Goal: Task Accomplishment & Management: Manage account settings

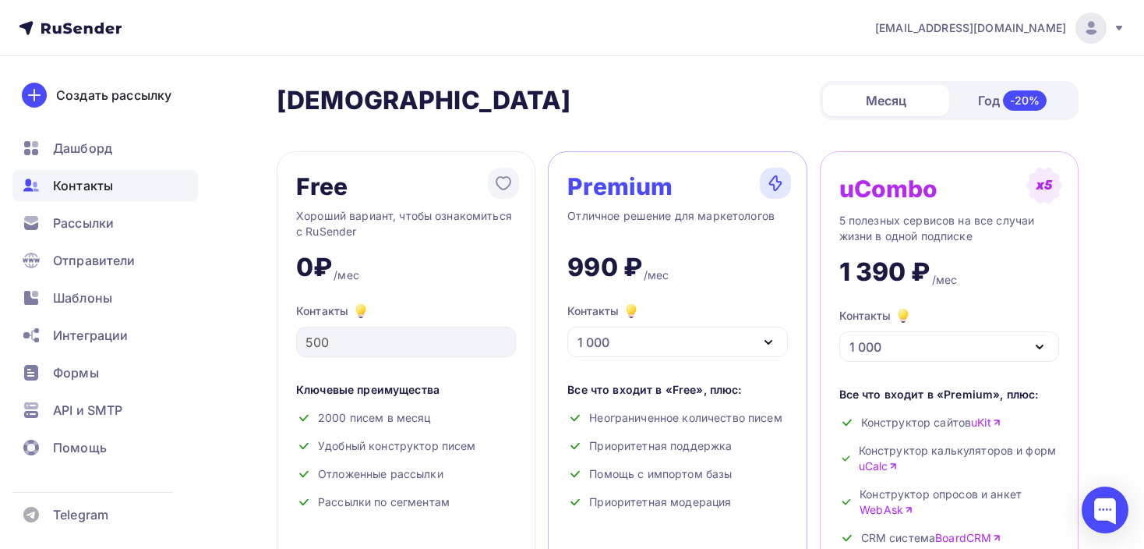
click at [60, 185] on span "Контакты" at bounding box center [83, 185] width 60 height 19
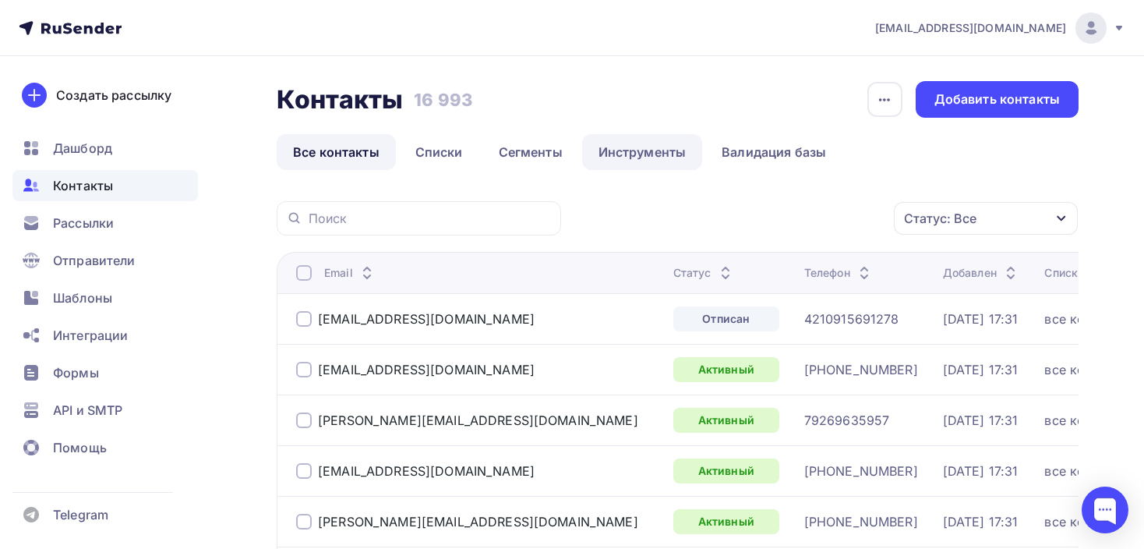
click at [645, 146] on link "Инструменты" at bounding box center [642, 152] width 121 height 36
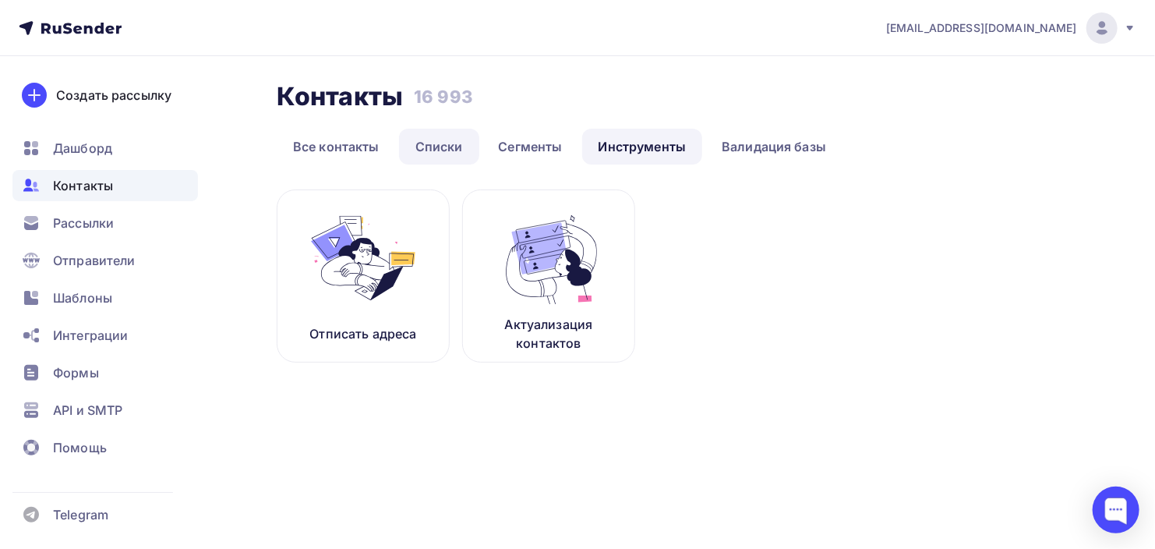
click at [462, 143] on link "Списки" at bounding box center [439, 147] width 80 height 36
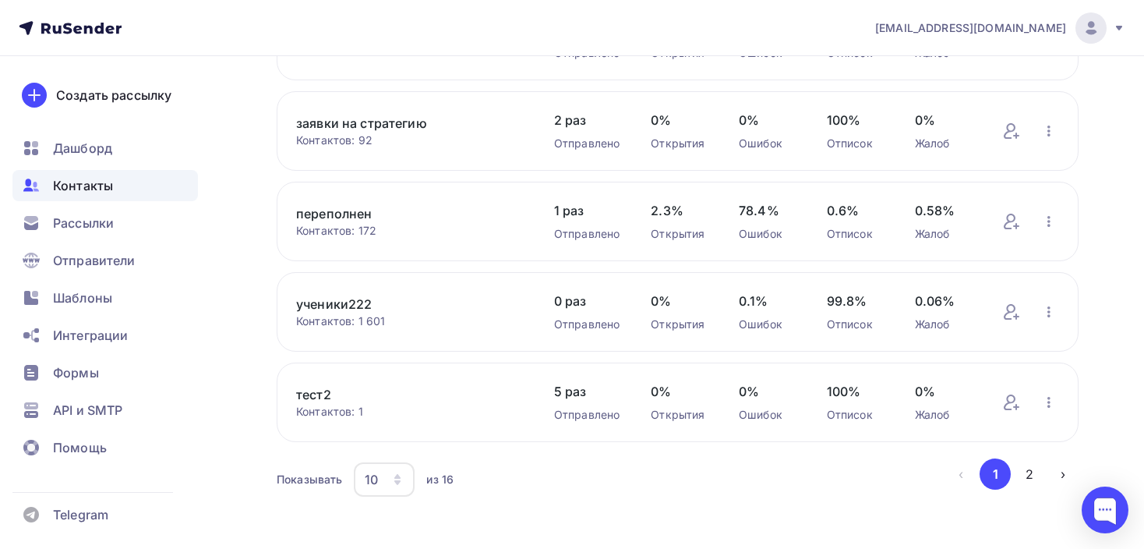
scroll to position [688, 0]
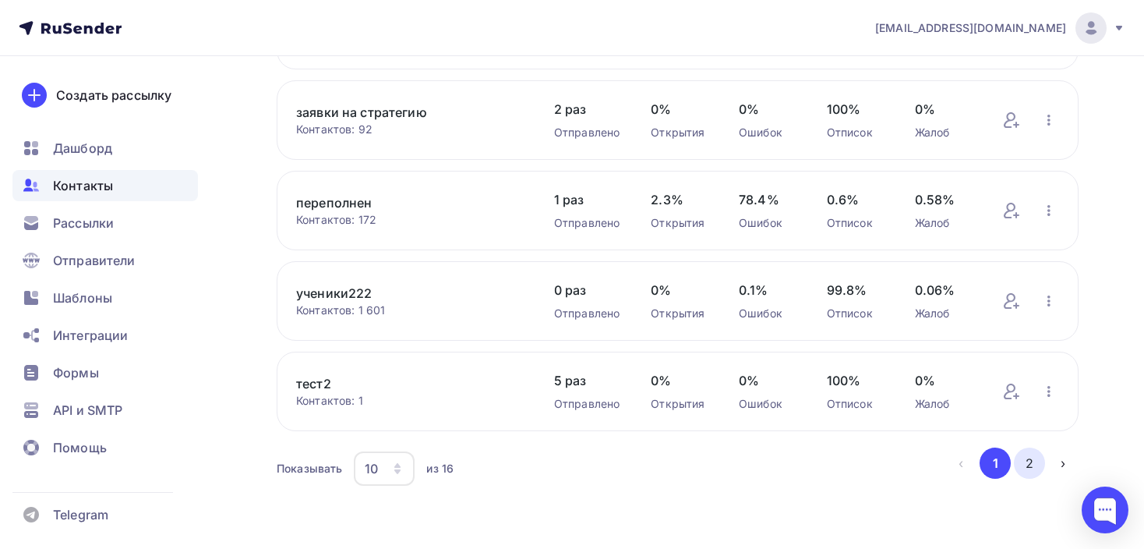
click at [1031, 465] on button "2" at bounding box center [1029, 462] width 31 height 31
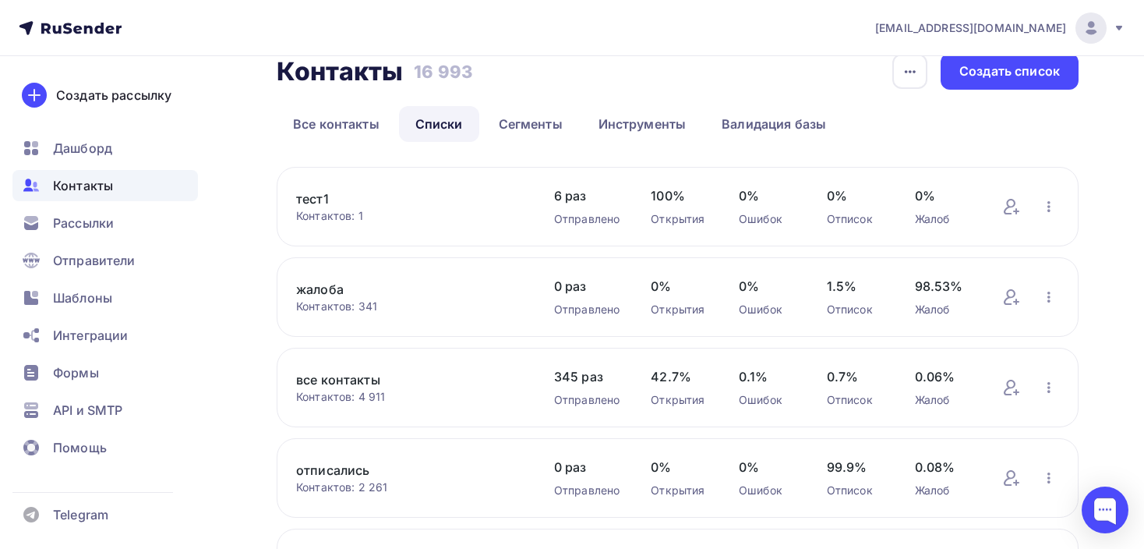
scroll to position [0, 0]
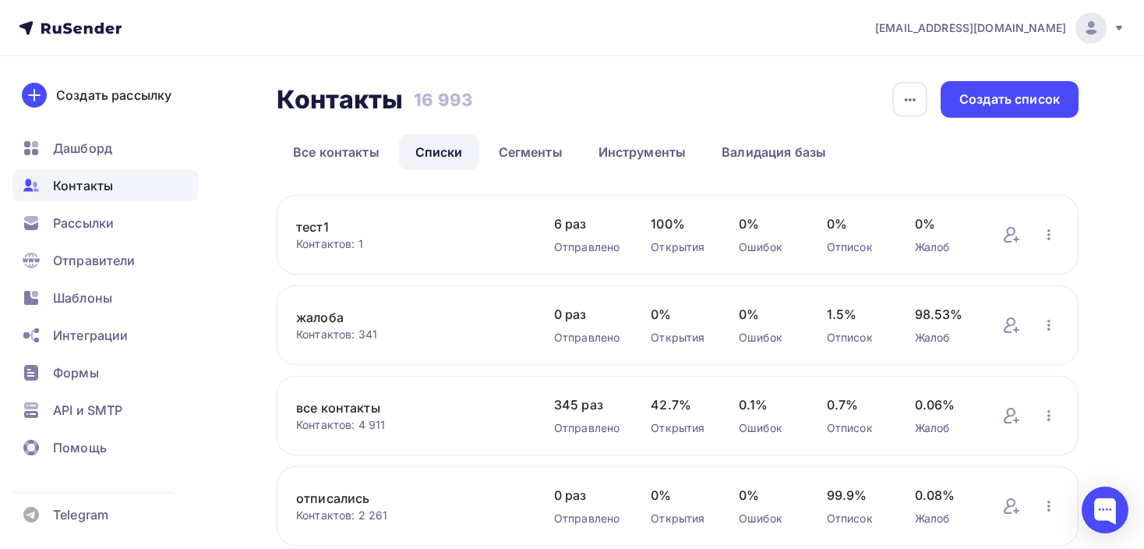
click at [321, 406] on link "все контакты" at bounding box center [409, 407] width 227 height 19
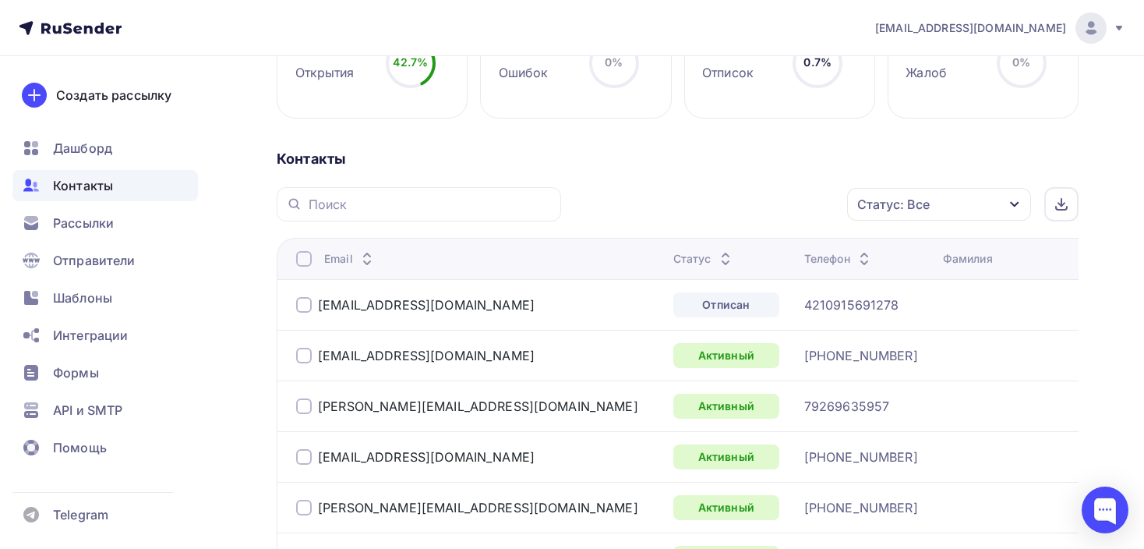
scroll to position [416, 0]
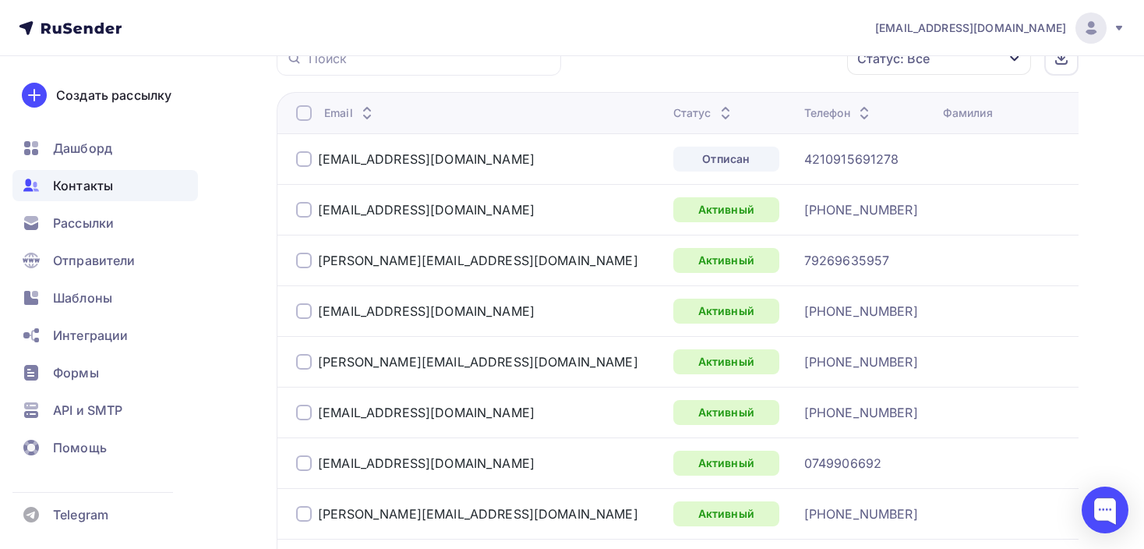
click at [926, 66] on div "Статус: Все" at bounding box center [894, 58] width 73 height 19
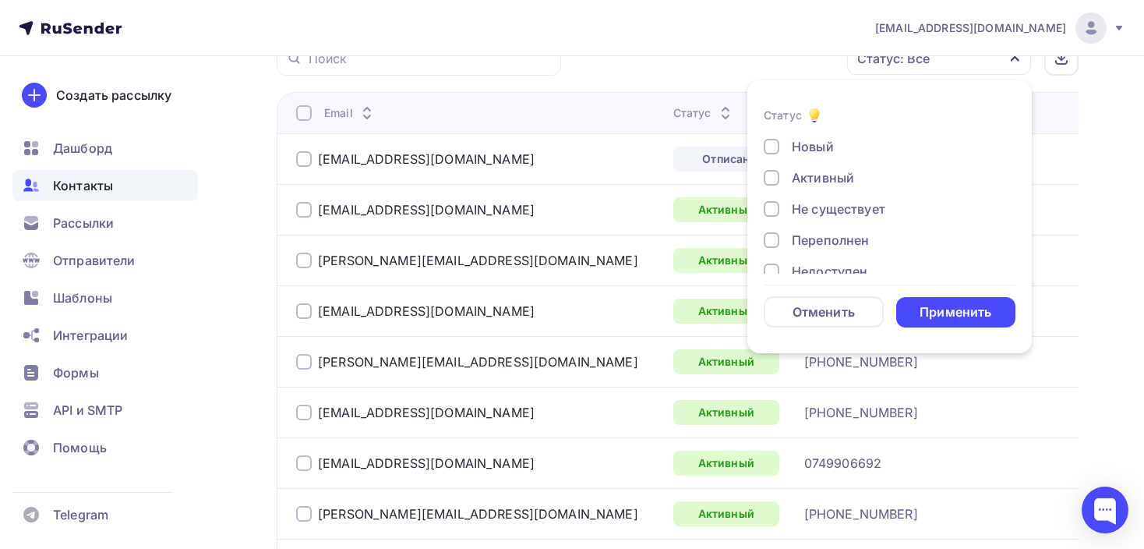
click at [779, 201] on div "Не существует" at bounding box center [881, 209] width 234 height 19
click at [776, 269] on div at bounding box center [772, 271] width 16 height 16
click at [974, 318] on div "Применить" at bounding box center [956, 312] width 72 height 18
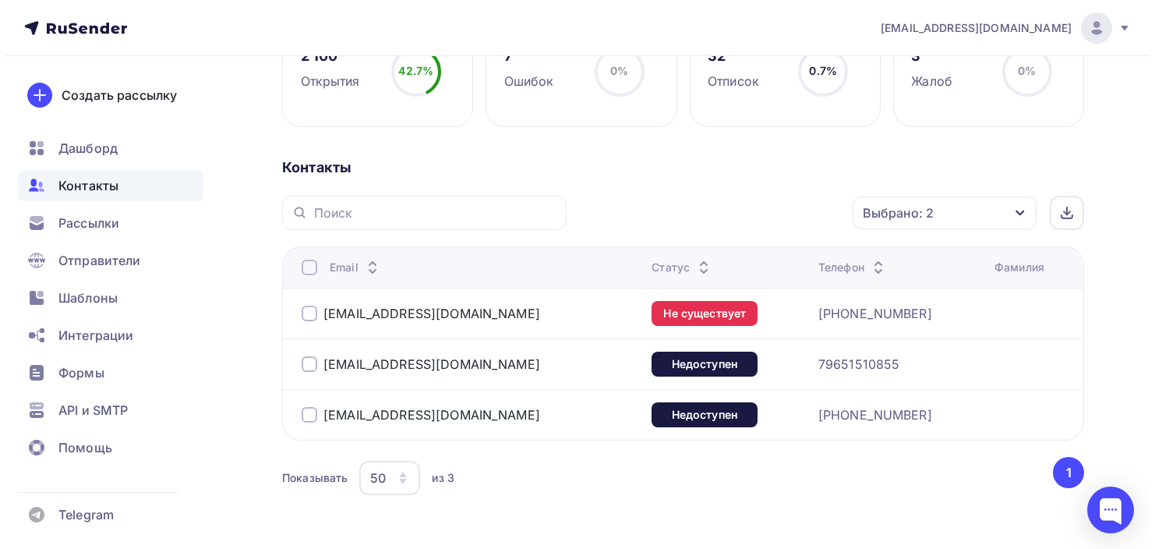
scroll to position [259, 0]
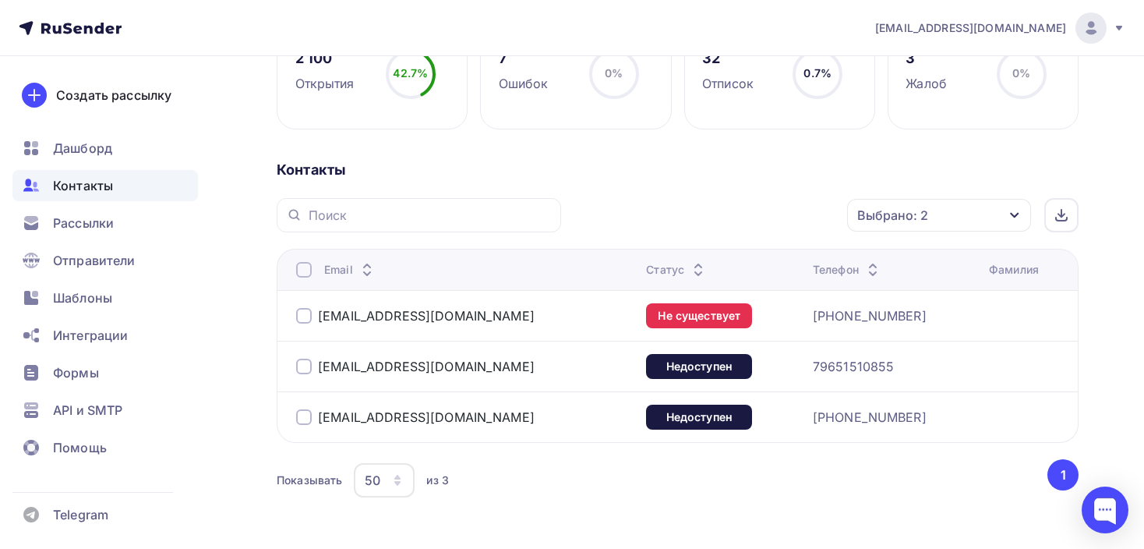
click at [306, 271] on div at bounding box center [304, 270] width 16 height 16
click at [751, 209] on div "Действие" at bounding box center [731, 215] width 206 height 30
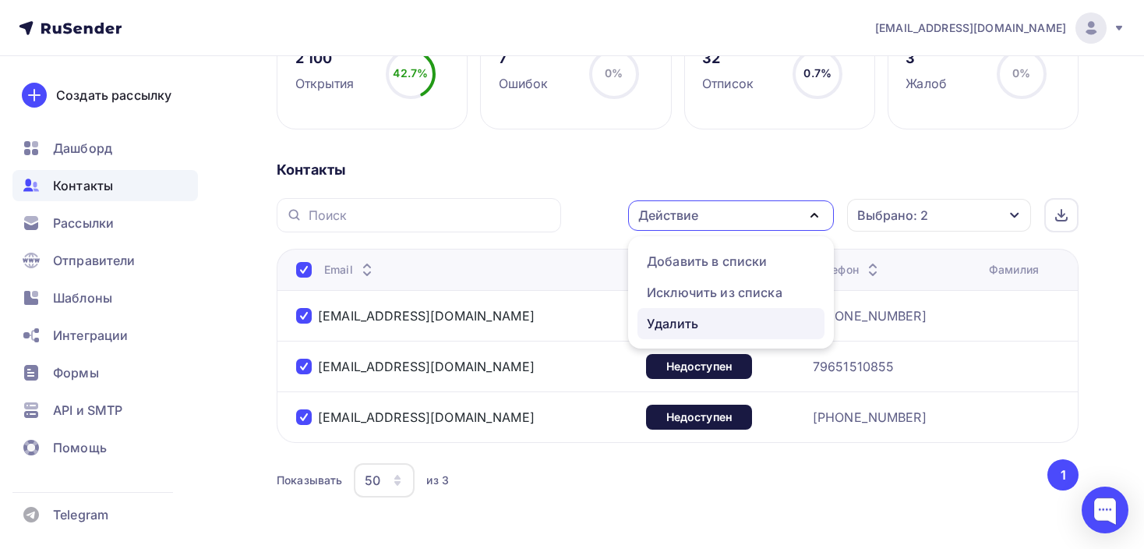
click at [695, 322] on div "Удалить" at bounding box center [672, 323] width 51 height 19
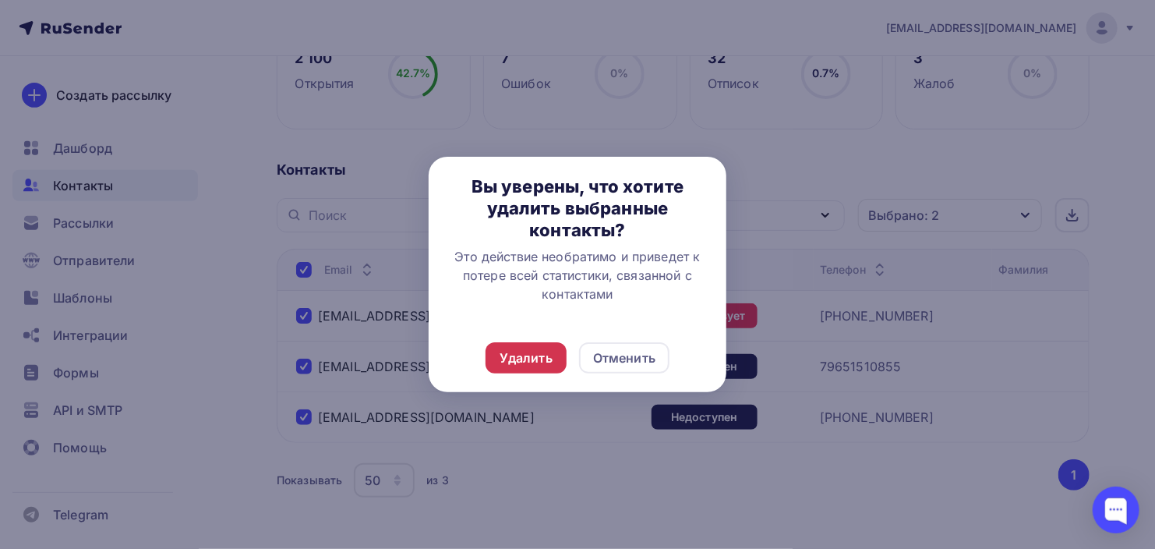
click at [532, 359] on div "Удалить" at bounding box center [526, 357] width 53 height 19
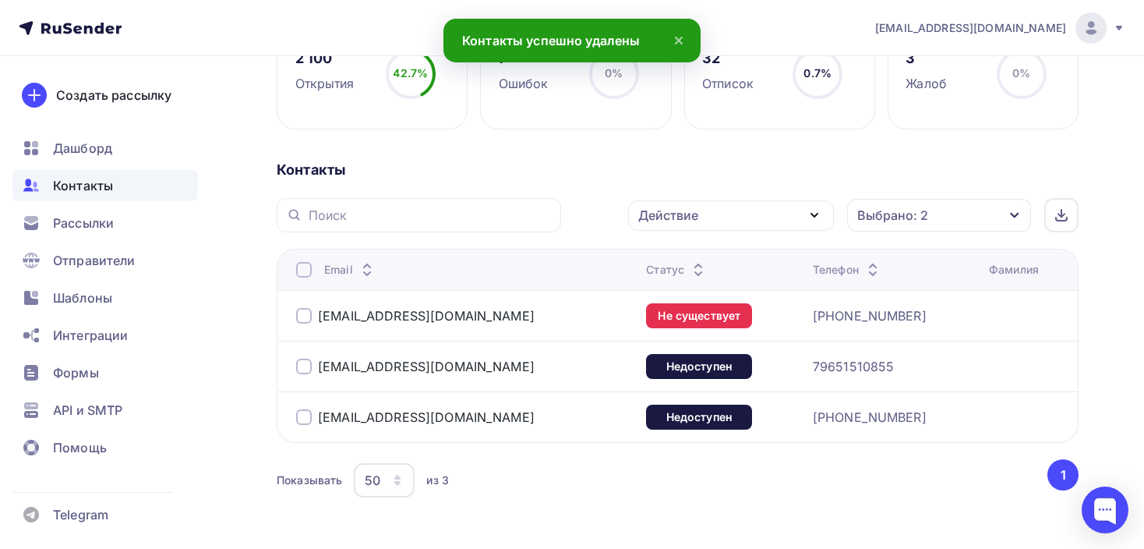
click at [877, 219] on div "Выбрано: 2" at bounding box center [893, 215] width 71 height 19
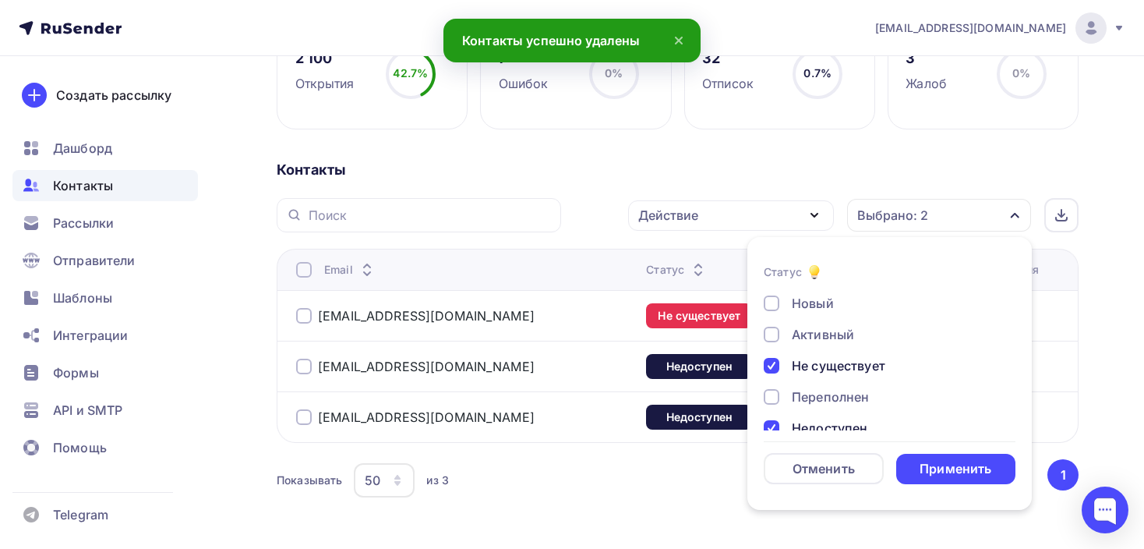
click at [776, 366] on div at bounding box center [772, 366] width 16 height 16
click at [773, 428] on div at bounding box center [772, 428] width 16 height 16
click at [768, 400] on div at bounding box center [772, 397] width 16 height 16
click at [955, 472] on div "Применить" at bounding box center [956, 469] width 72 height 18
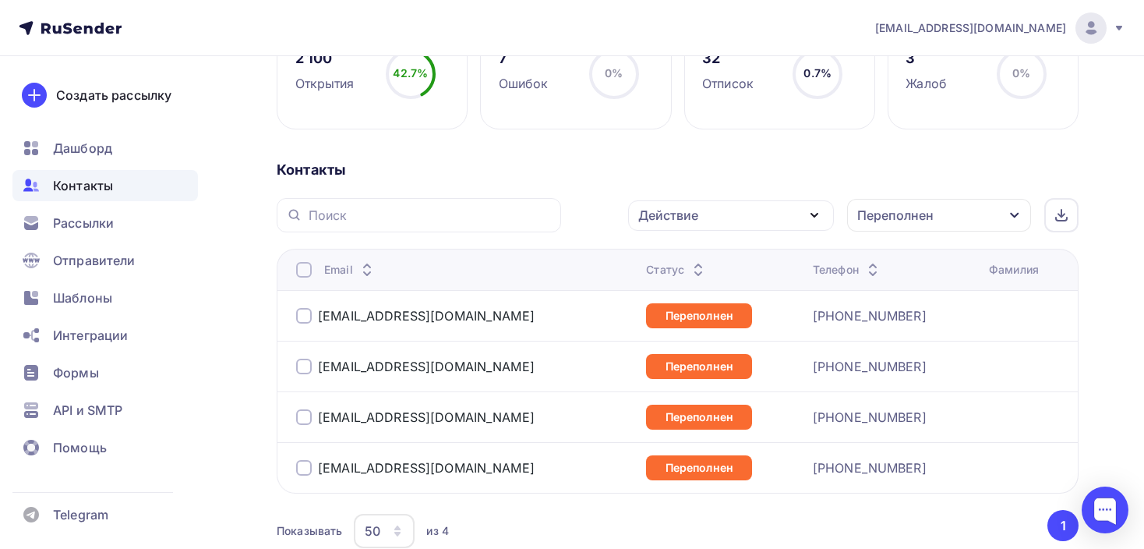
click at [298, 269] on div at bounding box center [304, 270] width 16 height 16
click at [304, 269] on div at bounding box center [304, 270] width 16 height 16
click at [729, 216] on div "Действие" at bounding box center [731, 215] width 206 height 30
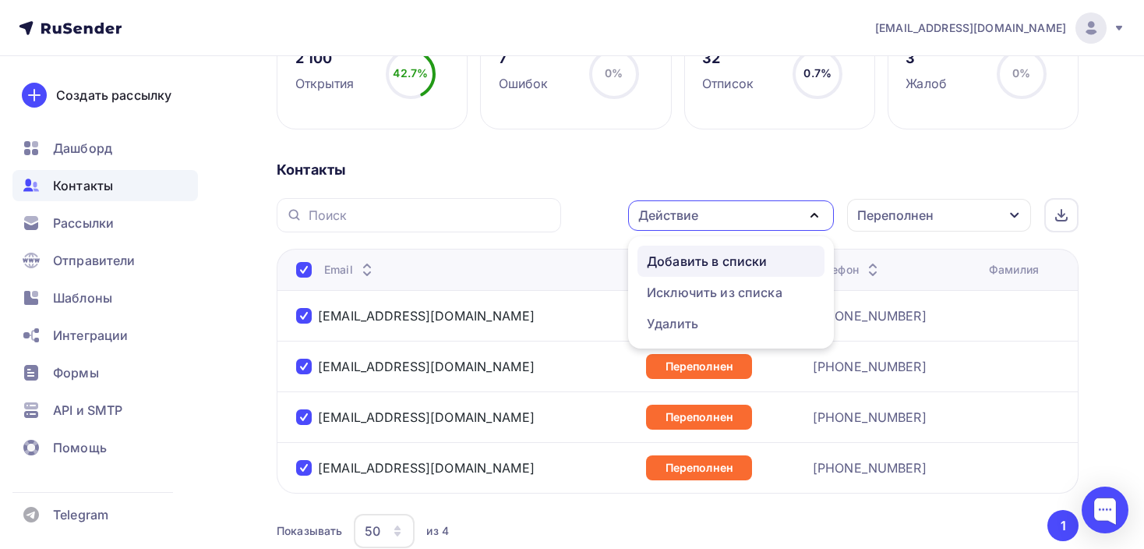
click at [690, 260] on div "Добавить в списки" at bounding box center [707, 261] width 120 height 19
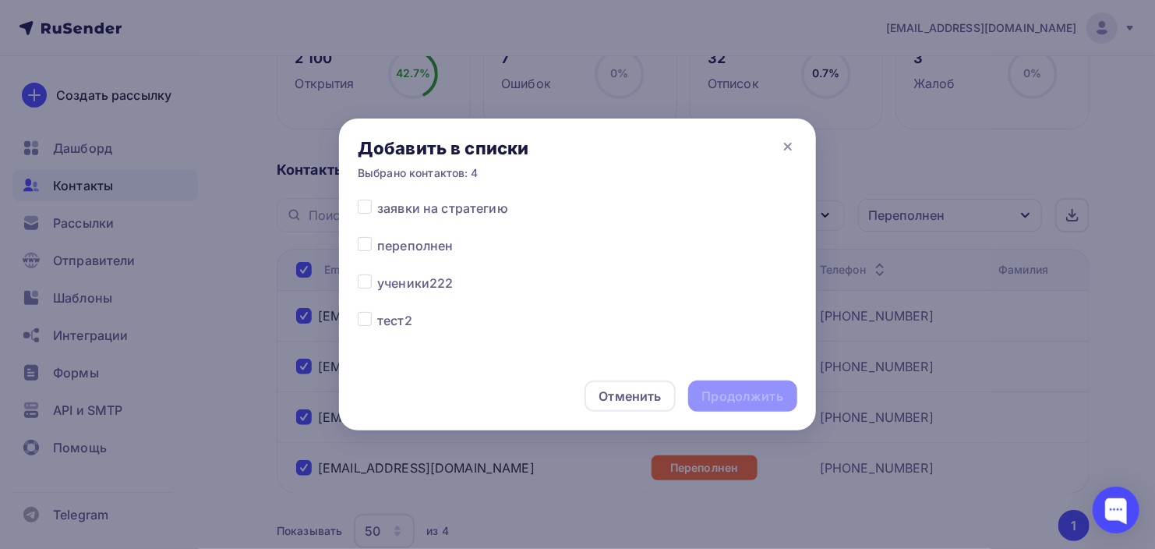
scroll to position [285, 0]
click at [377, 233] on label at bounding box center [377, 233] width 0 height 0
click at [366, 246] on input "checkbox" at bounding box center [365, 240] width 14 height 14
checkbox input "true"
click at [740, 397] on div "Продолжить" at bounding box center [742, 396] width 81 height 18
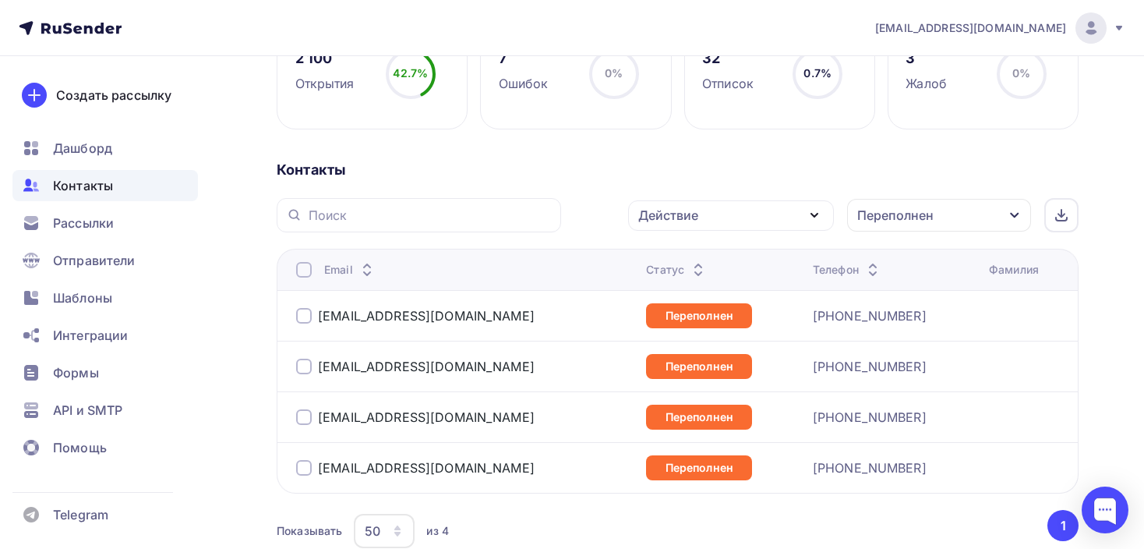
click at [302, 271] on div at bounding box center [304, 270] width 16 height 16
click at [303, 266] on div at bounding box center [304, 270] width 16 height 16
click at [701, 216] on div "Действие" at bounding box center [731, 215] width 206 height 30
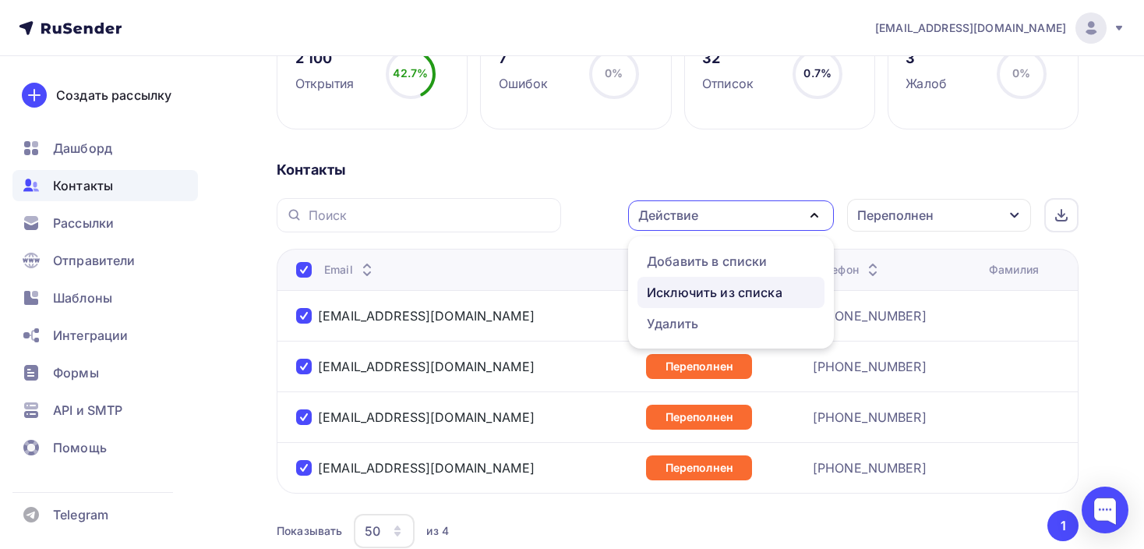
click at [686, 286] on div "Исключить из списка" at bounding box center [715, 292] width 136 height 19
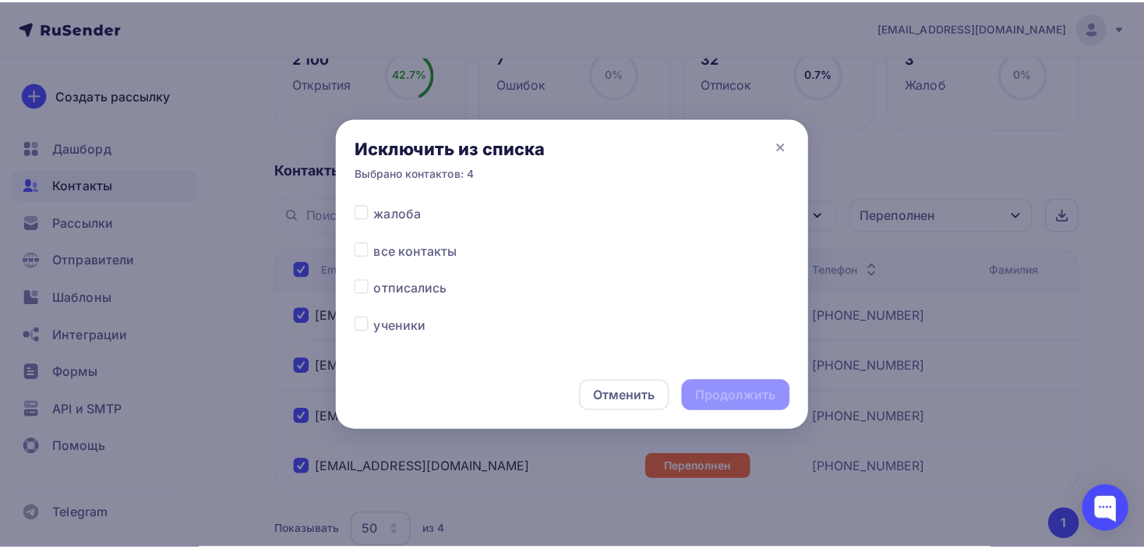
scroll to position [463, 0]
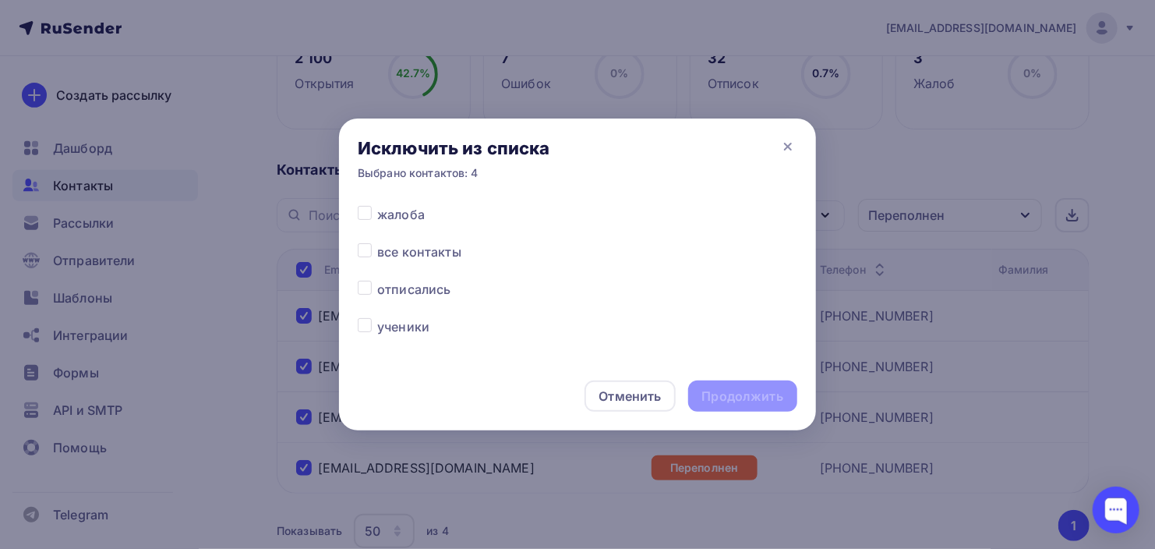
click at [372, 253] on div at bounding box center [367, 251] width 19 height 19
click at [377, 242] on label at bounding box center [377, 242] width 0 height 0
click at [368, 253] on input "checkbox" at bounding box center [365, 249] width 14 height 14
checkbox input "true"
click at [763, 394] on div "Продолжить" at bounding box center [742, 396] width 81 height 18
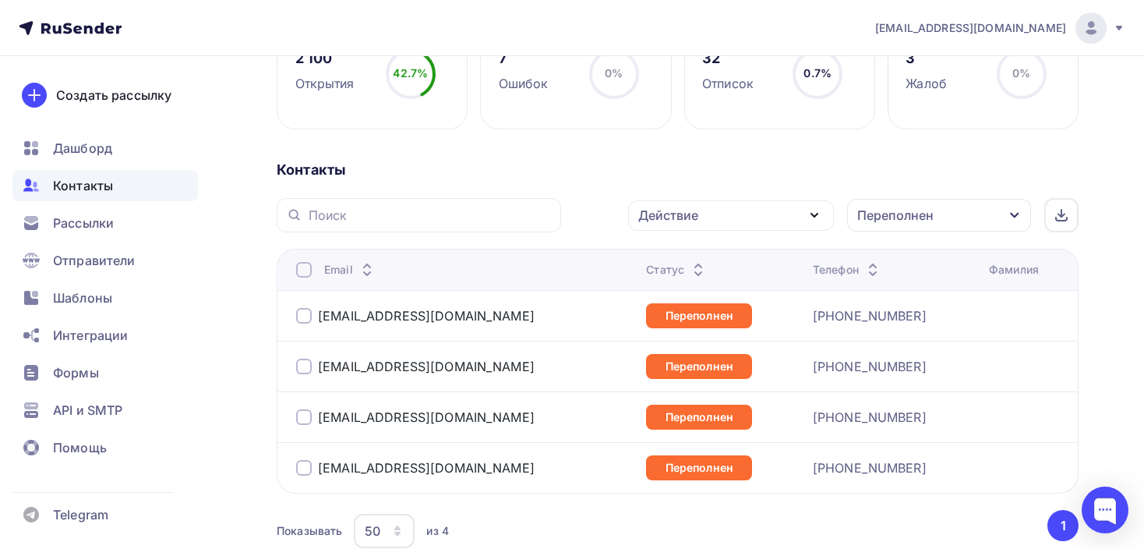
click at [914, 225] on div "Переполнен" at bounding box center [939, 215] width 184 height 33
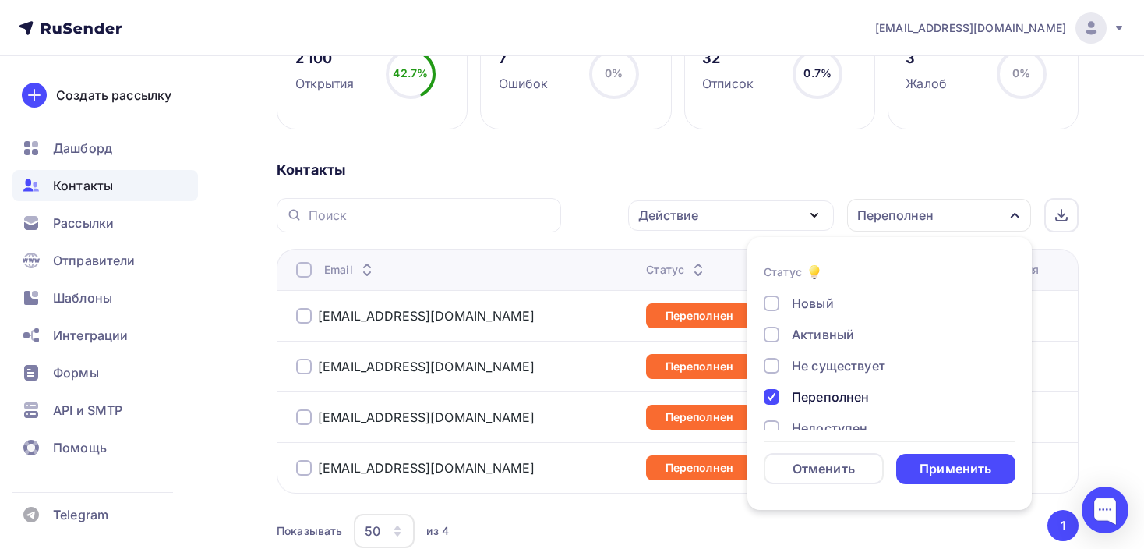
click at [783, 400] on div "Переполнен" at bounding box center [881, 396] width 234 height 19
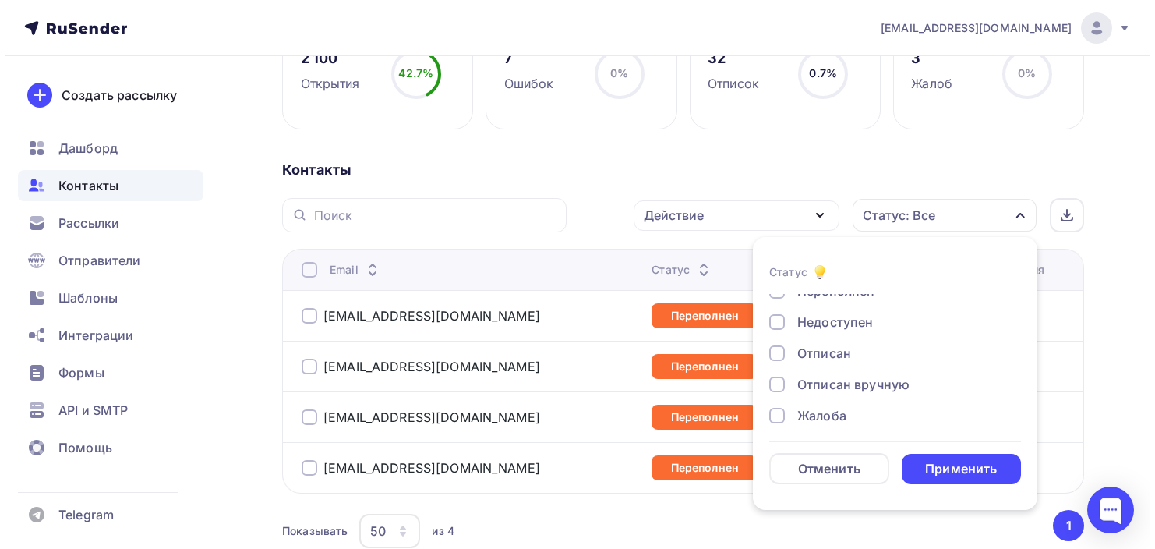
scroll to position [112, 0]
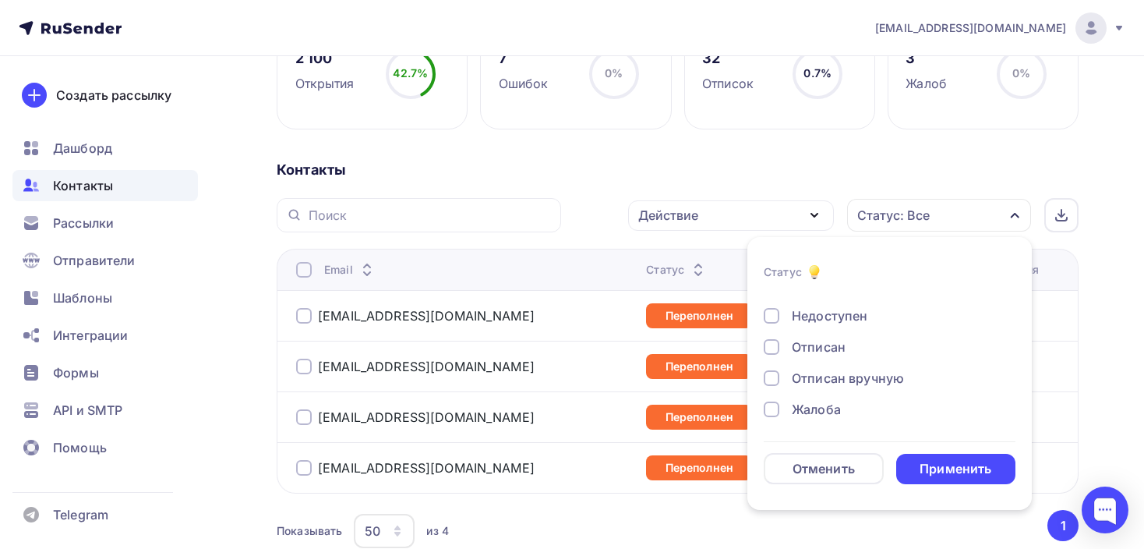
click at [801, 409] on div "Жалоба" at bounding box center [816, 409] width 49 height 19
click at [928, 473] on div "Применить" at bounding box center [956, 469] width 72 height 18
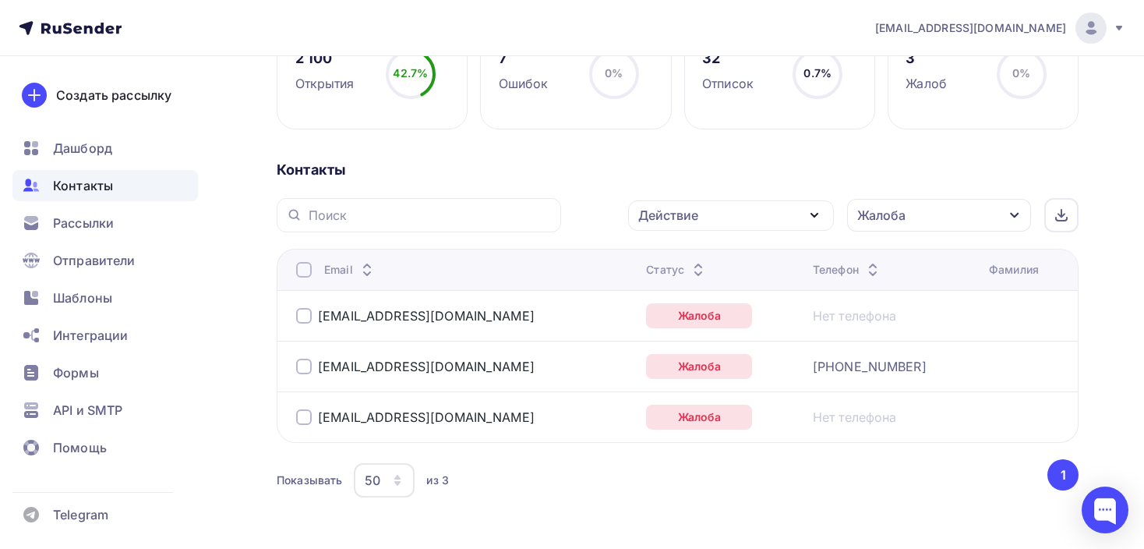
click at [302, 266] on div at bounding box center [304, 270] width 16 height 16
click at [723, 203] on div "Действие" at bounding box center [731, 215] width 206 height 30
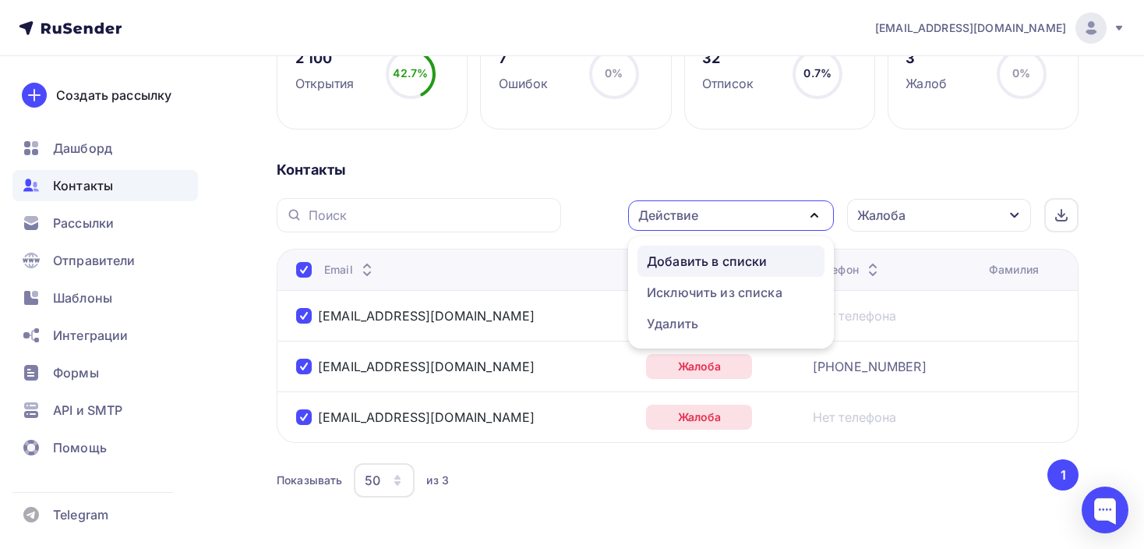
click at [704, 263] on div "Добавить в списки" at bounding box center [707, 261] width 120 height 19
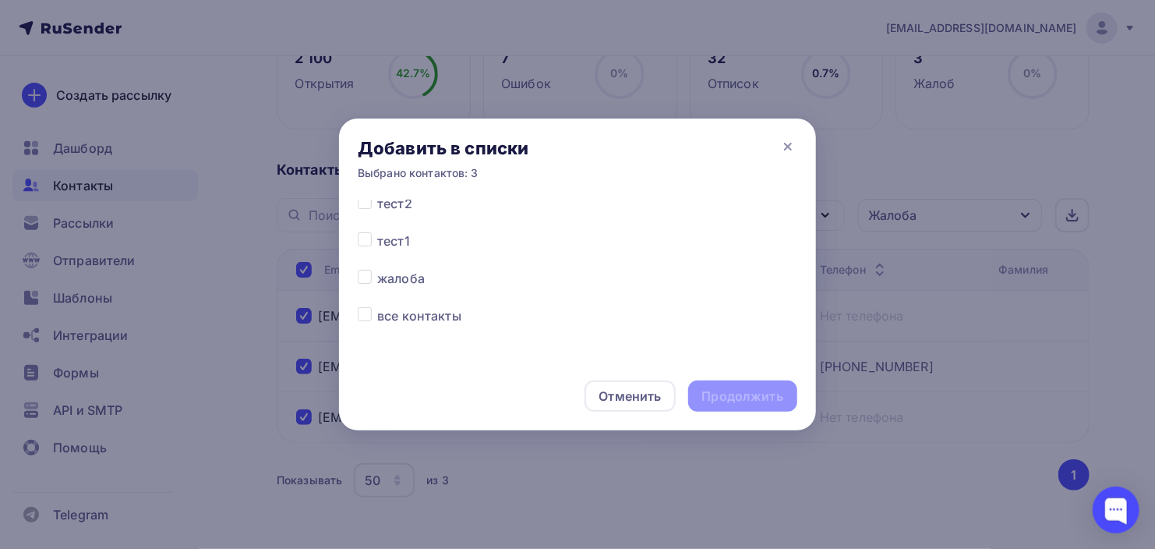
scroll to position [416, 0]
click at [377, 253] on label at bounding box center [377, 253] width 0 height 0
click at [360, 265] on input "checkbox" at bounding box center [365, 260] width 14 height 14
checkbox input "true"
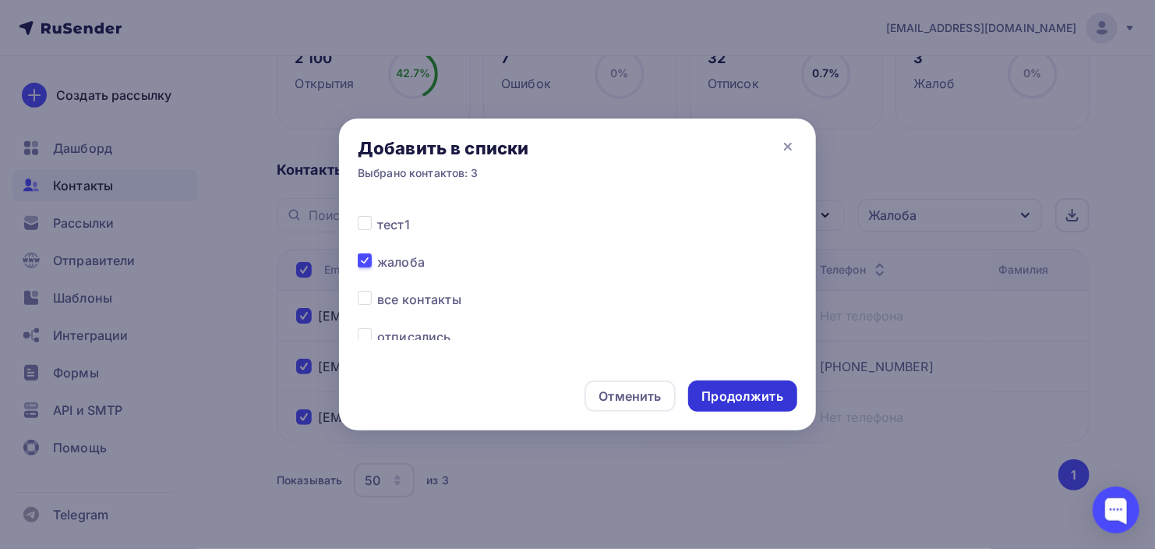
click at [726, 387] on div "Продолжить" at bounding box center [742, 395] width 109 height 31
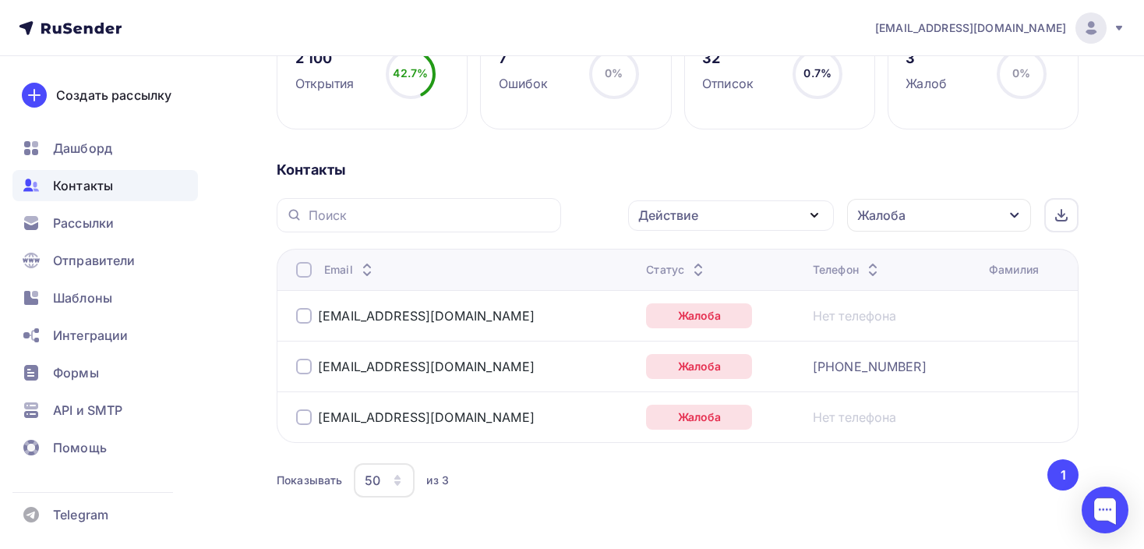
click at [299, 262] on div at bounding box center [304, 270] width 16 height 16
click at [302, 264] on div at bounding box center [304, 270] width 16 height 16
click at [710, 210] on div "Действие" at bounding box center [731, 215] width 206 height 30
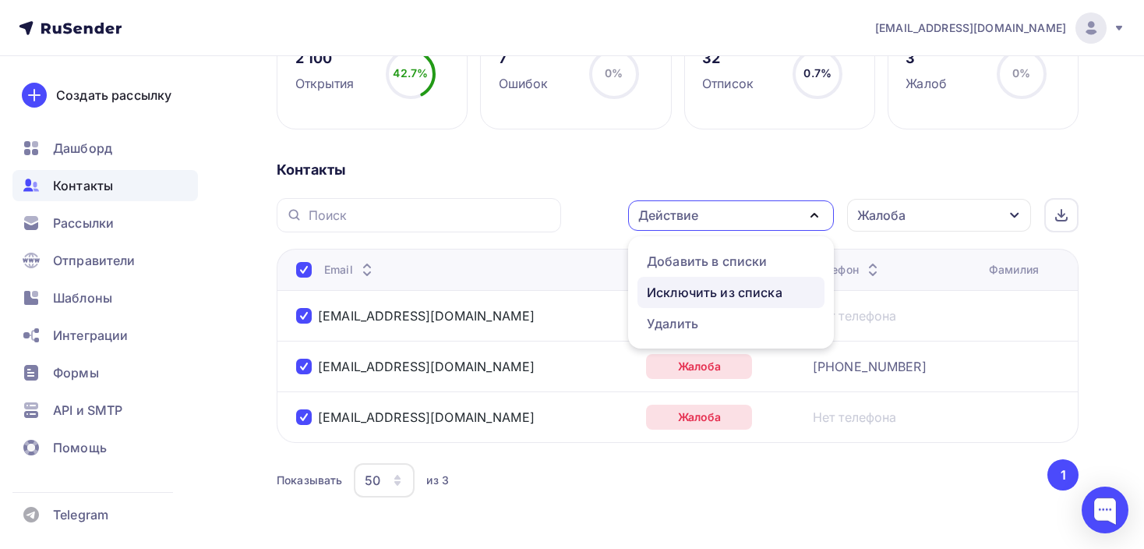
click at [693, 292] on div "Исключить из списка" at bounding box center [715, 292] width 136 height 19
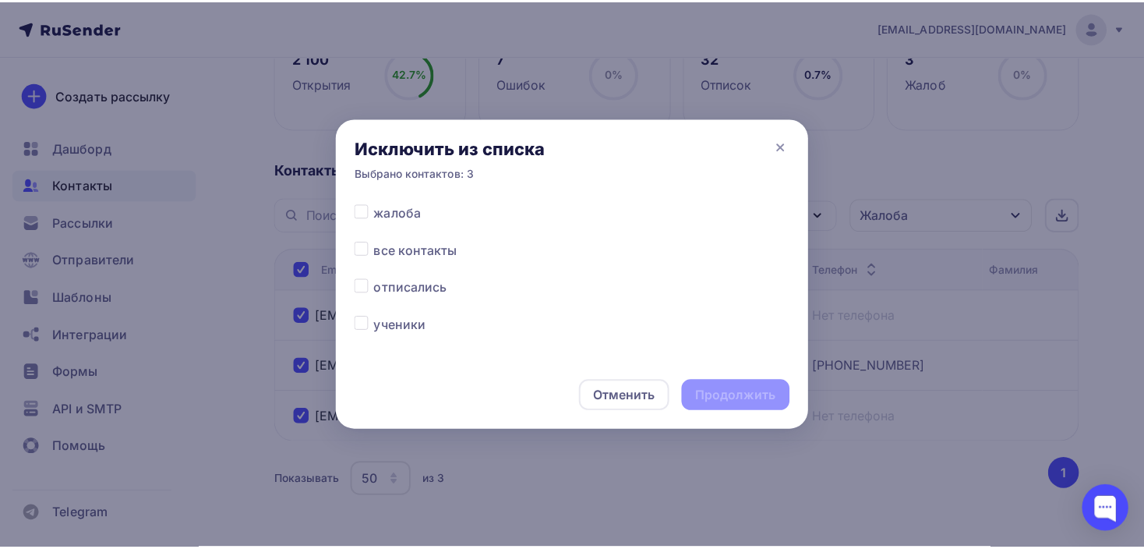
scroll to position [468, 0]
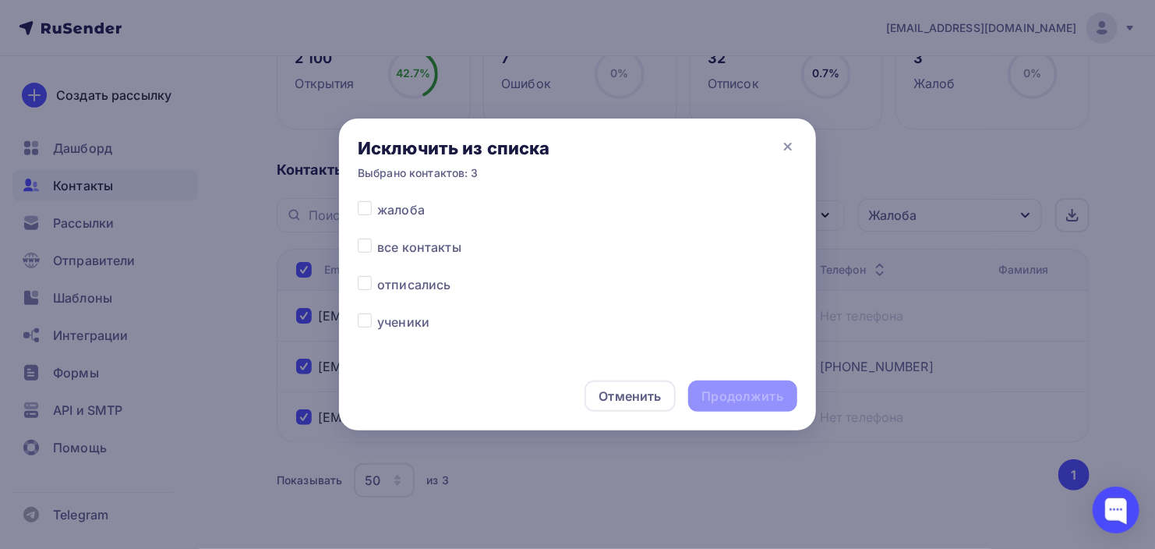
click at [377, 238] on label at bounding box center [377, 238] width 0 height 0
click at [367, 249] on input "checkbox" at bounding box center [365, 245] width 14 height 14
checkbox input "true"
click at [748, 395] on div "Продолжить" at bounding box center [742, 396] width 81 height 18
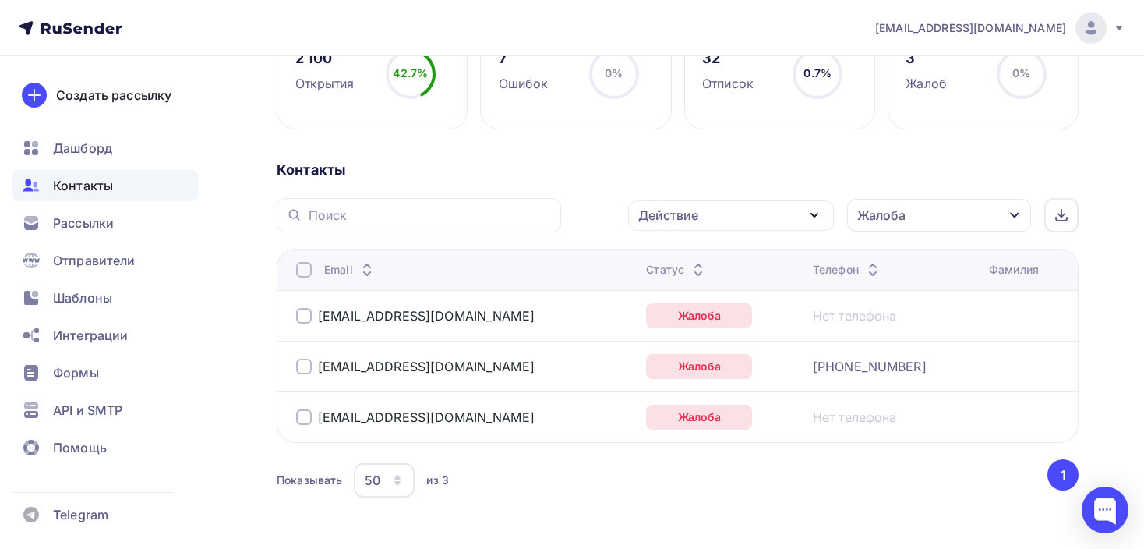
click at [897, 220] on div "Жалоба" at bounding box center [882, 215] width 48 height 19
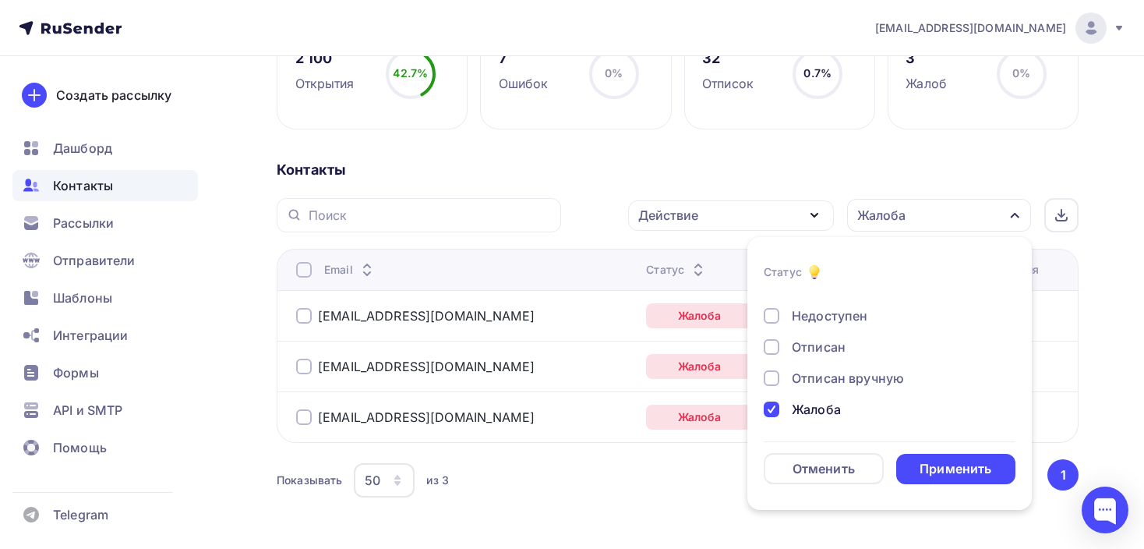
click at [773, 405] on div at bounding box center [772, 409] width 16 height 16
click at [771, 347] on div at bounding box center [772, 347] width 16 height 16
click at [932, 465] on div "Применить" at bounding box center [956, 469] width 72 height 18
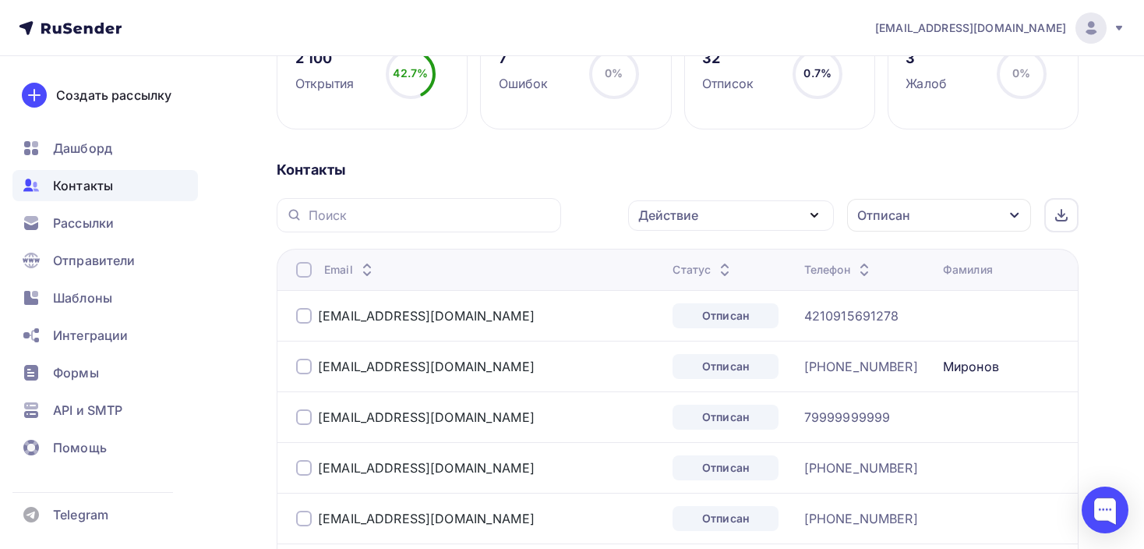
click at [302, 269] on div at bounding box center [304, 270] width 16 height 16
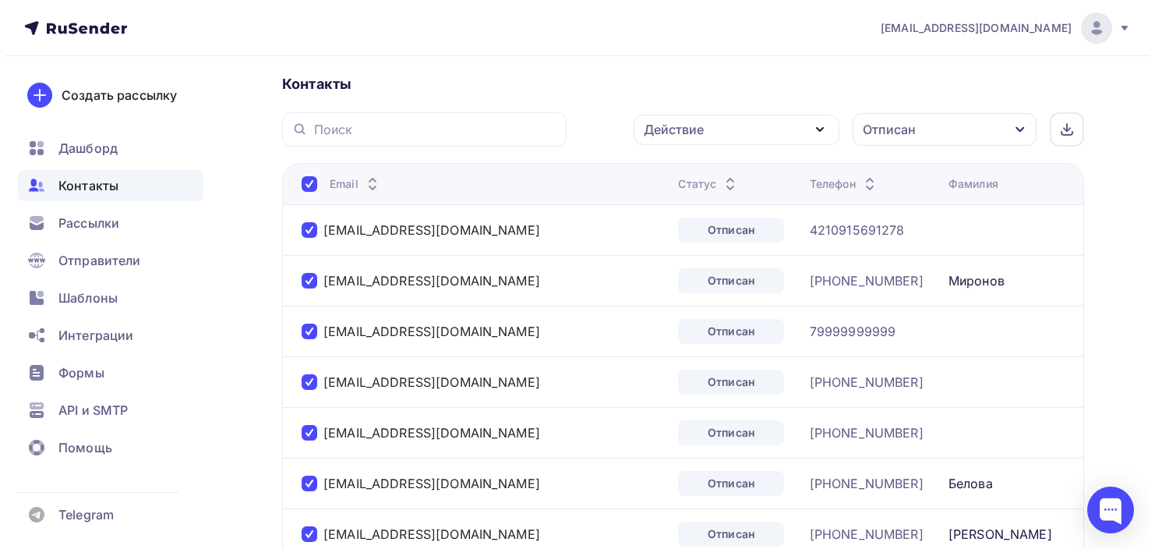
scroll to position [190, 0]
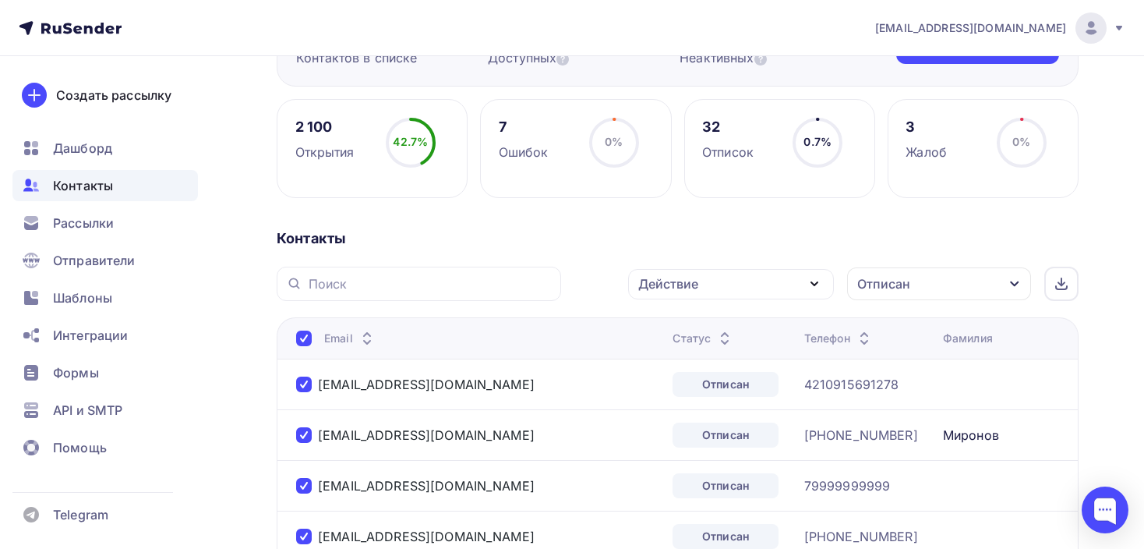
click at [677, 296] on div "Действие" at bounding box center [731, 284] width 206 height 30
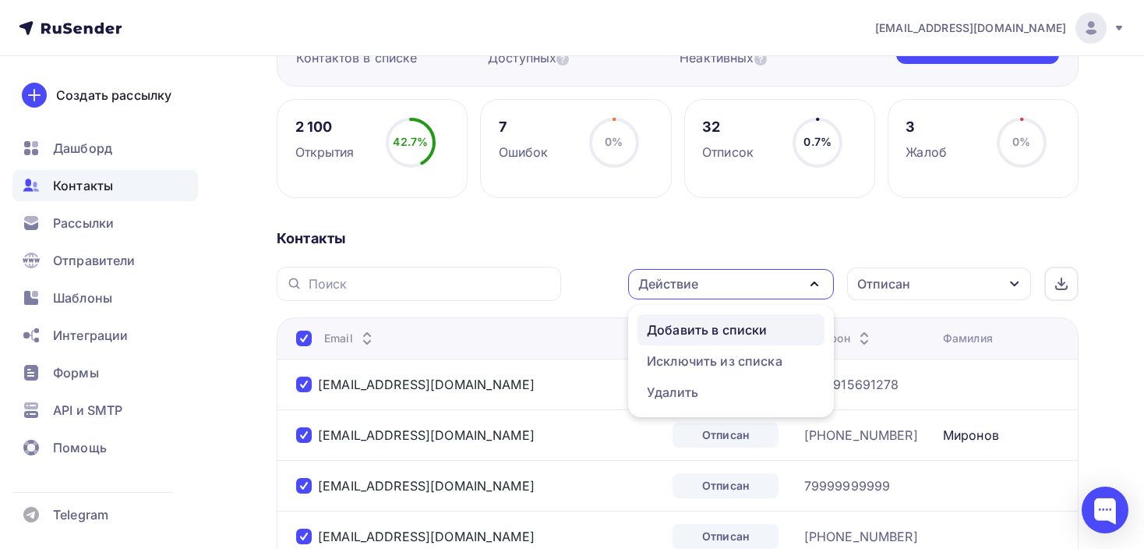
click at [685, 332] on div "Добавить в списки" at bounding box center [707, 329] width 120 height 19
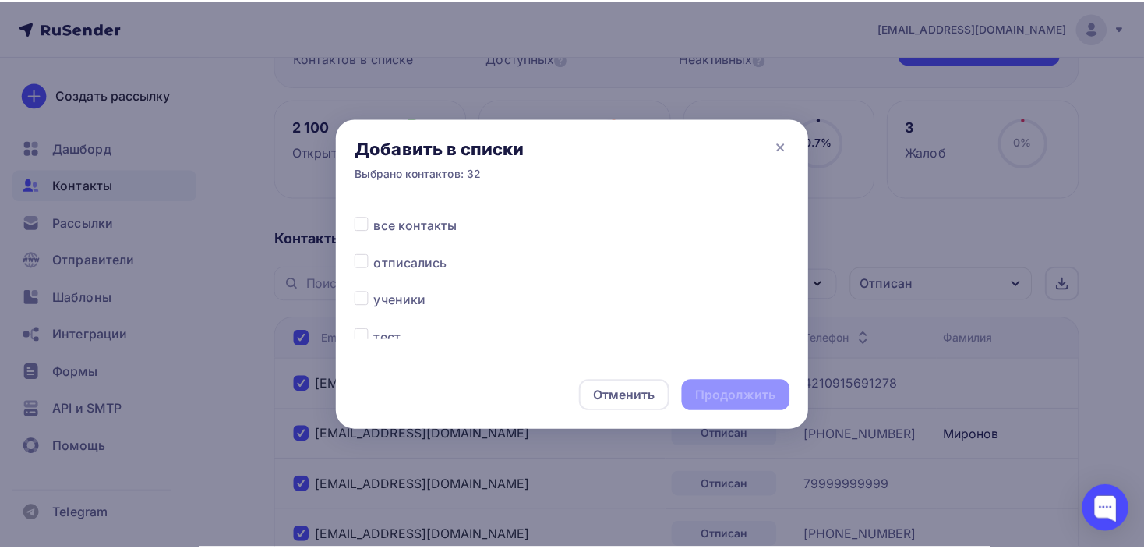
scroll to position [515, 0]
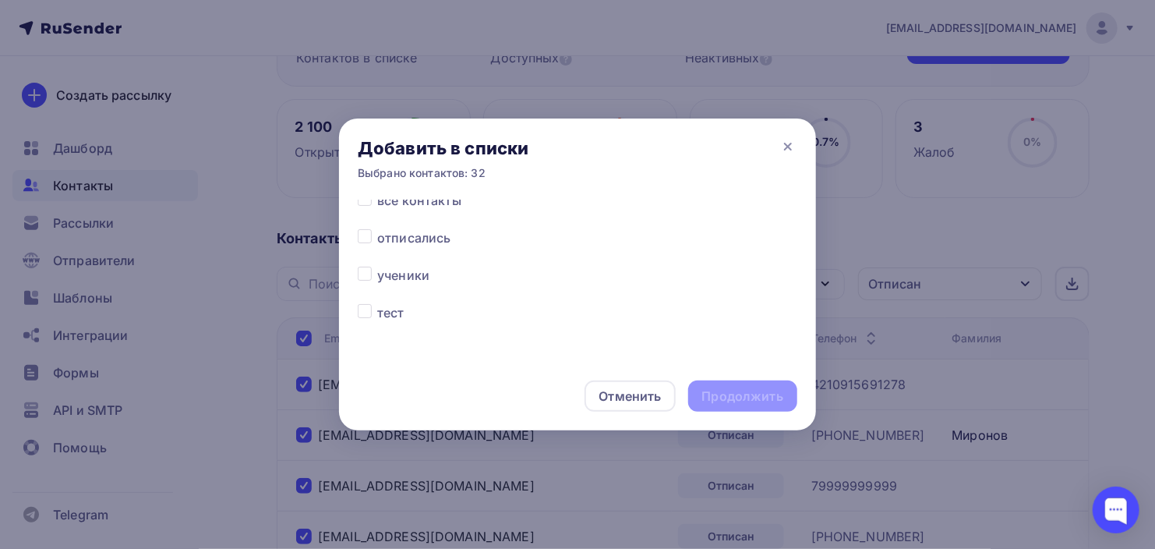
click at [421, 240] on span "отписались" at bounding box center [413, 237] width 73 height 19
click at [373, 235] on div at bounding box center [367, 237] width 19 height 19
click at [377, 228] on label at bounding box center [377, 228] width 0 height 0
click at [364, 235] on input "checkbox" at bounding box center [365, 235] width 14 height 14
checkbox input "true"
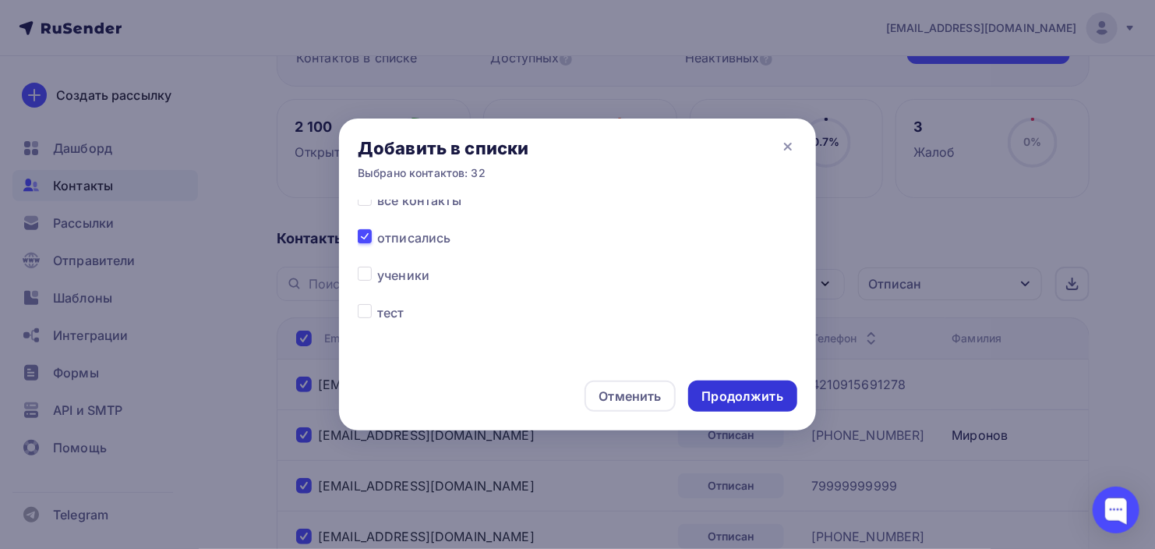
click at [763, 397] on div "Продолжить" at bounding box center [742, 396] width 81 height 18
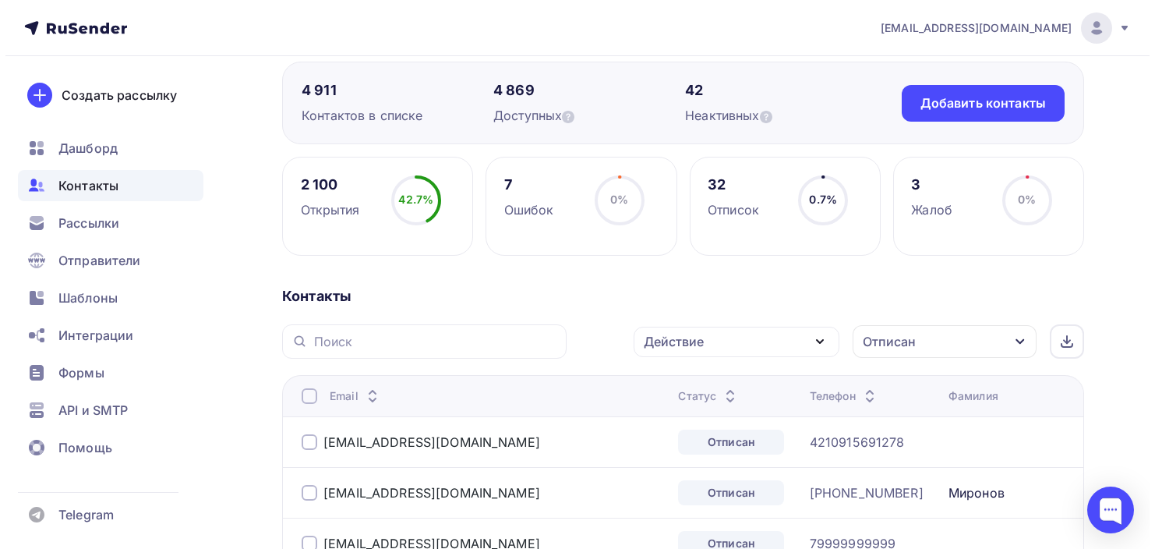
scroll to position [112, 0]
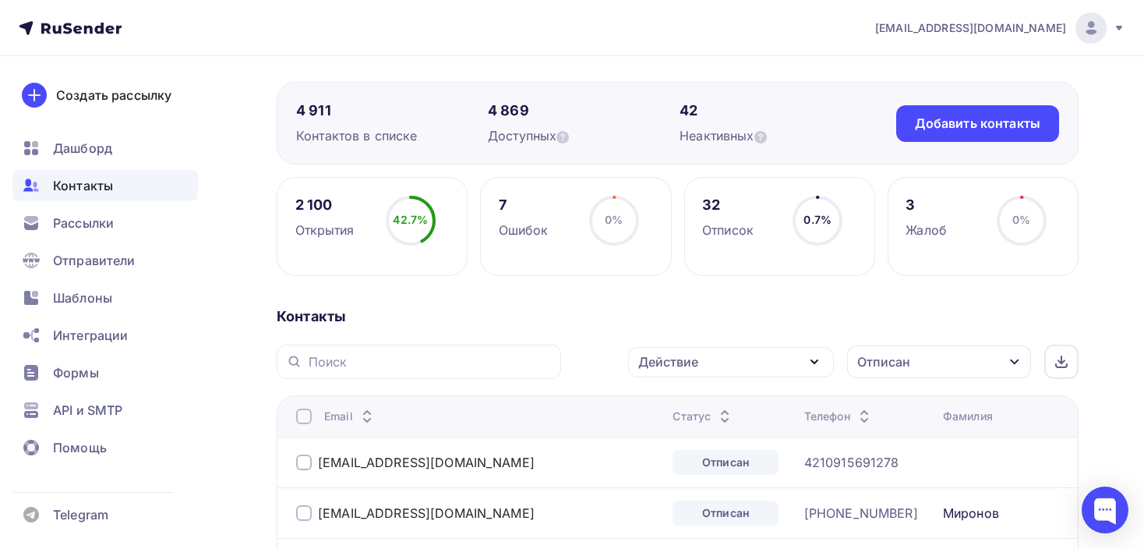
click at [302, 416] on div at bounding box center [304, 417] width 16 height 16
click at [306, 416] on div at bounding box center [304, 417] width 16 height 16
click at [751, 363] on div "Действие" at bounding box center [731, 362] width 206 height 30
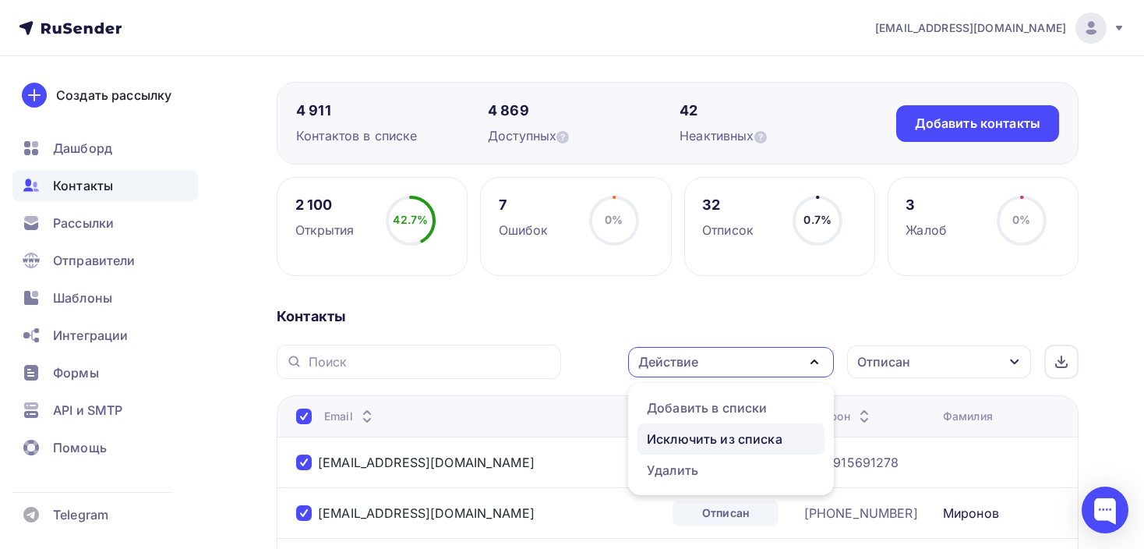
click at [710, 435] on div "Исключить из списка" at bounding box center [715, 439] width 136 height 19
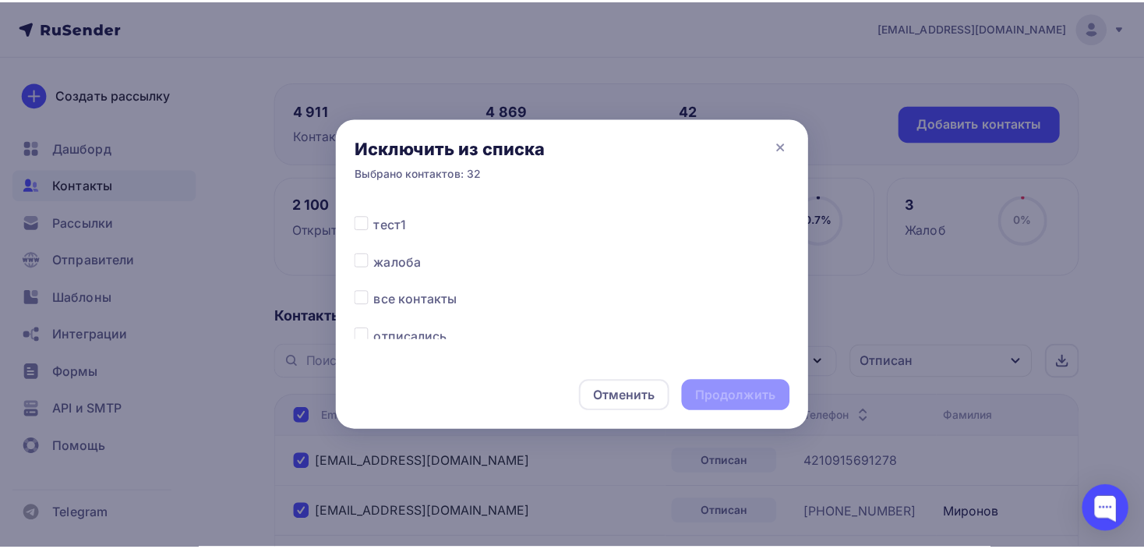
scroll to position [441, 0]
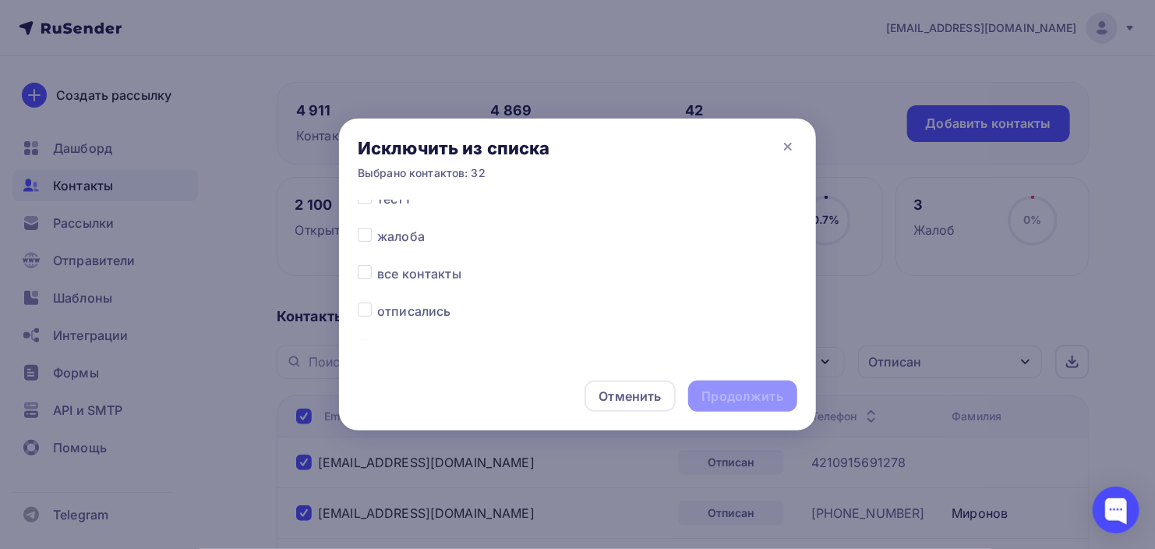
click at [377, 264] on label at bounding box center [377, 264] width 0 height 0
click at [367, 273] on input "checkbox" at bounding box center [365, 271] width 14 height 14
checkbox input "true"
click at [735, 406] on div "Продолжить" at bounding box center [742, 395] width 109 height 31
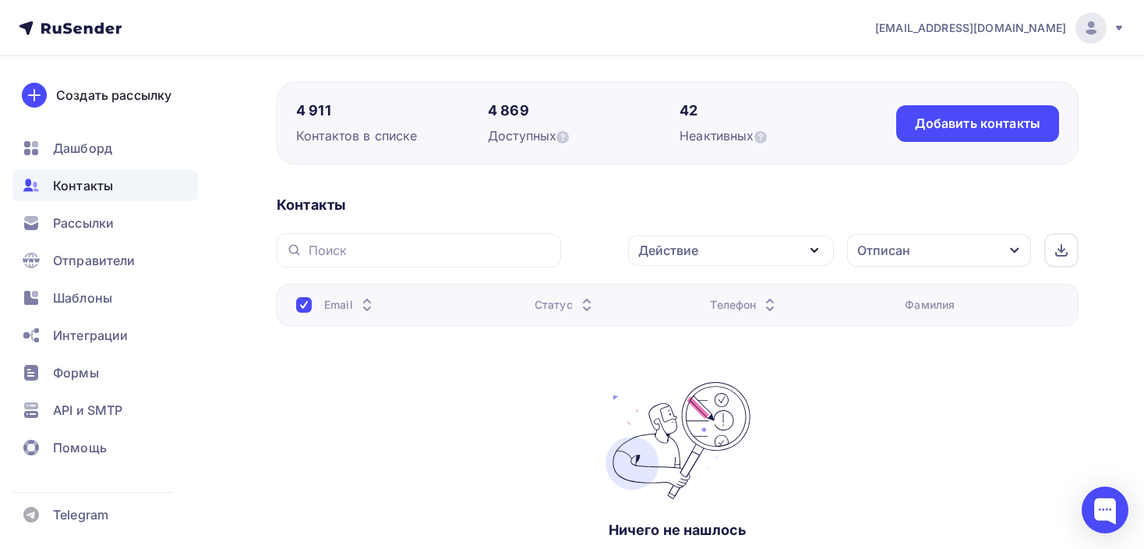
click at [905, 252] on div "Отписан" at bounding box center [884, 250] width 53 height 19
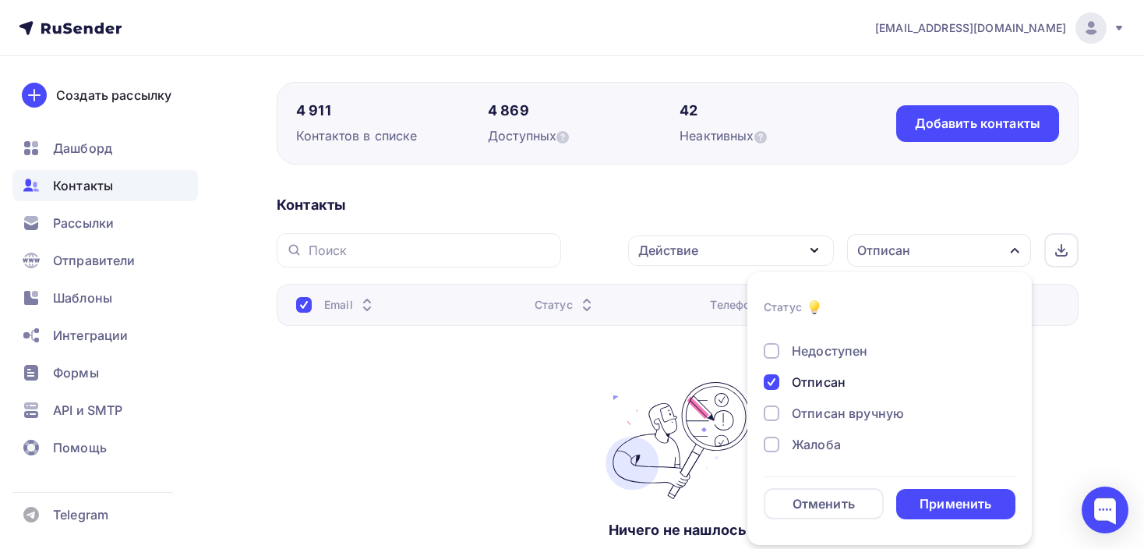
click at [776, 391] on div "Отписан" at bounding box center [881, 382] width 234 height 19
click at [772, 405] on div at bounding box center [772, 413] width 16 height 16
click at [973, 490] on div "Применить" at bounding box center [957, 504] width 120 height 30
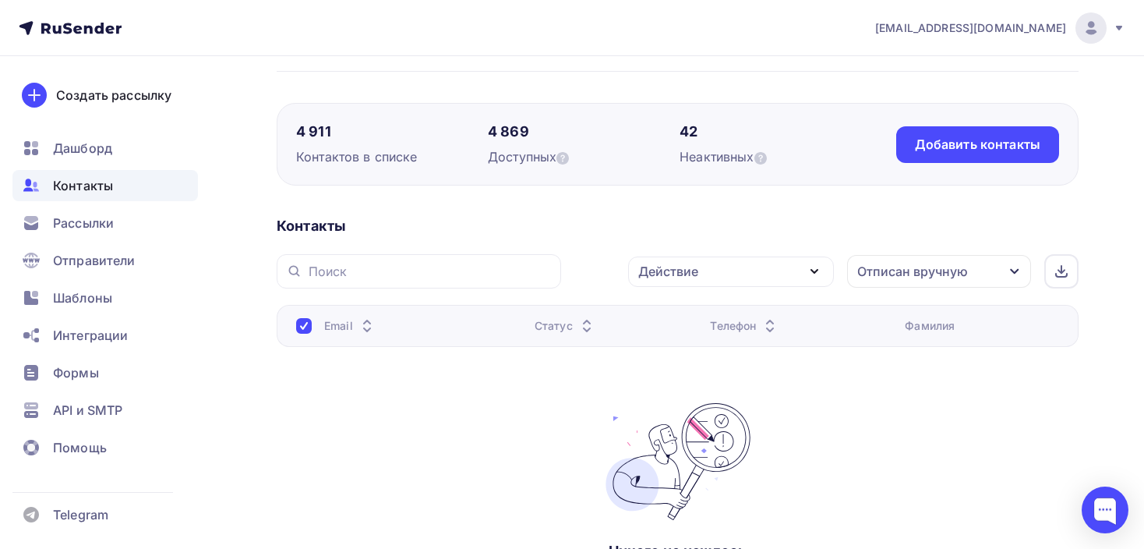
scroll to position [87, 0]
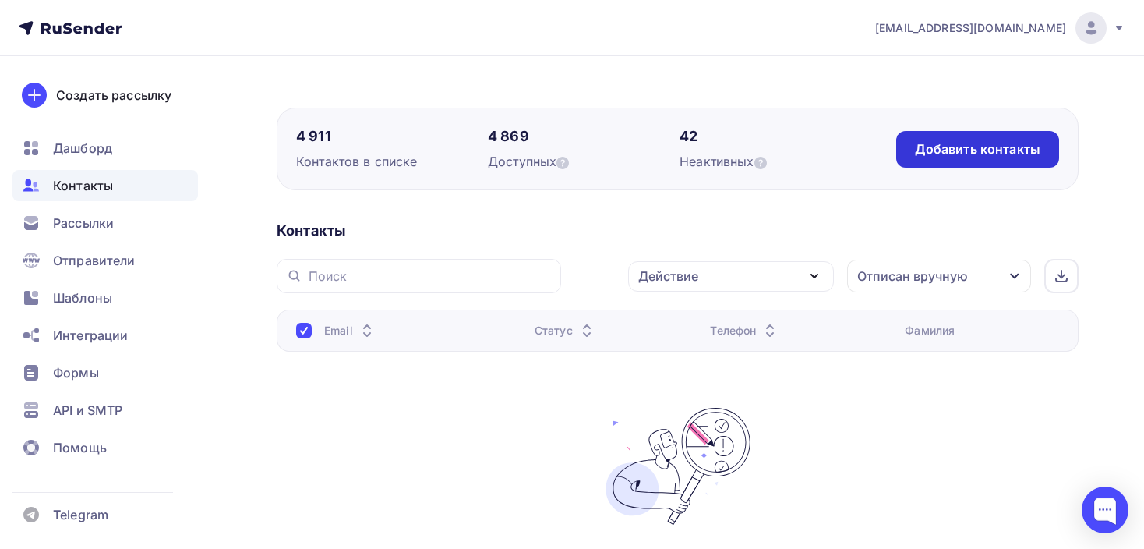
click at [978, 138] on div "Добавить контакты" at bounding box center [978, 149] width 163 height 37
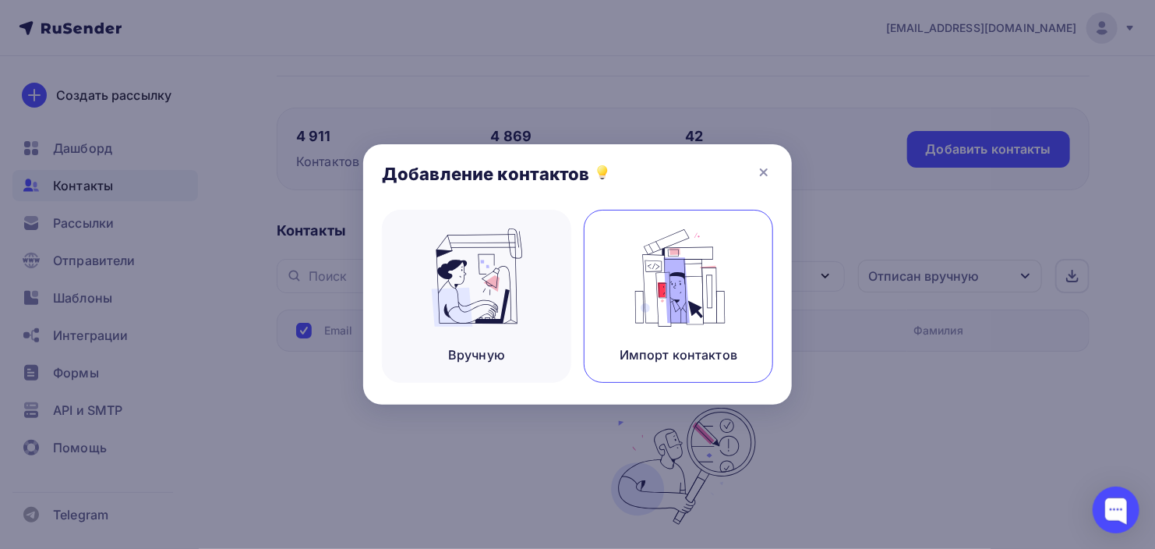
click at [660, 271] on img at bounding box center [679, 277] width 104 height 98
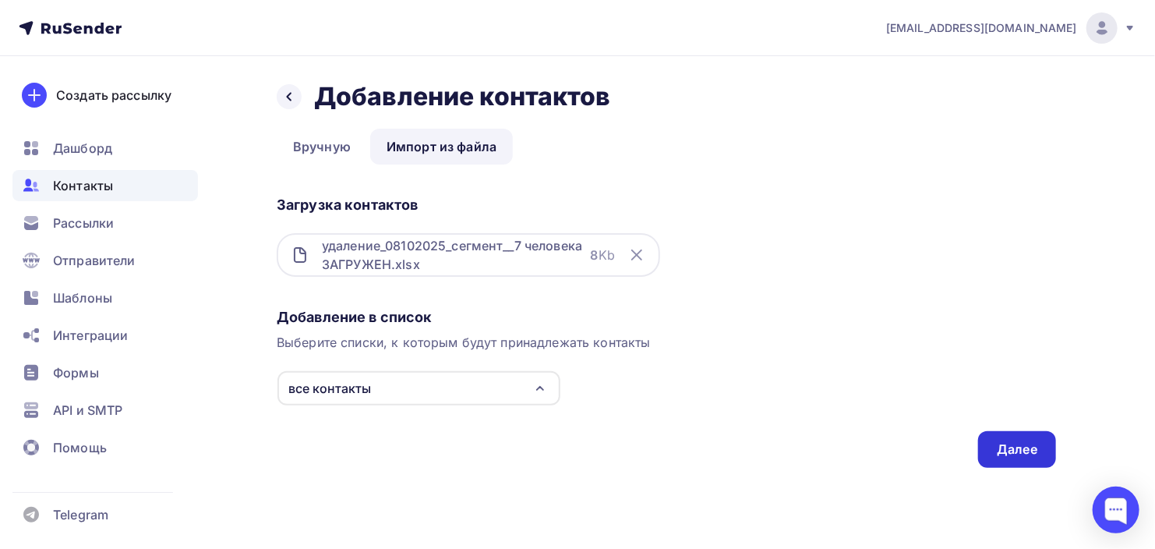
click at [1019, 444] on div "Далее" at bounding box center [1017, 449] width 41 height 18
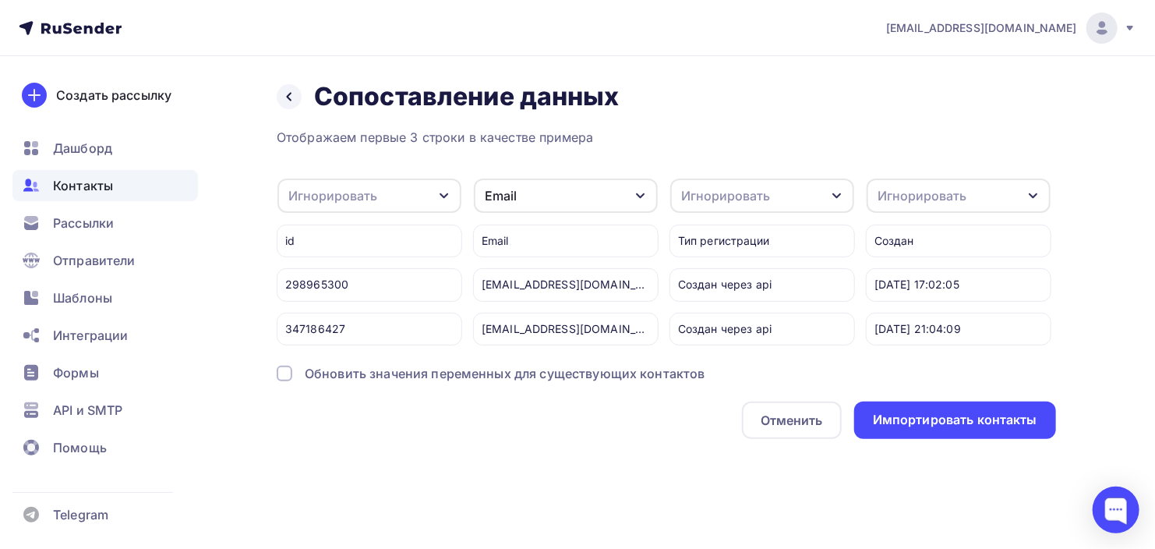
click at [529, 190] on div "Email" at bounding box center [566, 196] width 184 height 34
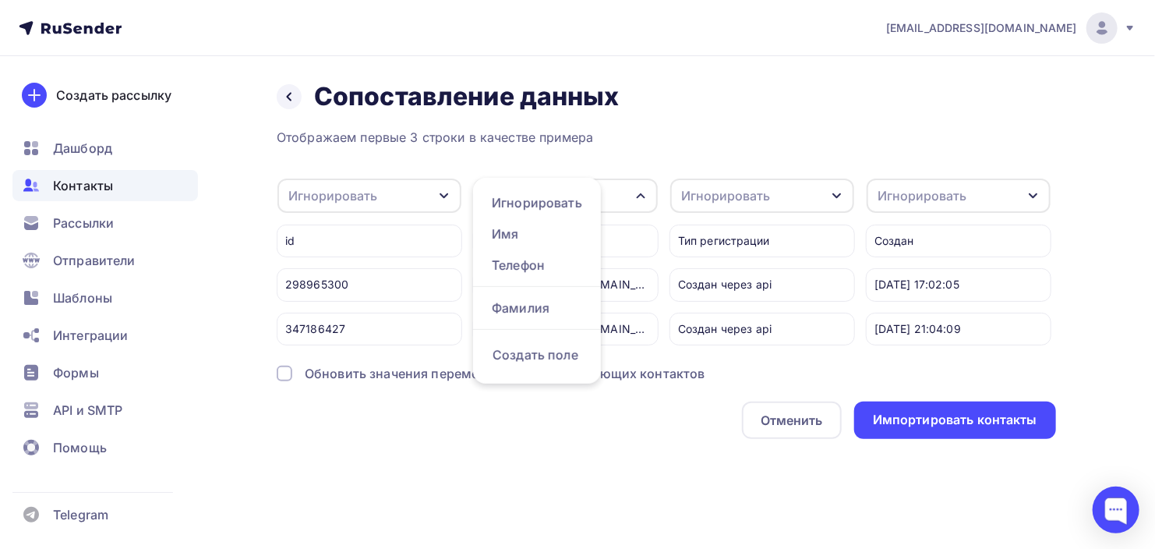
click at [599, 154] on div "Отображаем первые 3 строки в качестве примера Игнорировать Игнорировать Имя Тел…" at bounding box center [667, 283] width 780 height 311
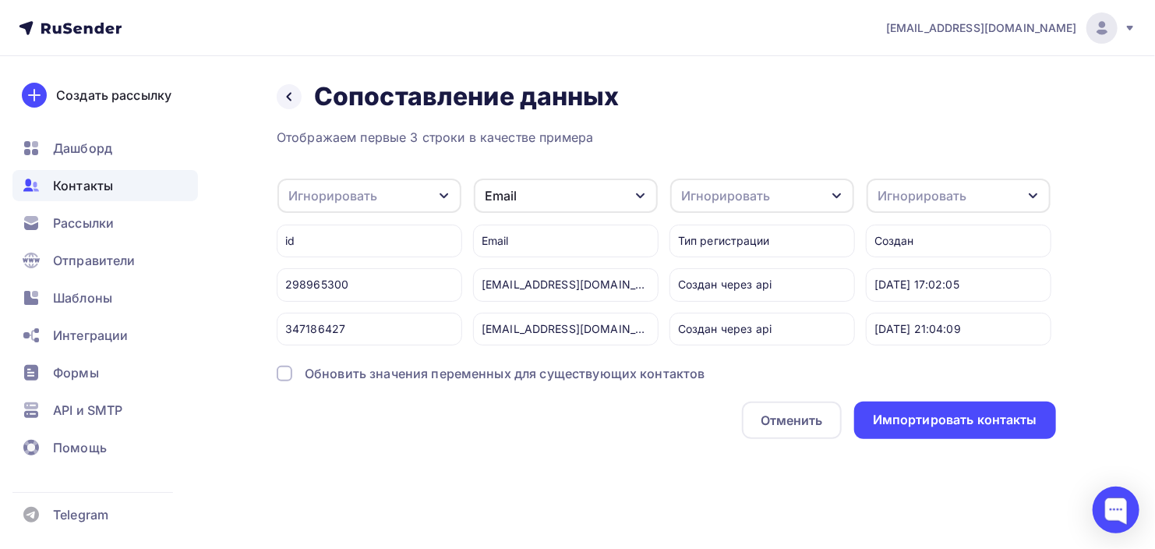
click at [309, 381] on div "Обновить значения переменных для существующих контактов" at bounding box center [505, 373] width 401 height 19
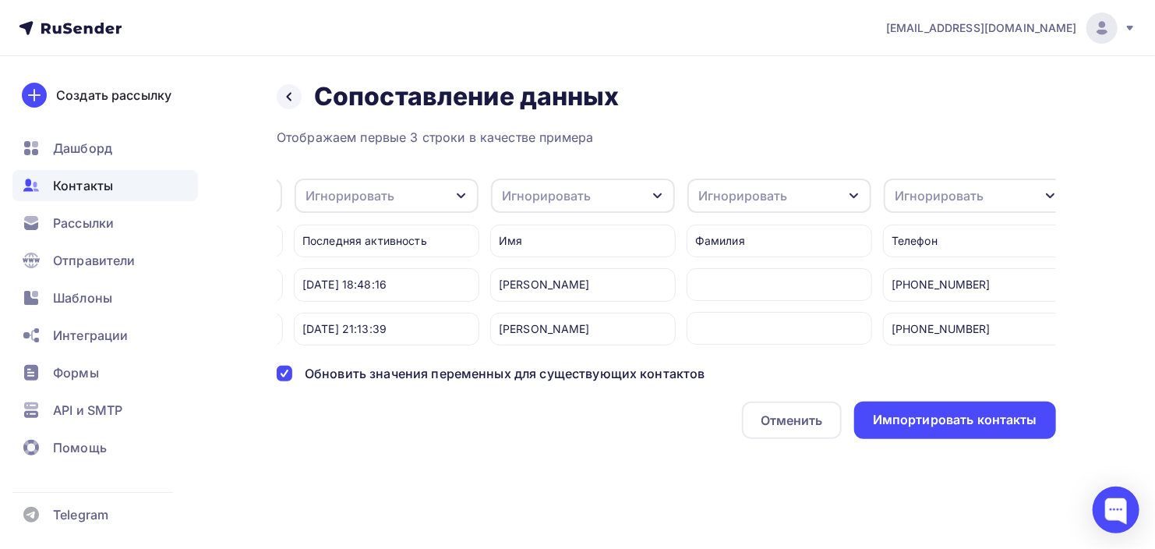
scroll to position [0, 815]
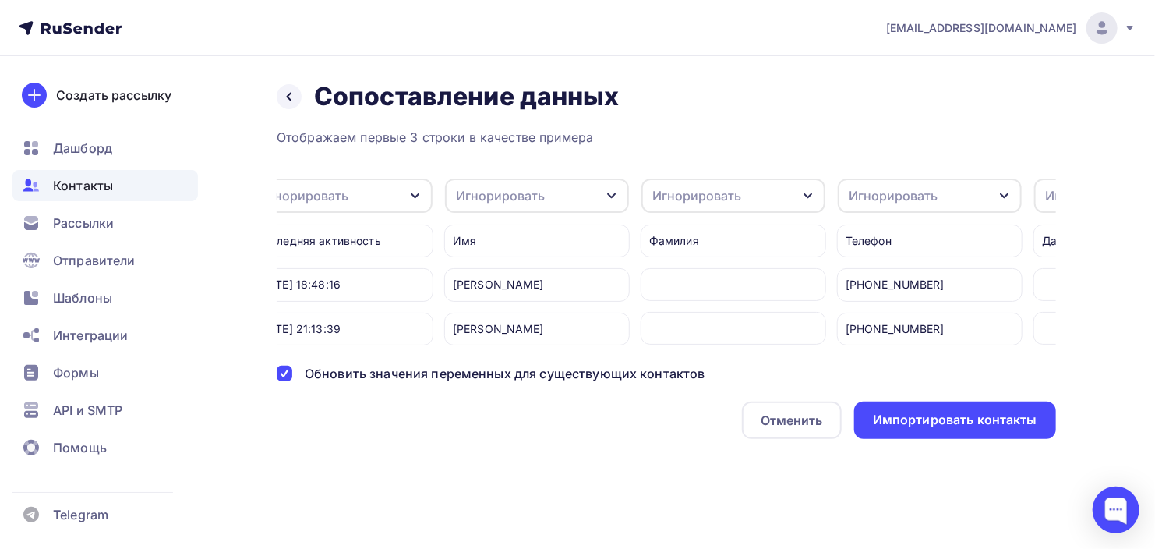
click at [511, 191] on div "Игнорировать" at bounding box center [500, 195] width 89 height 19
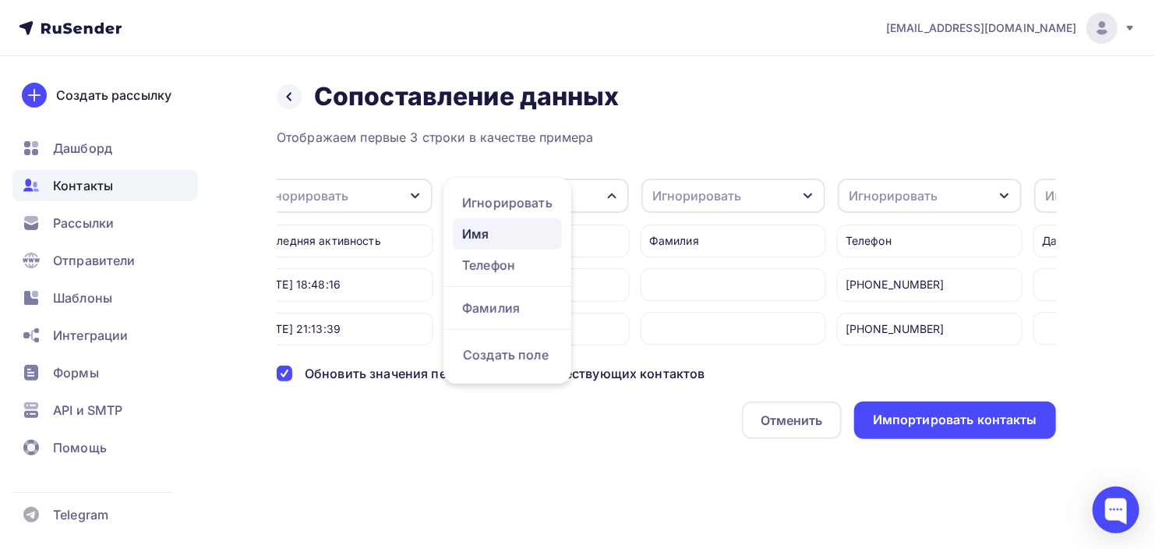
click at [497, 239] on div "Имя" at bounding box center [507, 234] width 90 height 19
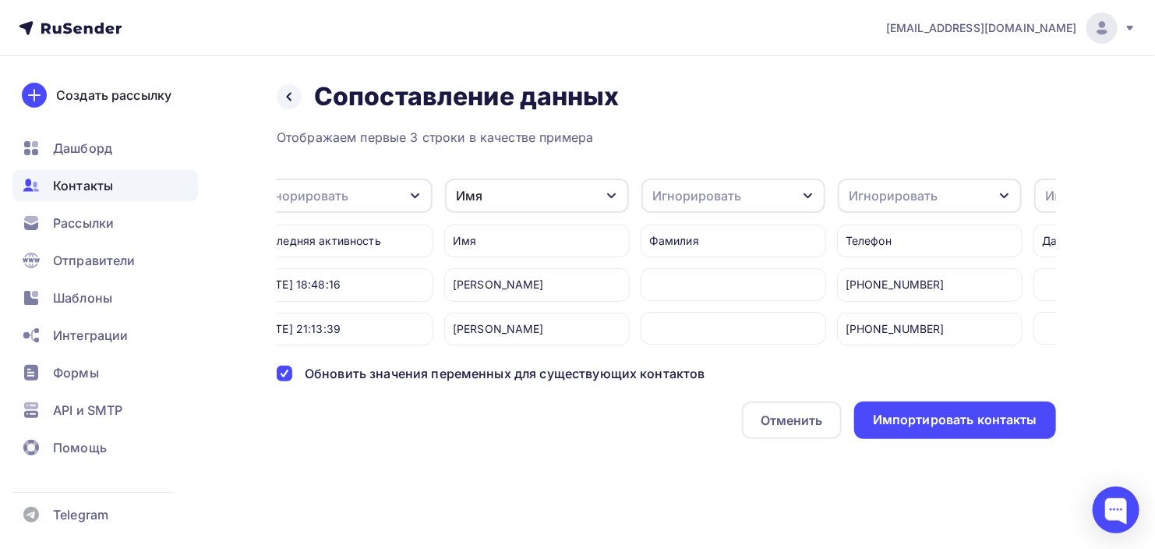
click at [701, 196] on div "Игнорировать" at bounding box center [697, 195] width 89 height 19
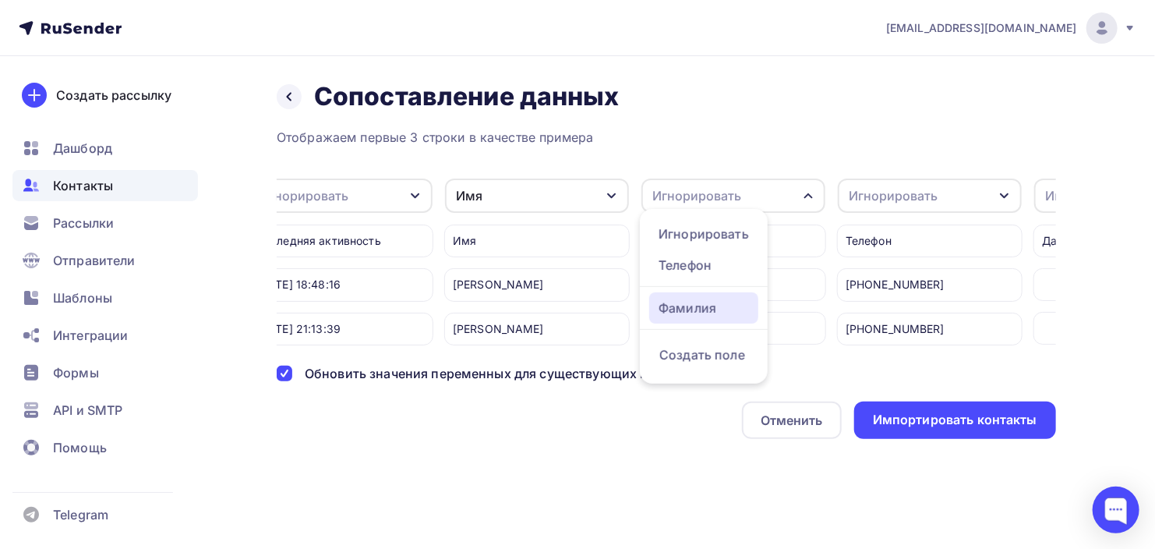
drag, startPoint x: 691, startPoint y: 306, endPoint x: 711, endPoint y: 294, distance: 23.4
click at [691, 305] on div "Фамилия" at bounding box center [704, 308] width 90 height 19
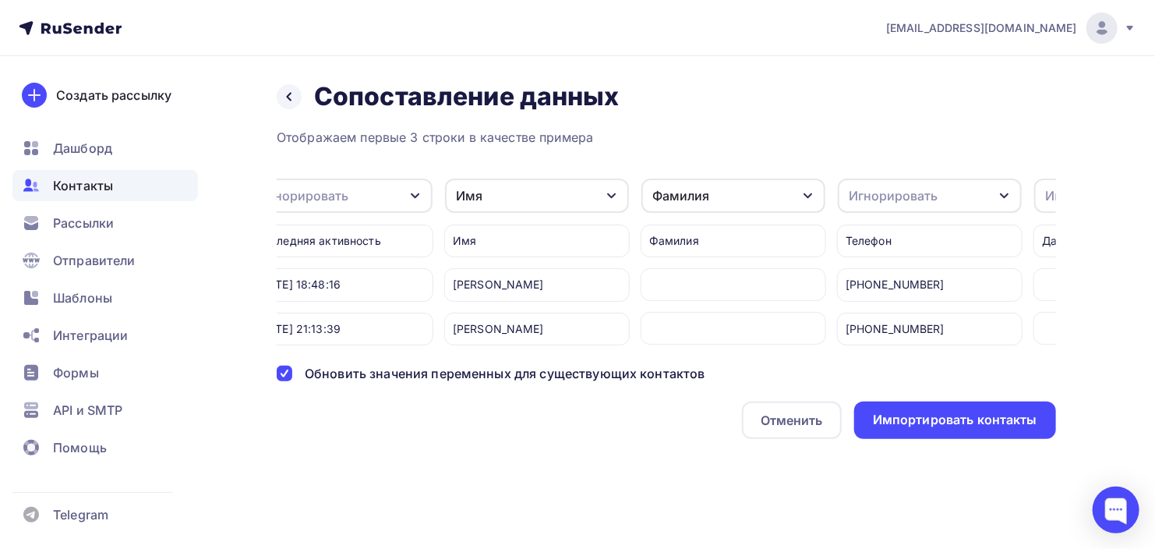
click at [913, 206] on div "Игнорировать" at bounding box center [930, 196] width 184 height 34
click at [890, 294] on div "Телефон" at bounding box center [900, 296] width 90 height 19
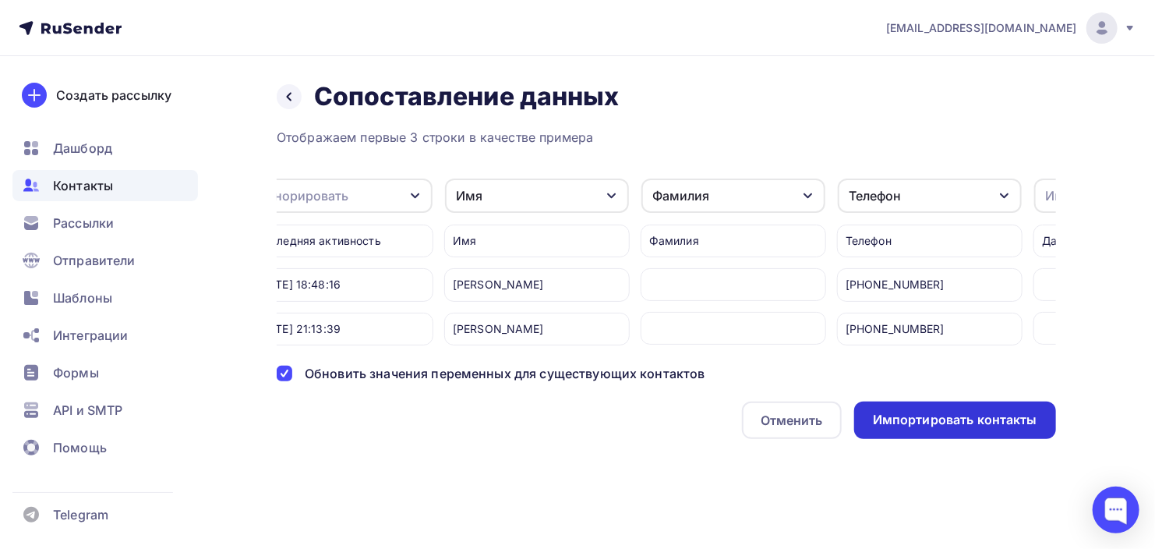
click at [945, 429] on div "Импортировать контакты" at bounding box center [955, 420] width 164 height 18
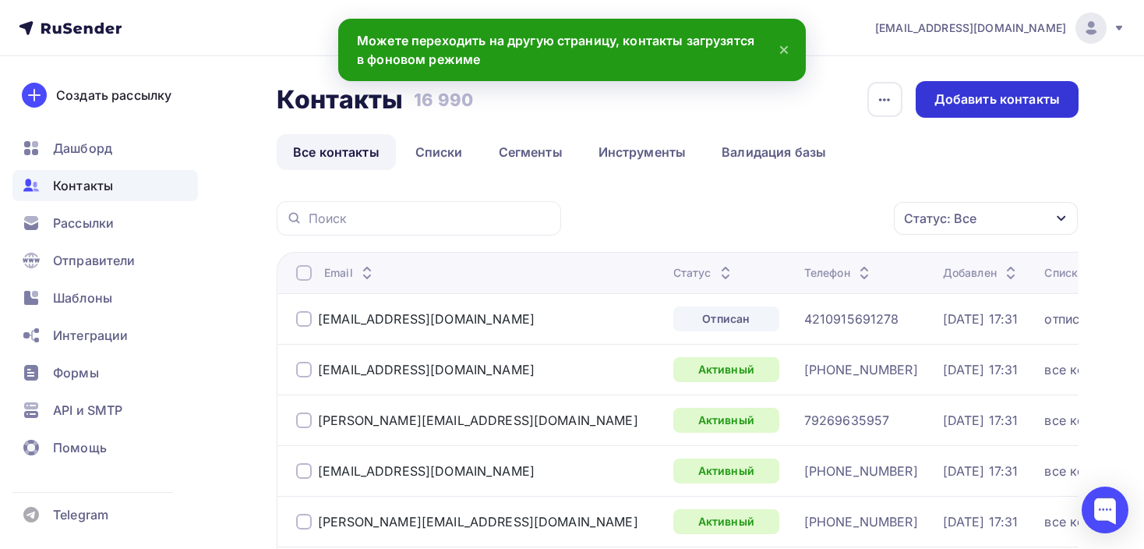
click at [1026, 110] on div "Добавить контакты" at bounding box center [997, 99] width 163 height 37
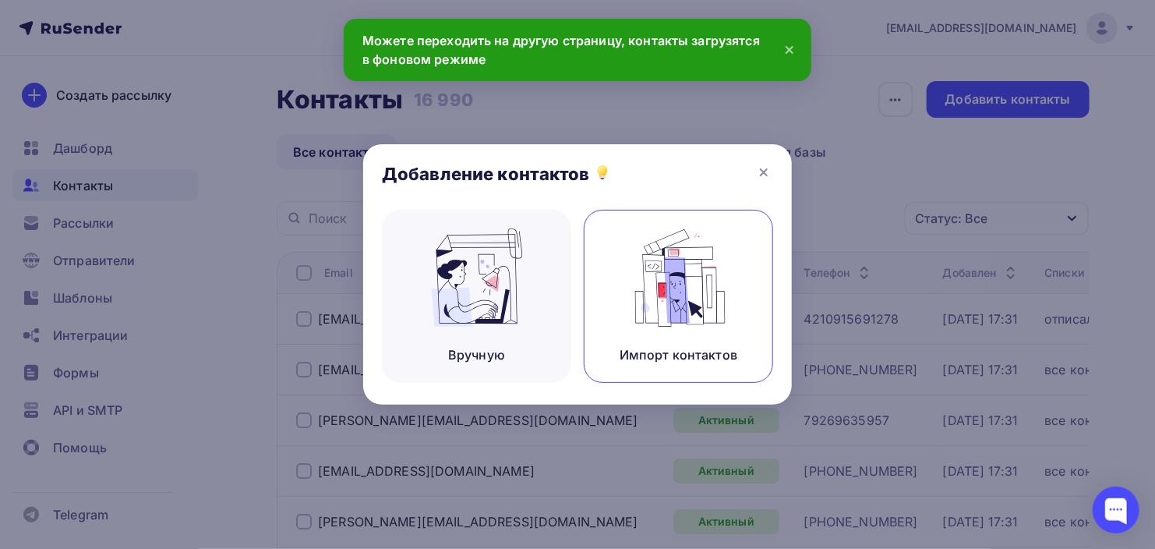
click at [677, 277] on img at bounding box center [679, 277] width 104 height 98
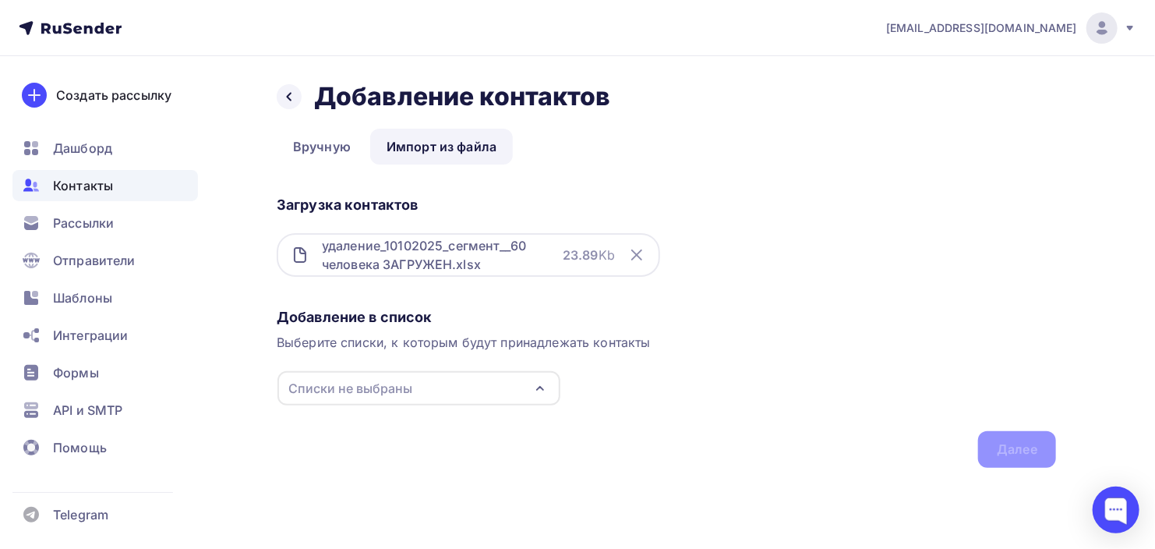
click at [462, 390] on div "Списки не выбраны" at bounding box center [419, 388] width 283 height 34
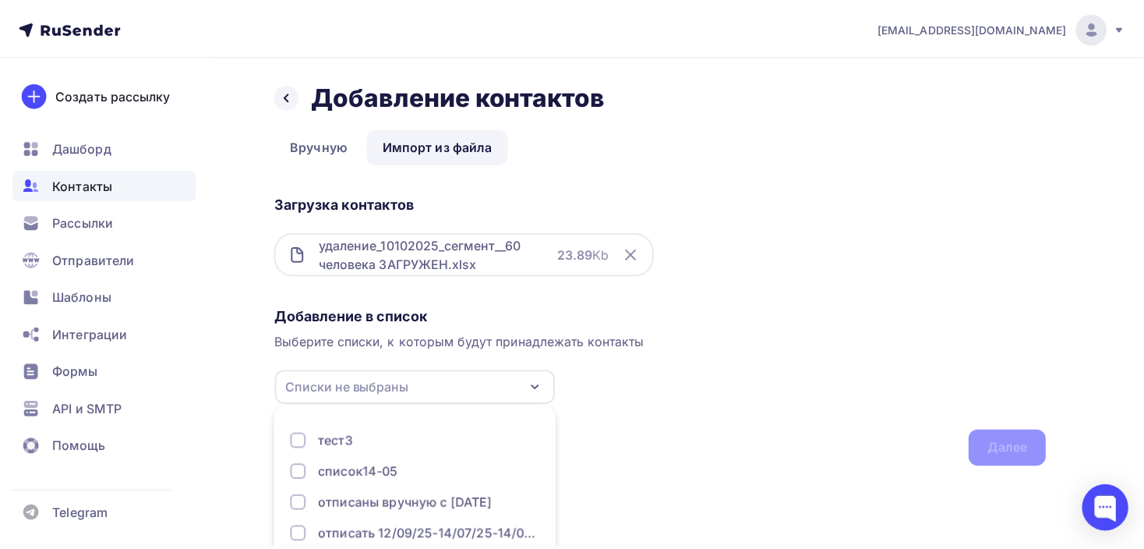
scroll to position [96, 0]
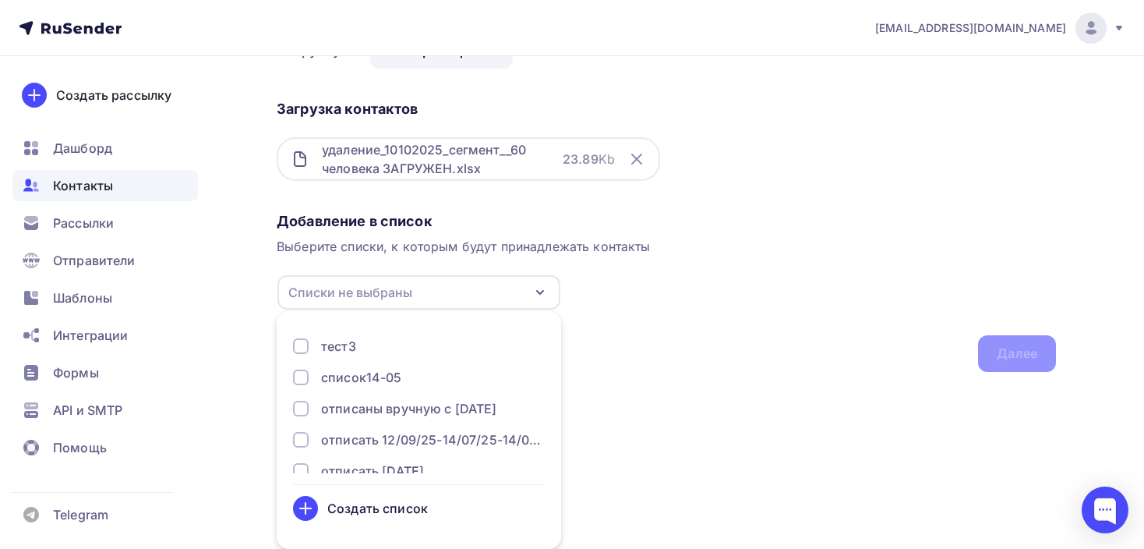
click at [723, 323] on div "Добавление в список Выберите списки, к которым будут принадлежать контакты Спис…" at bounding box center [667, 289] width 780 height 166
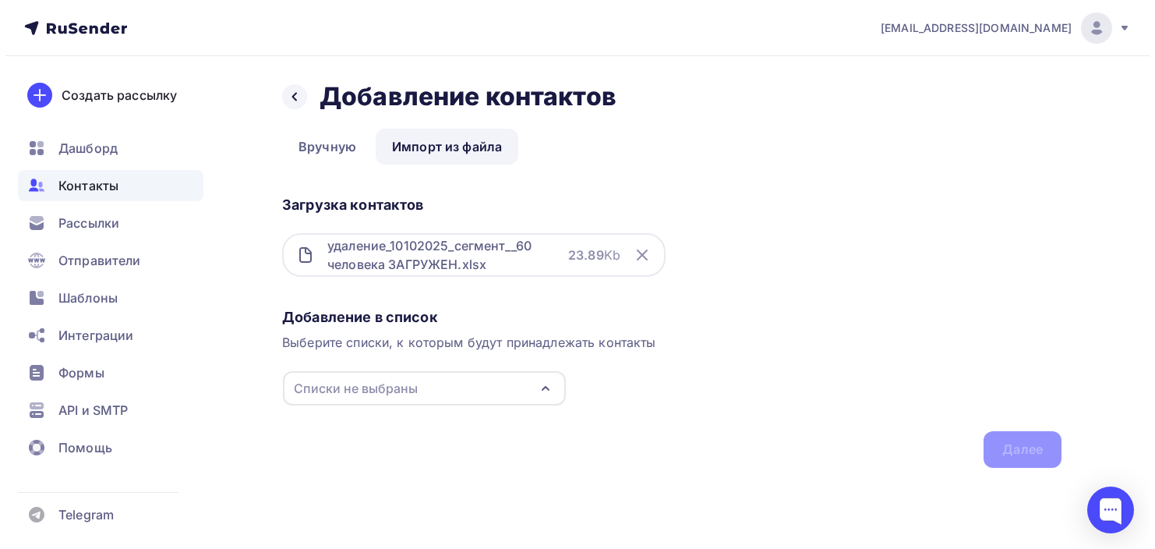
scroll to position [0, 0]
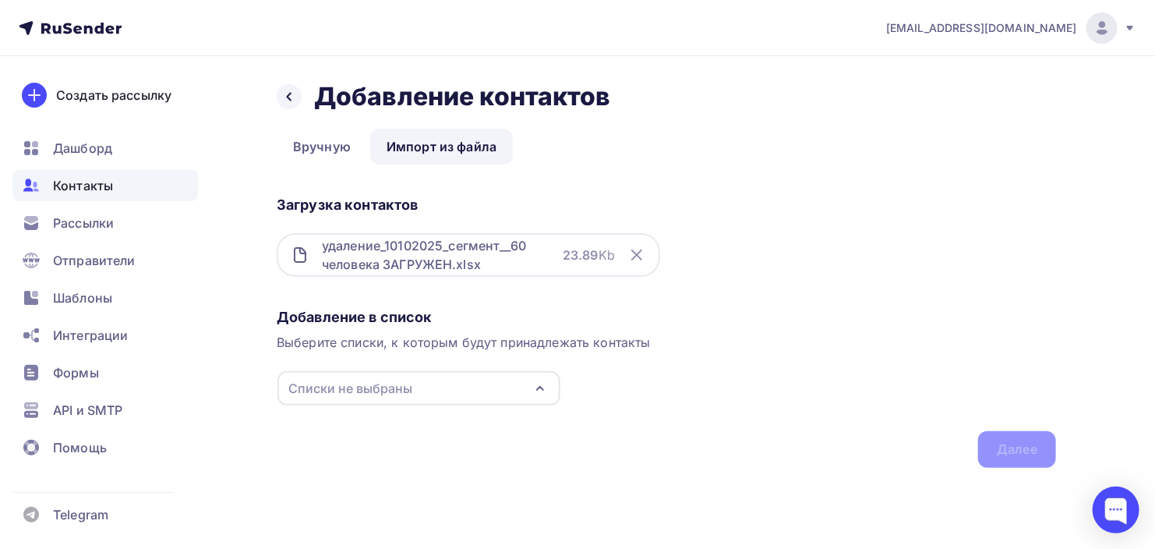
click at [339, 379] on div "Списки не выбраны" at bounding box center [350, 388] width 124 height 19
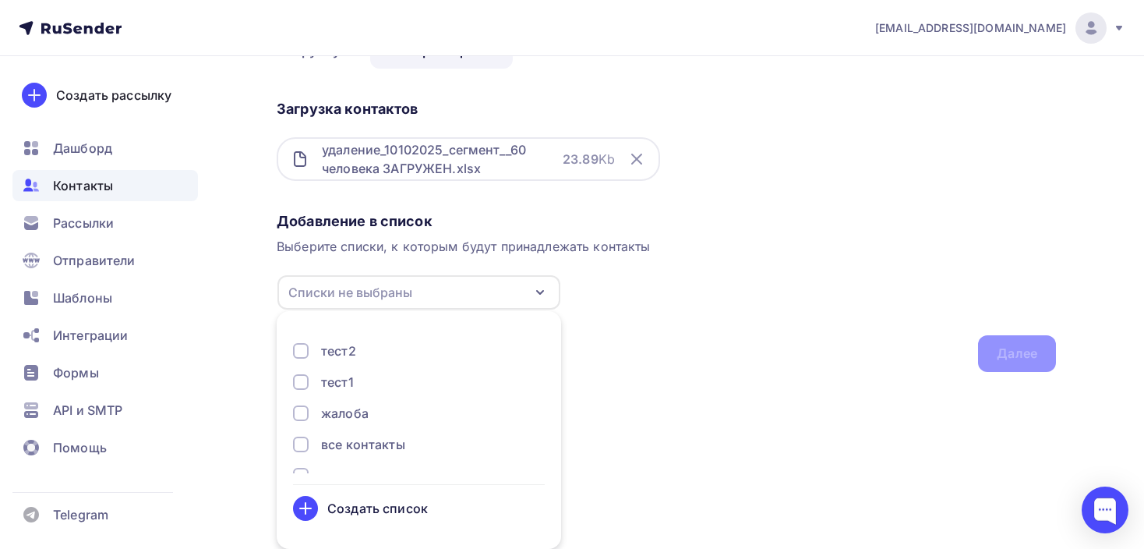
scroll to position [285, 0]
click at [296, 434] on div at bounding box center [301, 435] width 16 height 16
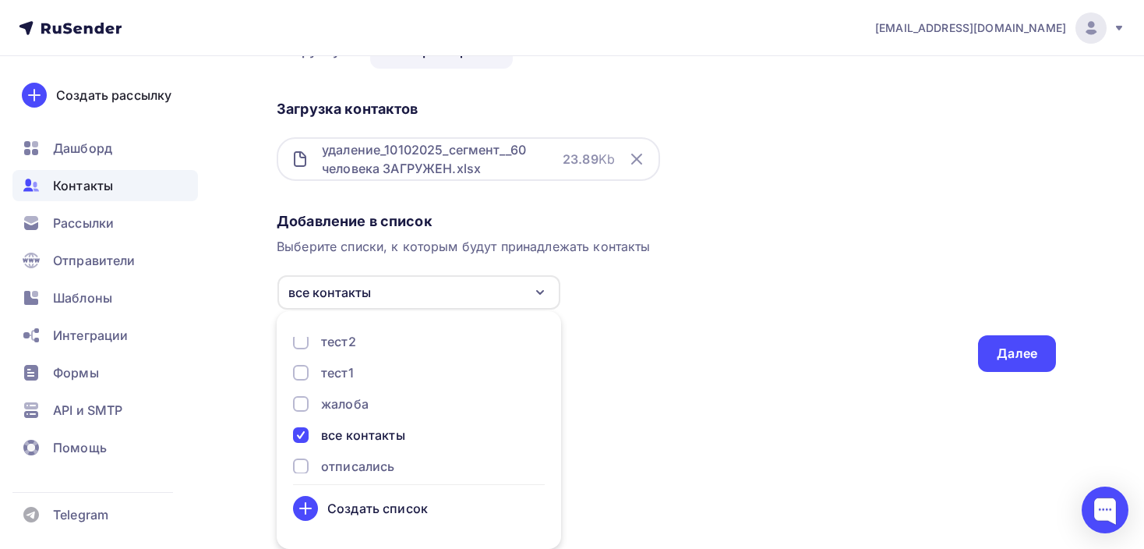
click at [648, 373] on div "Назад Добавление контактов Добавление контактов Вручную Импорт из файла Импорт …" at bounding box center [572, 197] width 1144 height 474
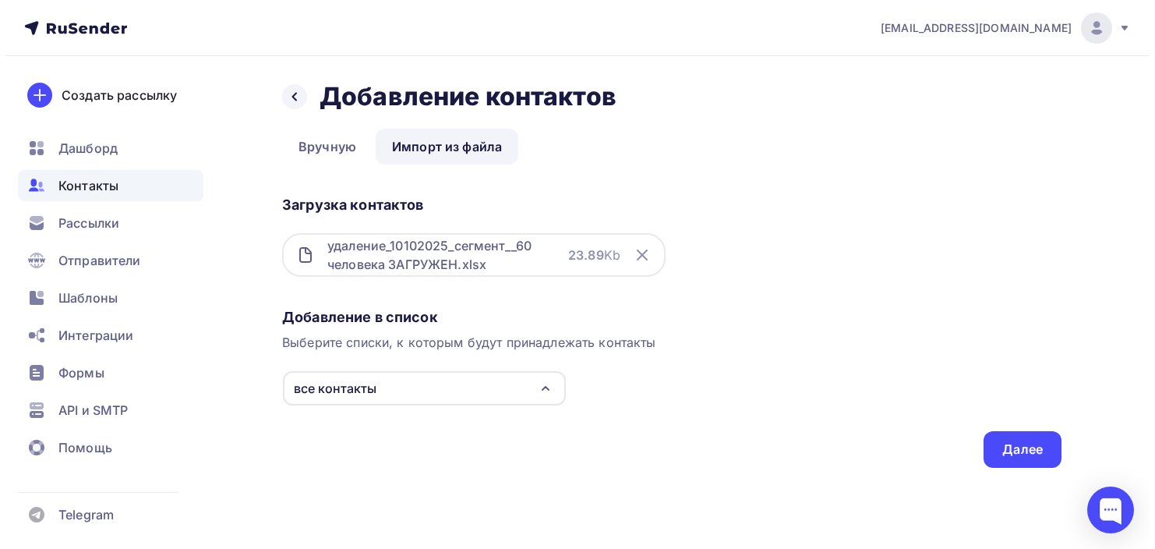
scroll to position [0, 0]
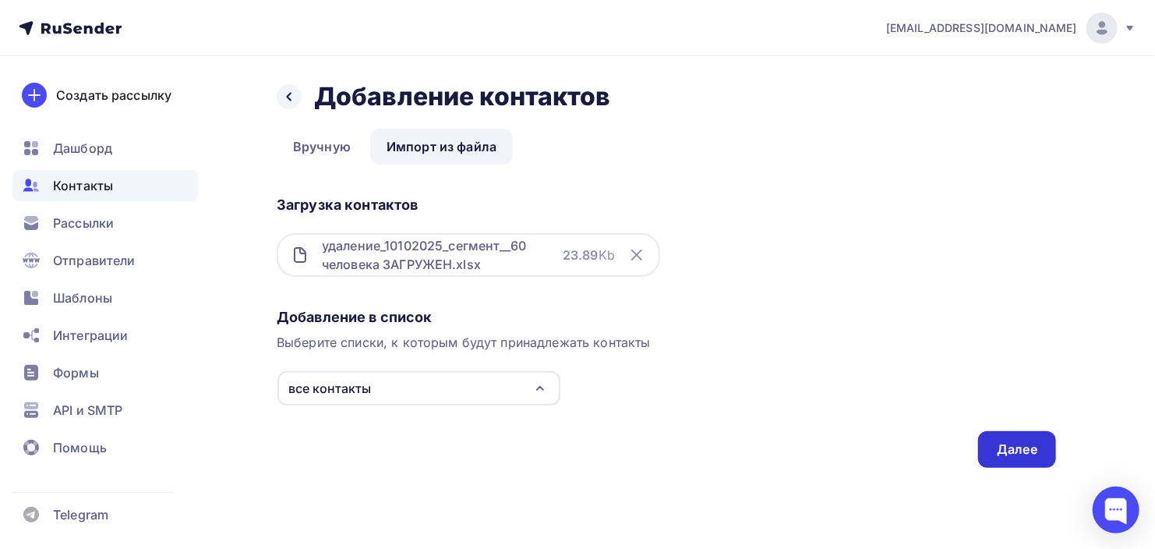
click at [1045, 447] on div "Далее" at bounding box center [1017, 449] width 78 height 37
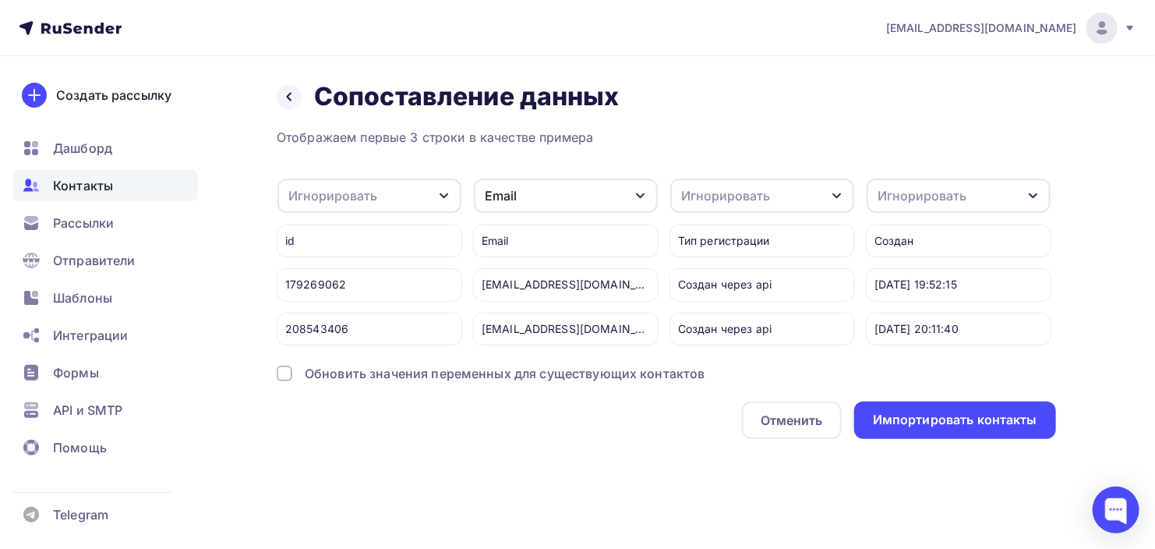
click at [283, 381] on div at bounding box center [285, 374] width 16 height 16
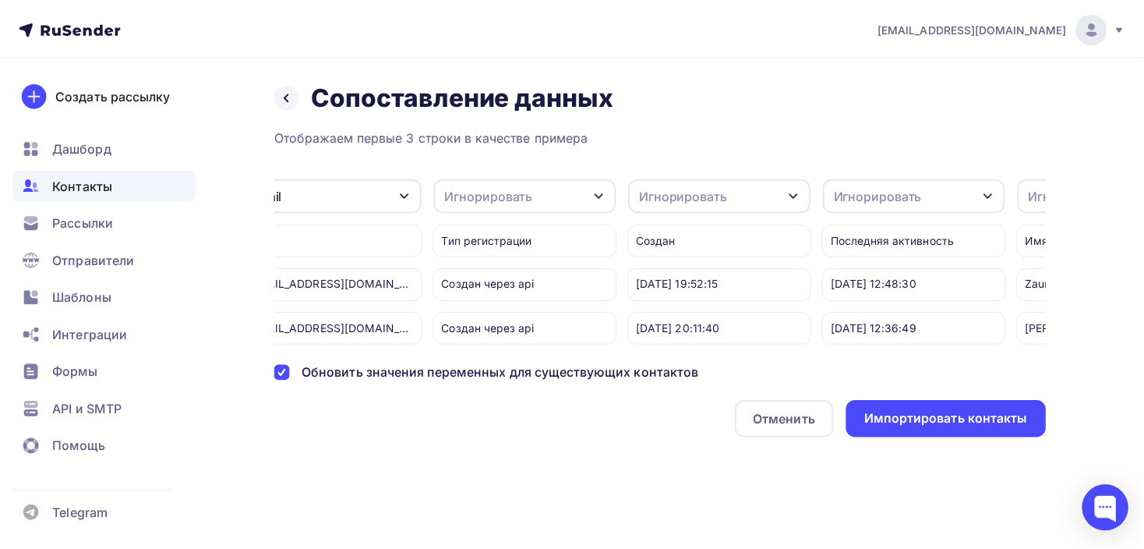
scroll to position [0, 757]
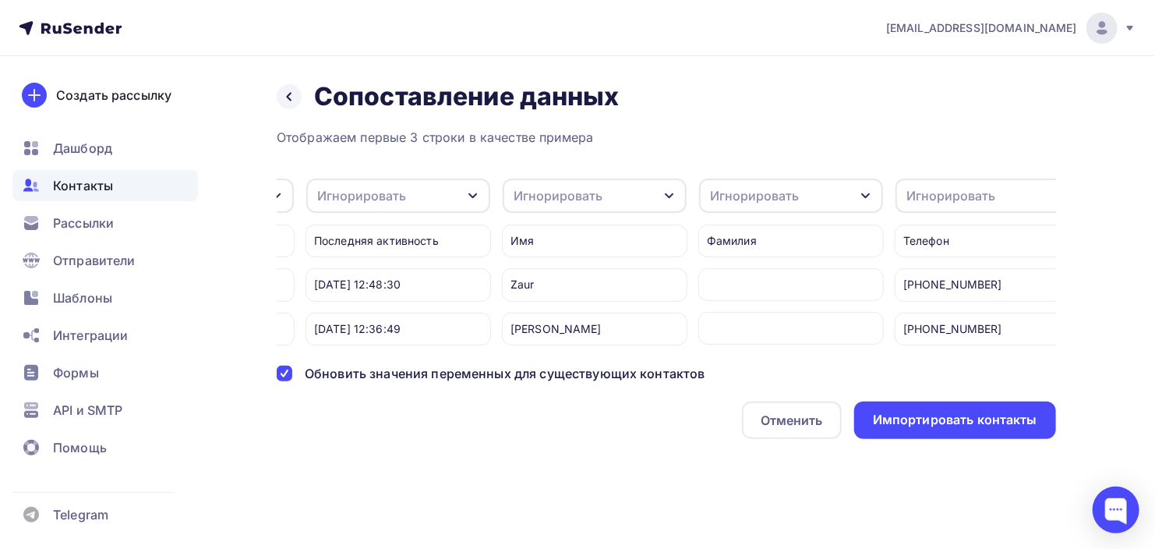
click at [597, 187] on div "Игнорировать" at bounding box center [558, 195] width 89 height 19
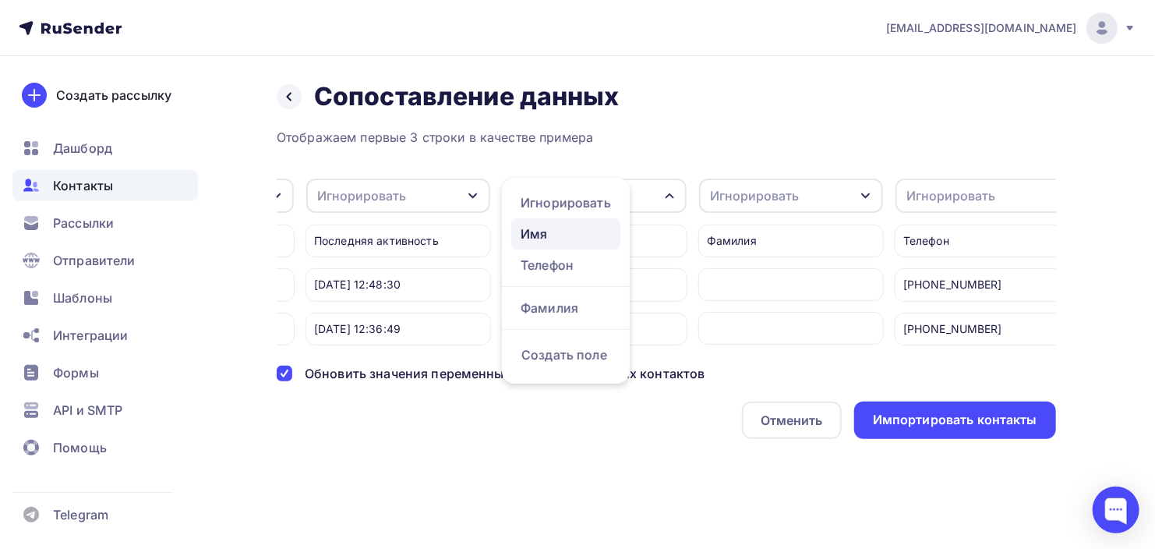
click at [543, 235] on div "Имя" at bounding box center [566, 234] width 90 height 19
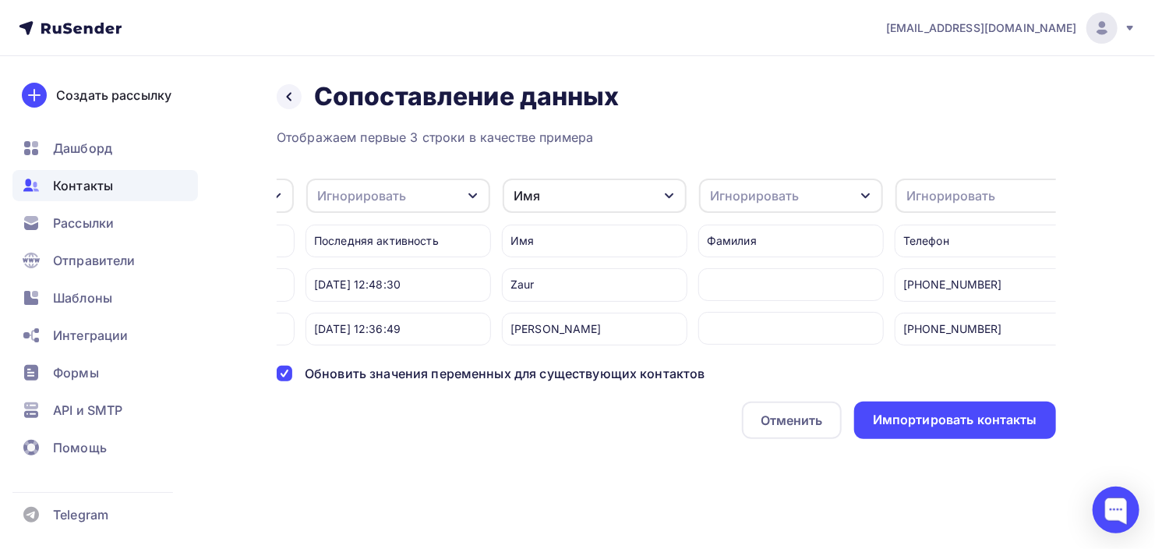
click at [750, 202] on div "Игнорировать" at bounding box center [754, 195] width 89 height 19
click at [760, 300] on div "Фамилия" at bounding box center [762, 308] width 90 height 19
click at [937, 199] on div "Игнорировать" at bounding box center [951, 195] width 89 height 19
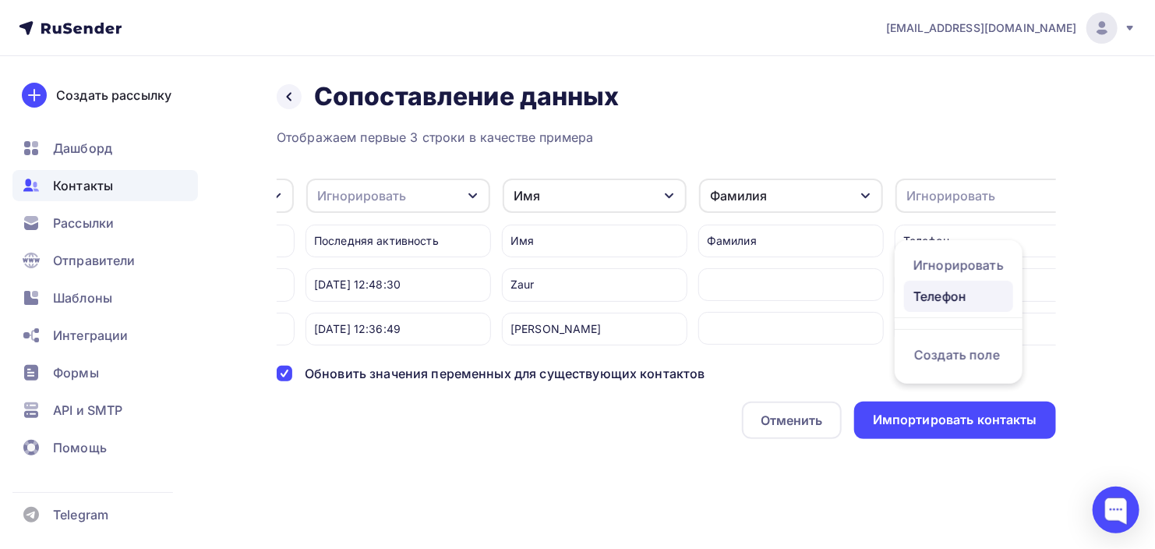
click at [943, 302] on div "Телефон" at bounding box center [959, 296] width 90 height 19
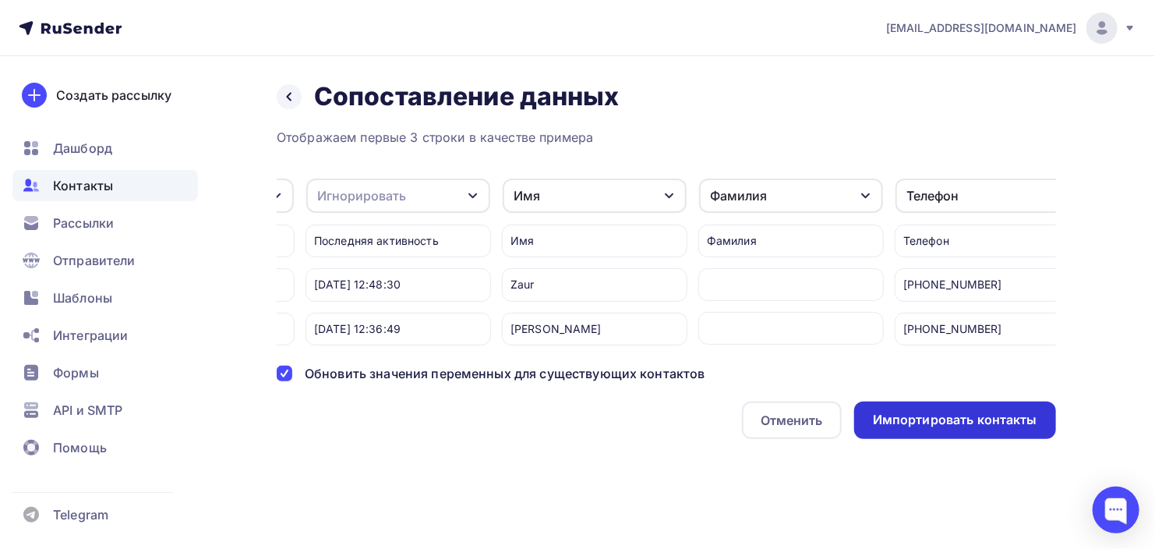
click at [955, 427] on div "Импортировать контакты" at bounding box center [955, 420] width 164 height 18
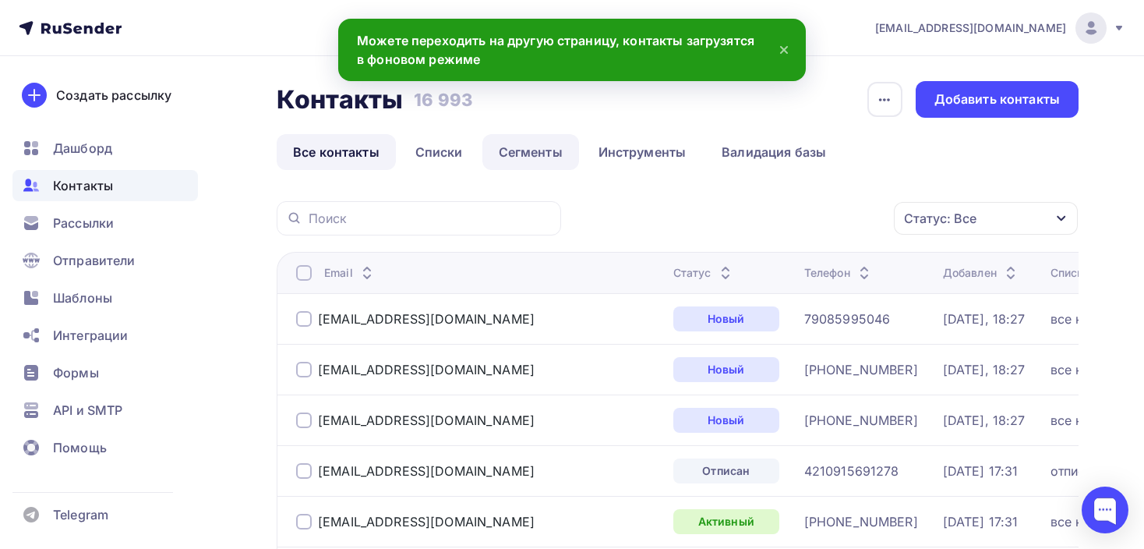
click at [528, 156] on link "Сегменты" at bounding box center [531, 152] width 97 height 36
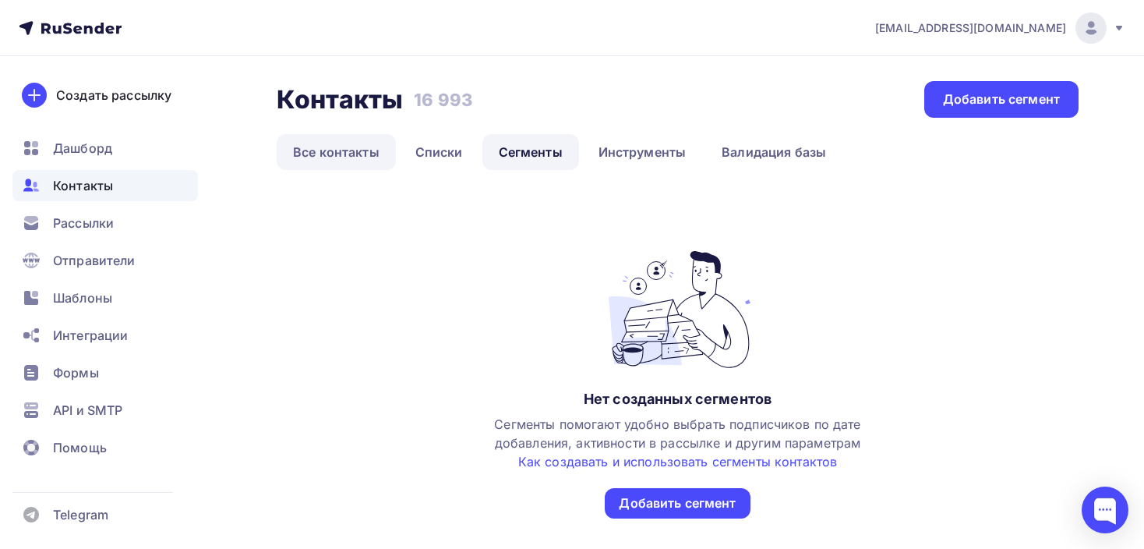
click at [305, 160] on link "Все контакты" at bounding box center [336, 152] width 119 height 36
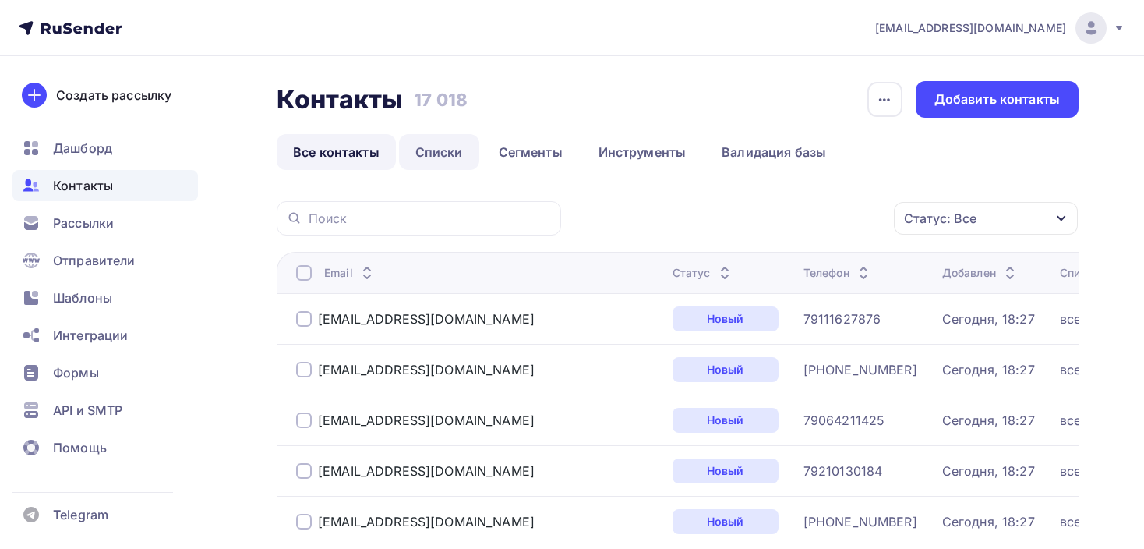
click at [459, 153] on link "Списки" at bounding box center [439, 152] width 80 height 36
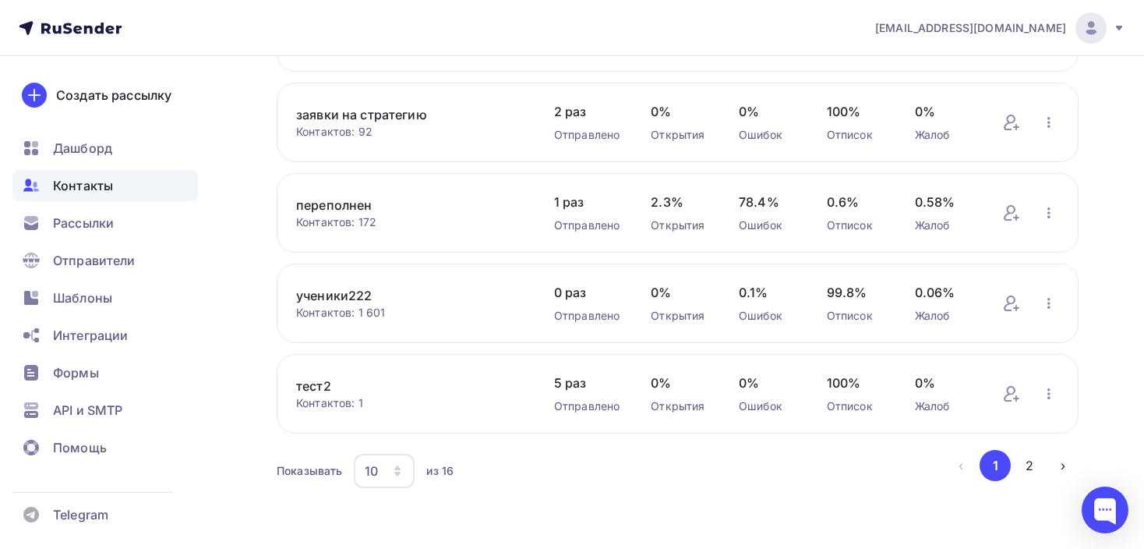
scroll to position [688, 0]
drag, startPoint x: 1026, startPoint y: 458, endPoint x: 969, endPoint y: 446, distance: 58.3
click at [1026, 458] on button "2" at bounding box center [1029, 462] width 31 height 31
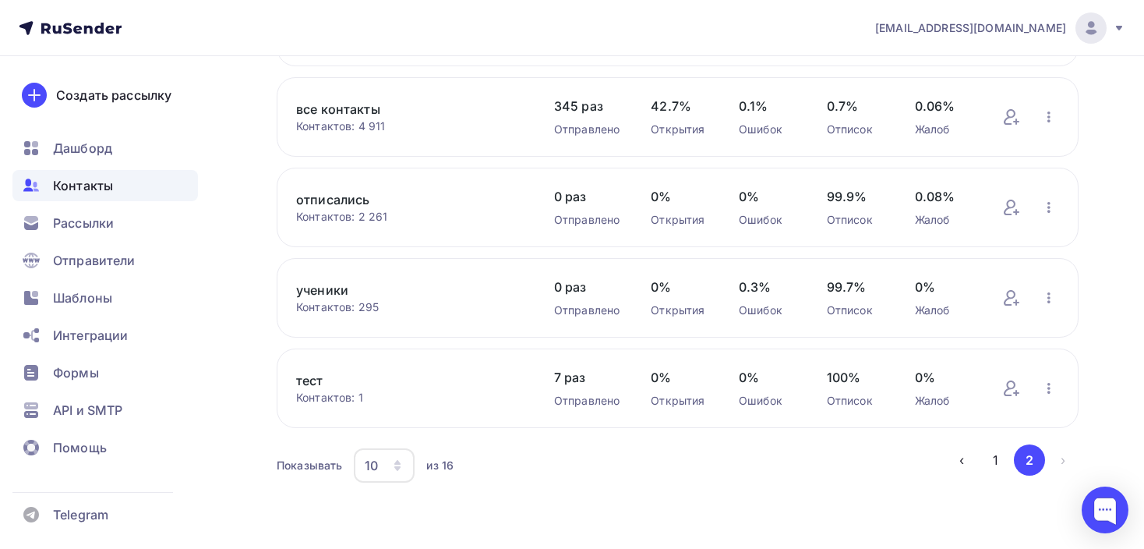
scroll to position [296, 0]
click at [336, 104] on link "все контакты" at bounding box center [409, 111] width 227 height 19
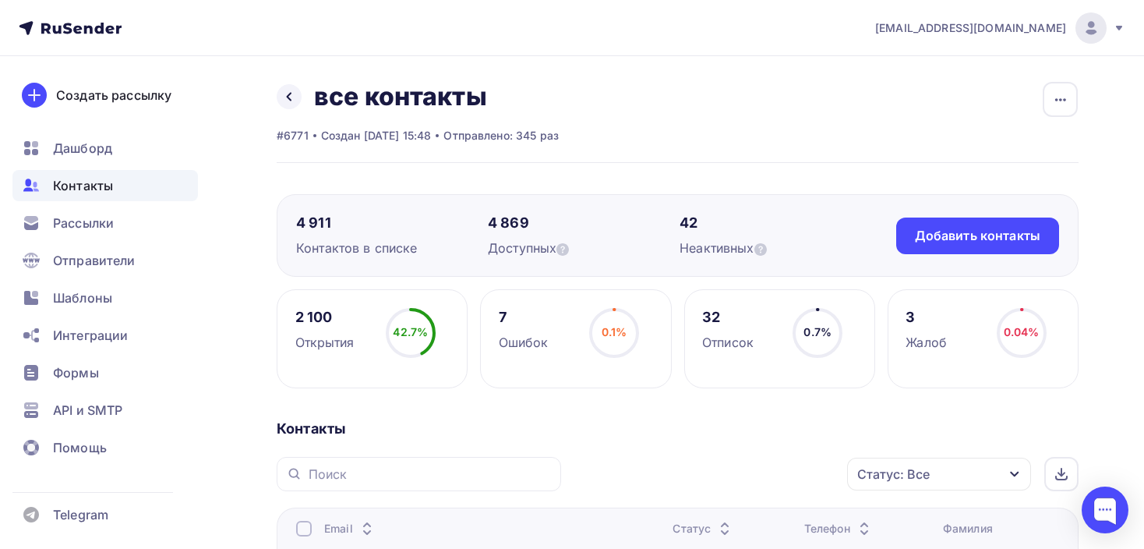
scroll to position [363, 0]
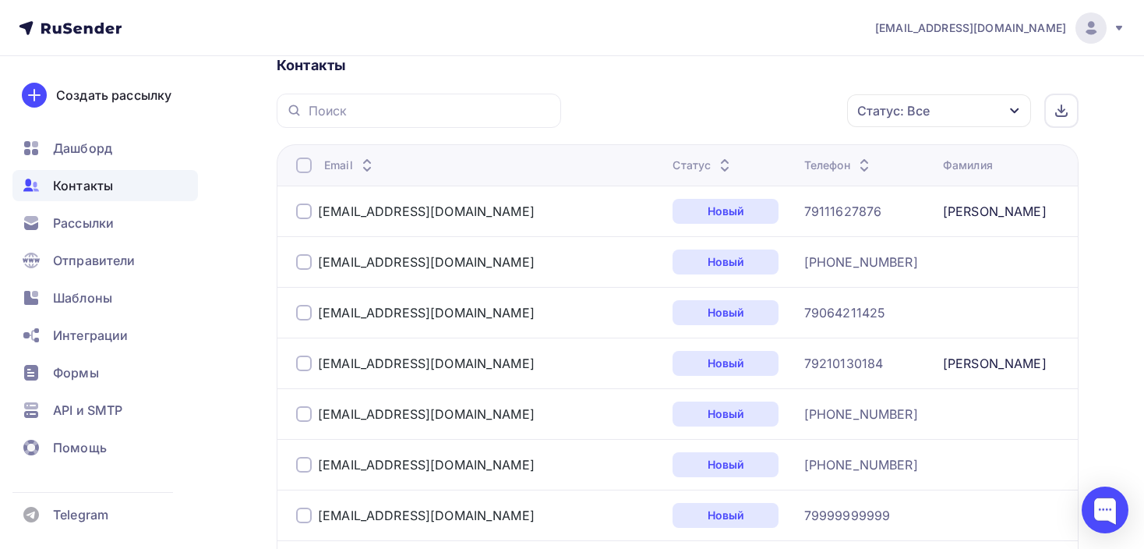
click at [901, 112] on div "Статус: Все" at bounding box center [894, 110] width 73 height 19
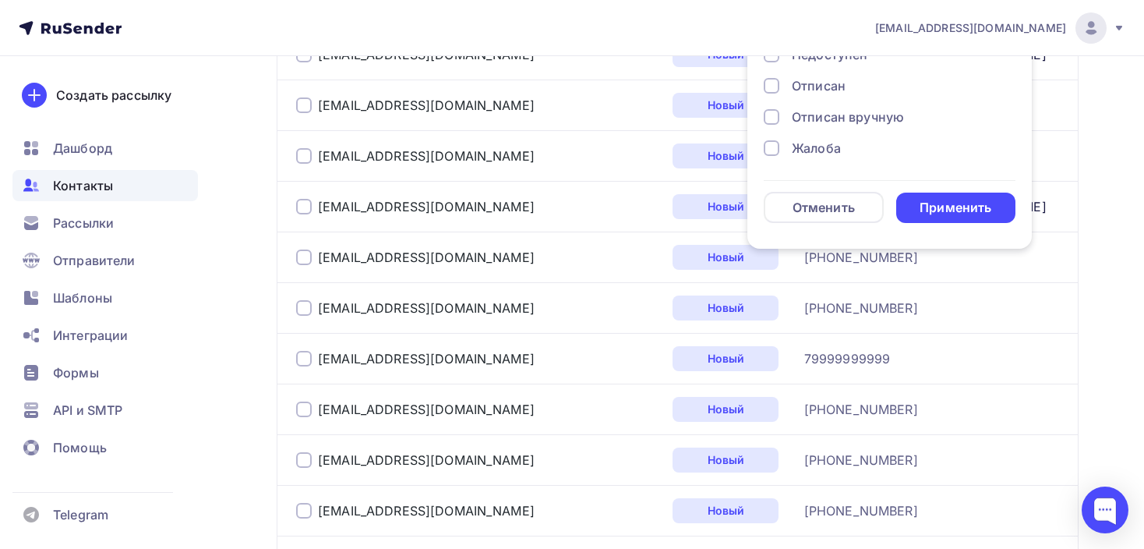
scroll to position [441, 0]
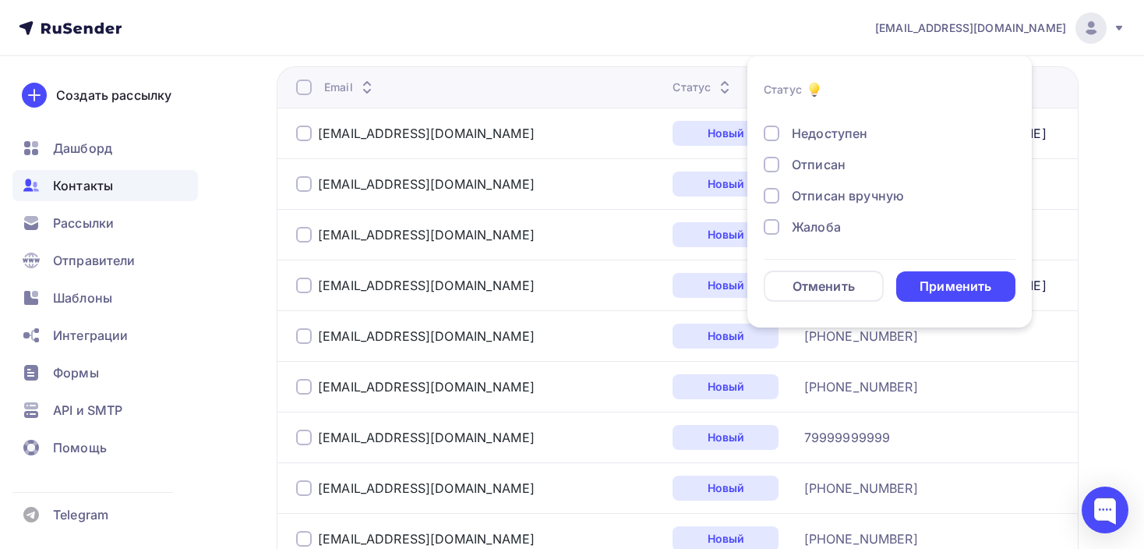
click at [802, 193] on div "Отписан вручную" at bounding box center [848, 195] width 112 height 19
click at [953, 295] on div "Применить" at bounding box center [957, 286] width 120 height 30
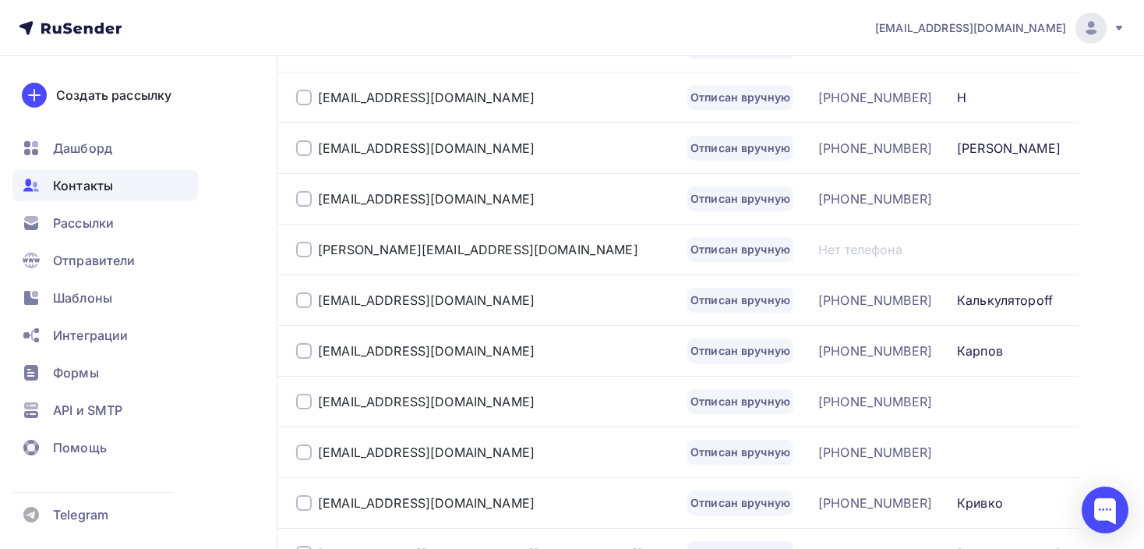
scroll to position [582, 0]
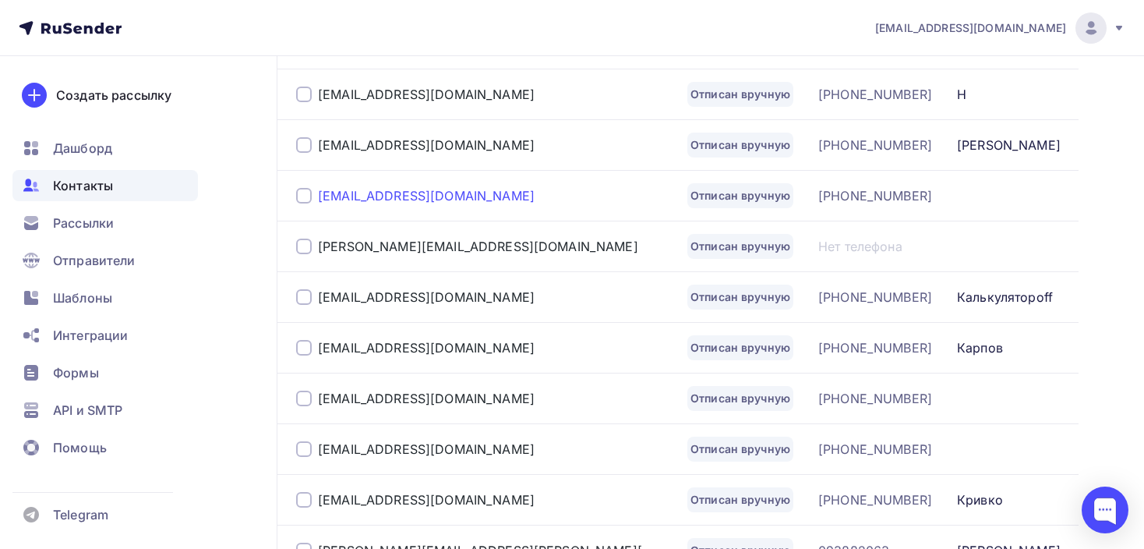
drag, startPoint x: 434, startPoint y: 203, endPoint x: 421, endPoint y: 196, distance: 15.0
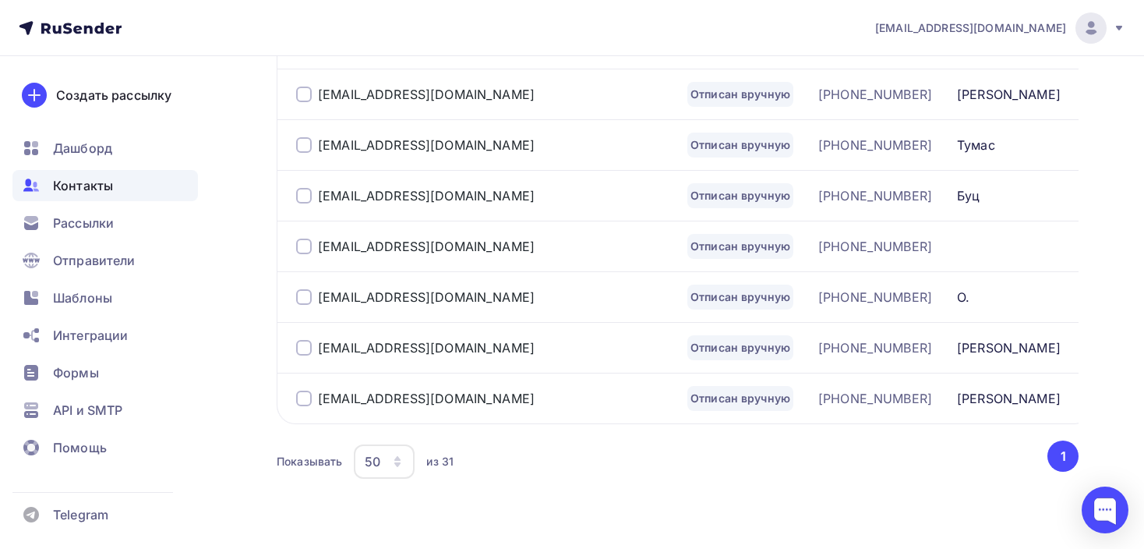
scroll to position [1724, 0]
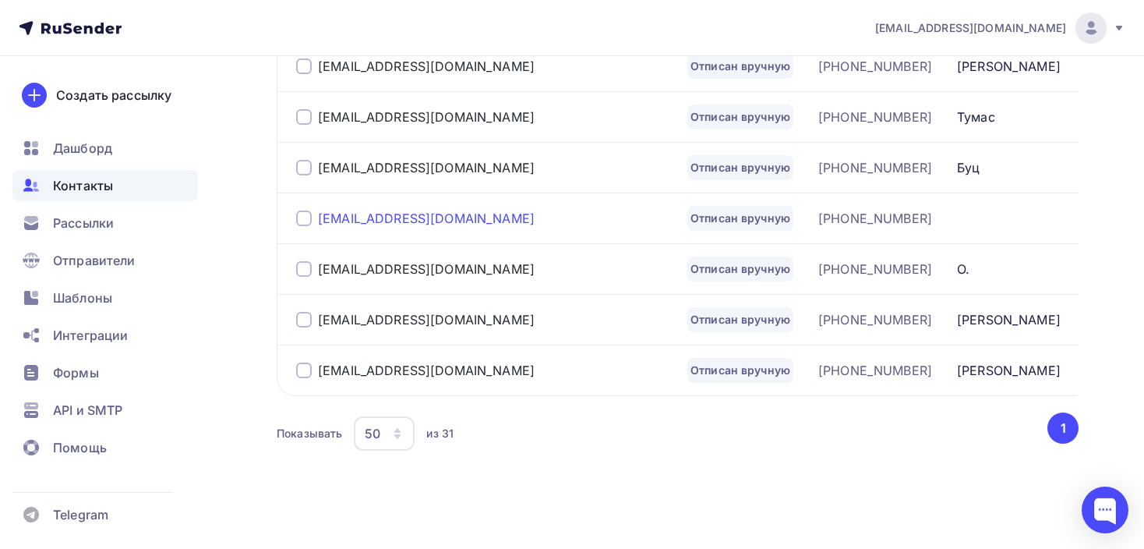
drag, startPoint x: 389, startPoint y: 203, endPoint x: 375, endPoint y: 211, distance: 16.1
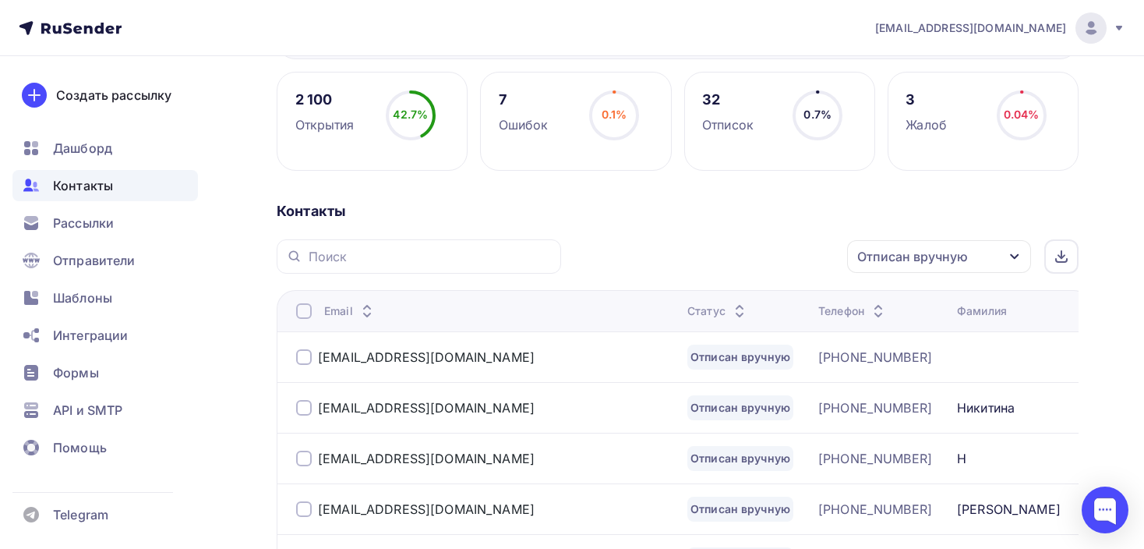
click at [909, 247] on div "Отписан вручную" at bounding box center [913, 256] width 111 height 19
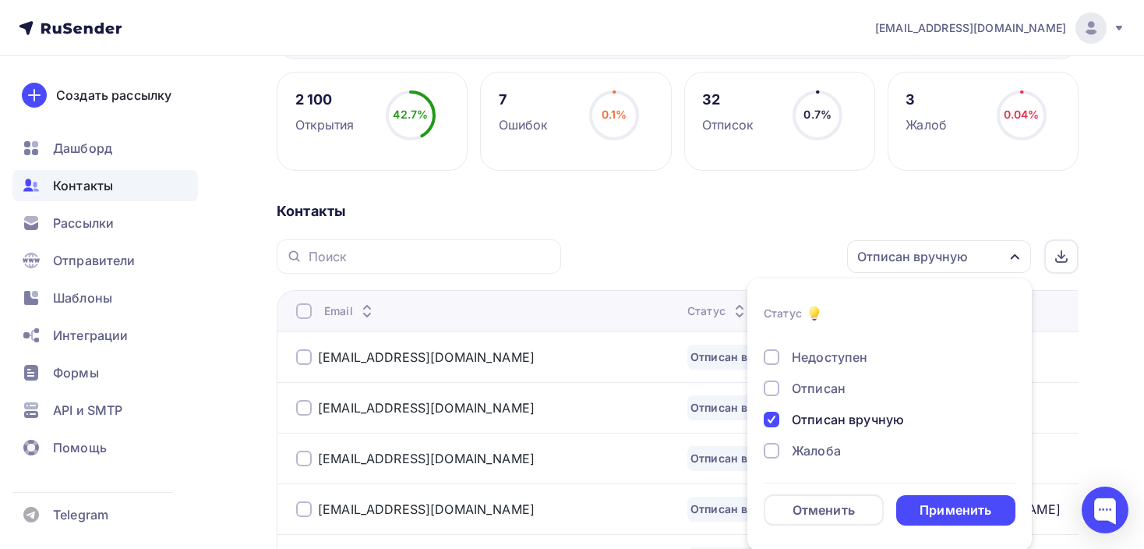
scroll to position [218, 0]
click at [769, 414] on div at bounding box center [772, 419] width 16 height 16
click at [767, 412] on div at bounding box center [772, 419] width 16 height 16
click at [951, 510] on div "Применить" at bounding box center [956, 509] width 72 height 18
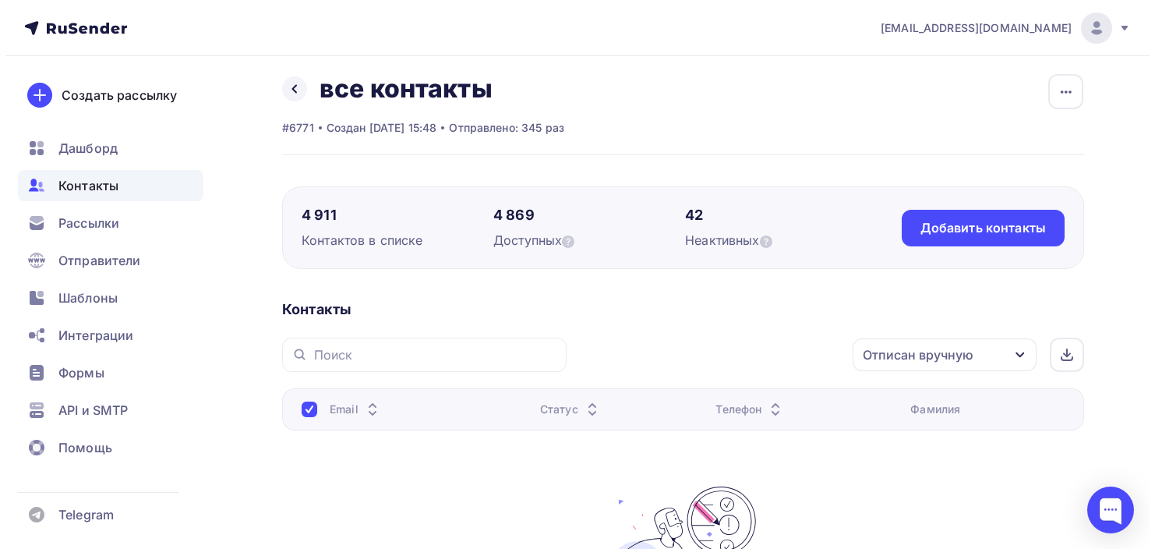
scroll to position [0, 0]
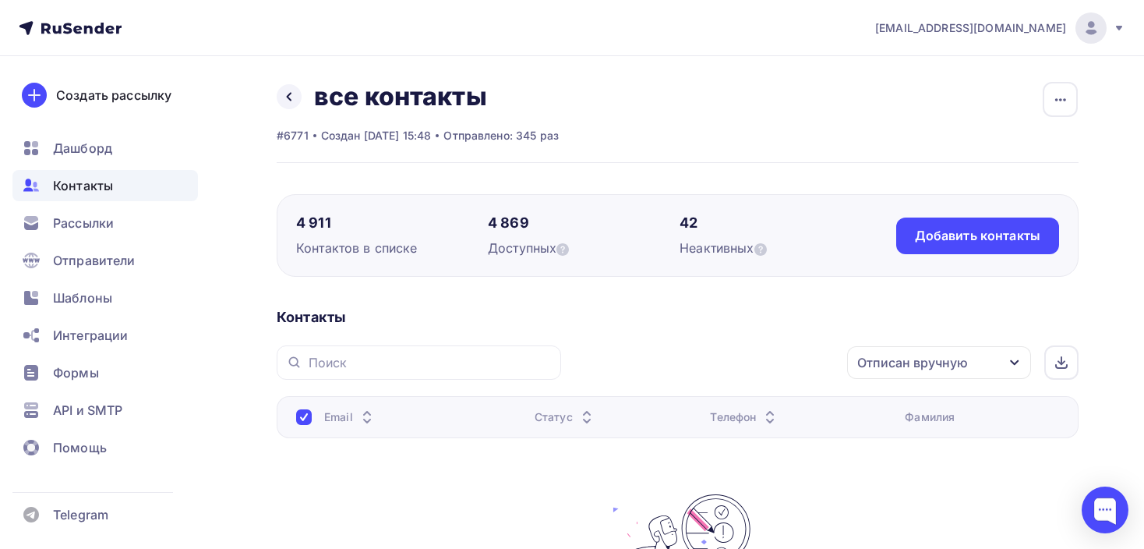
click at [83, 191] on span "Контакты" at bounding box center [83, 185] width 60 height 19
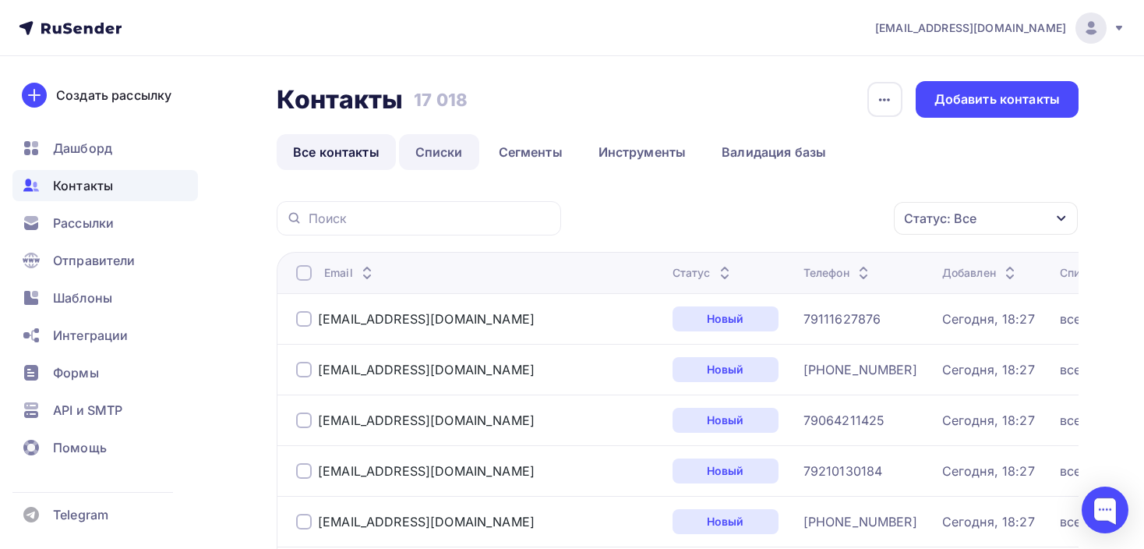
click at [454, 150] on link "Списки" at bounding box center [439, 152] width 80 height 36
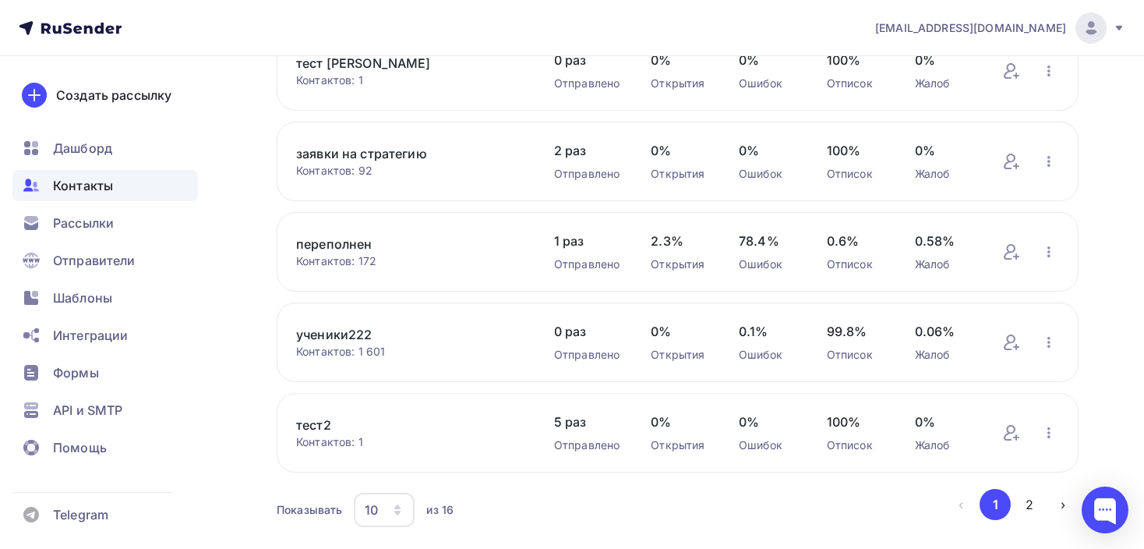
scroll to position [688, 0]
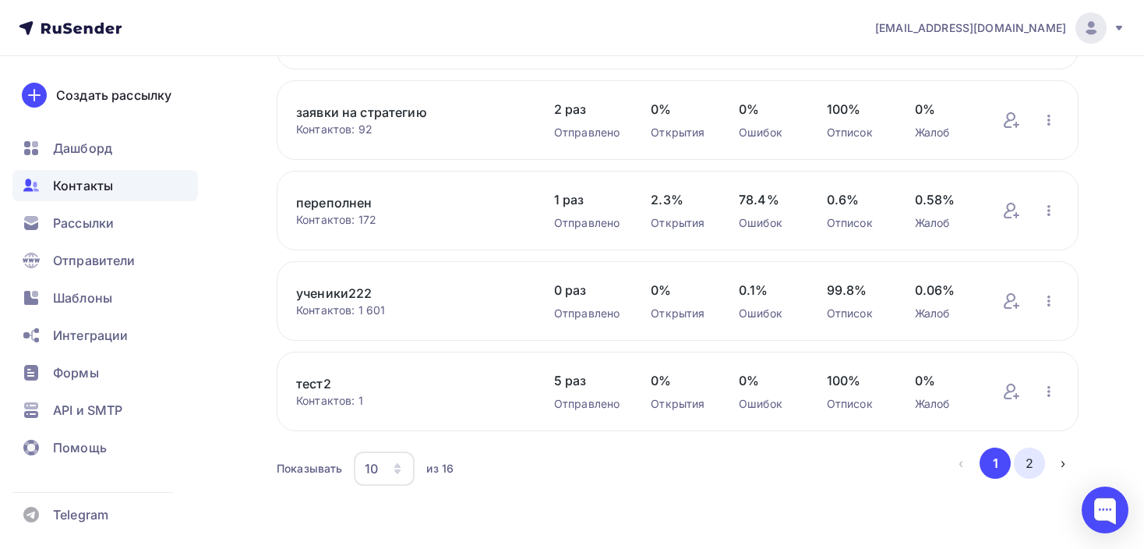
click at [1034, 463] on button "2" at bounding box center [1029, 462] width 31 height 31
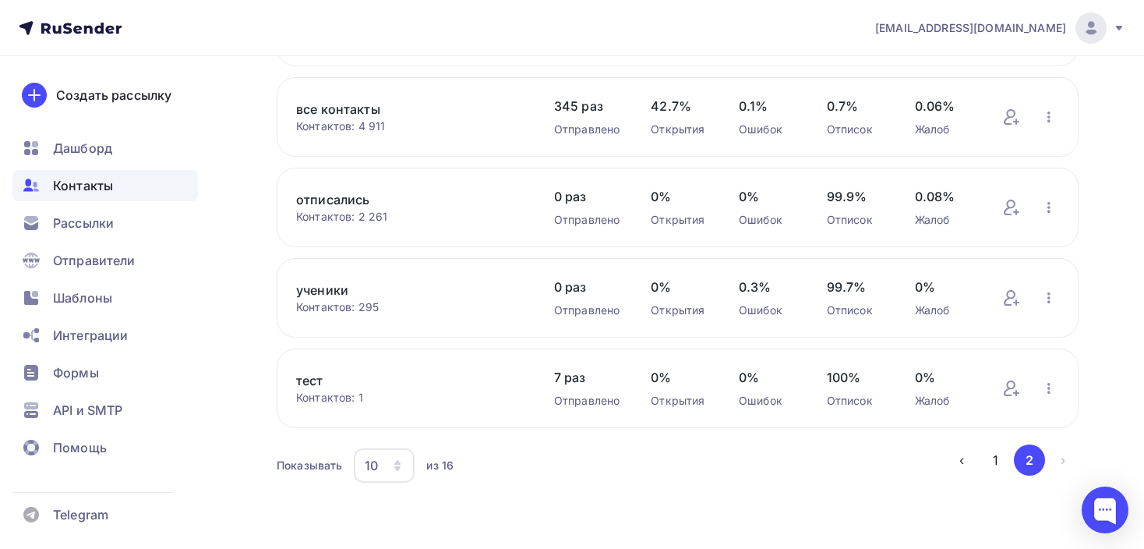
scroll to position [296, 0]
click at [319, 113] on link "все контакты" at bounding box center [409, 111] width 227 height 19
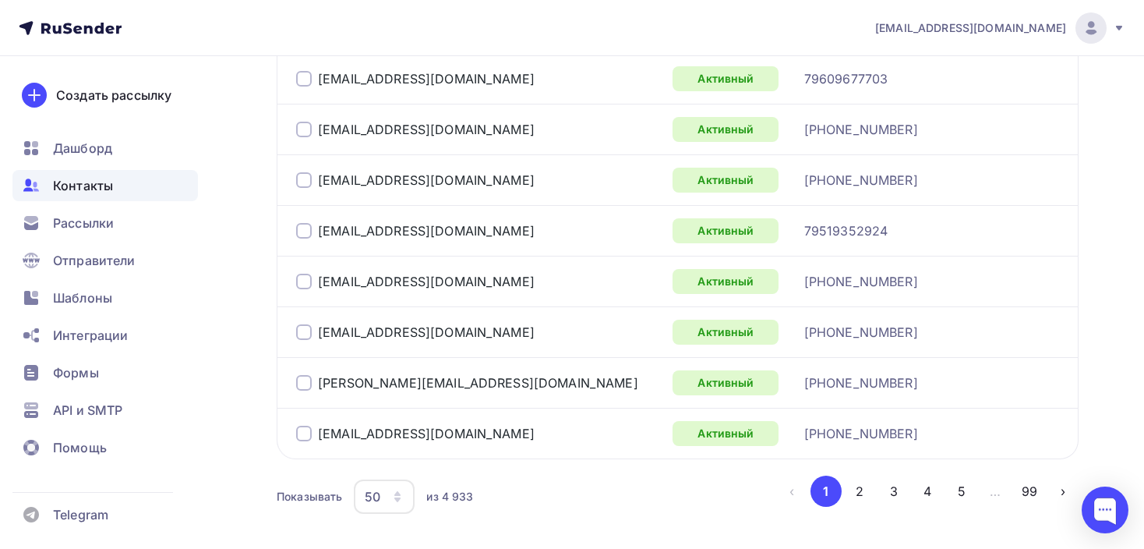
scroll to position [2647, 0]
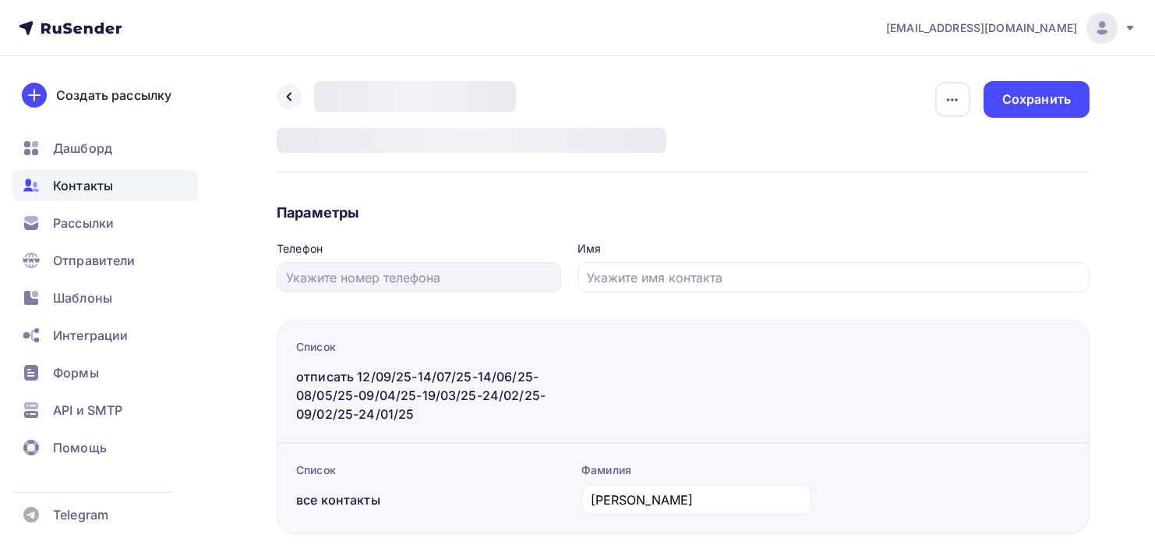
type input "+79263938463"
type input "[PERSON_NAME]"
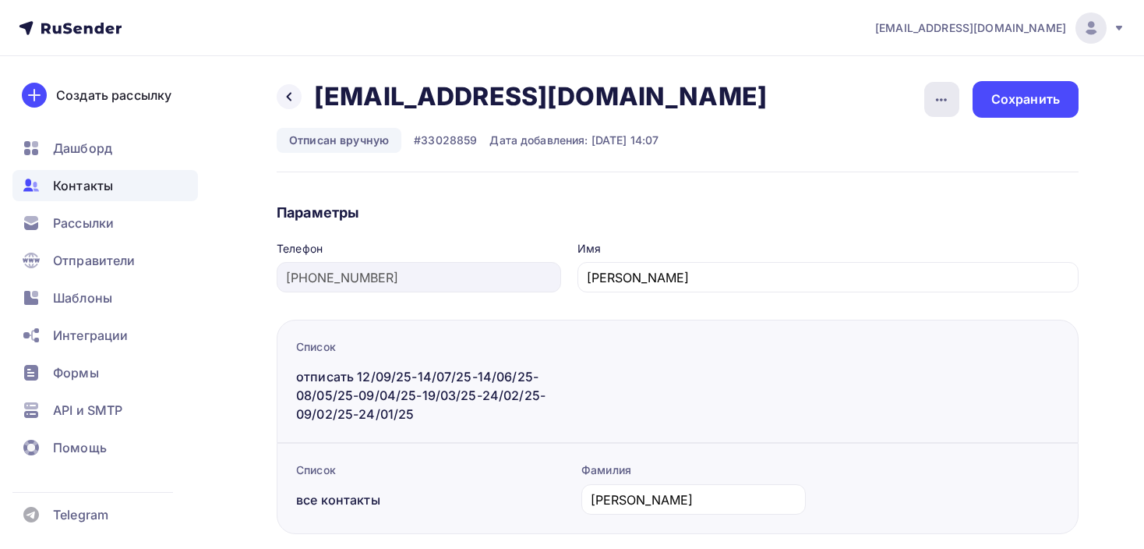
click at [945, 97] on icon "button" at bounding box center [941, 99] width 19 height 19
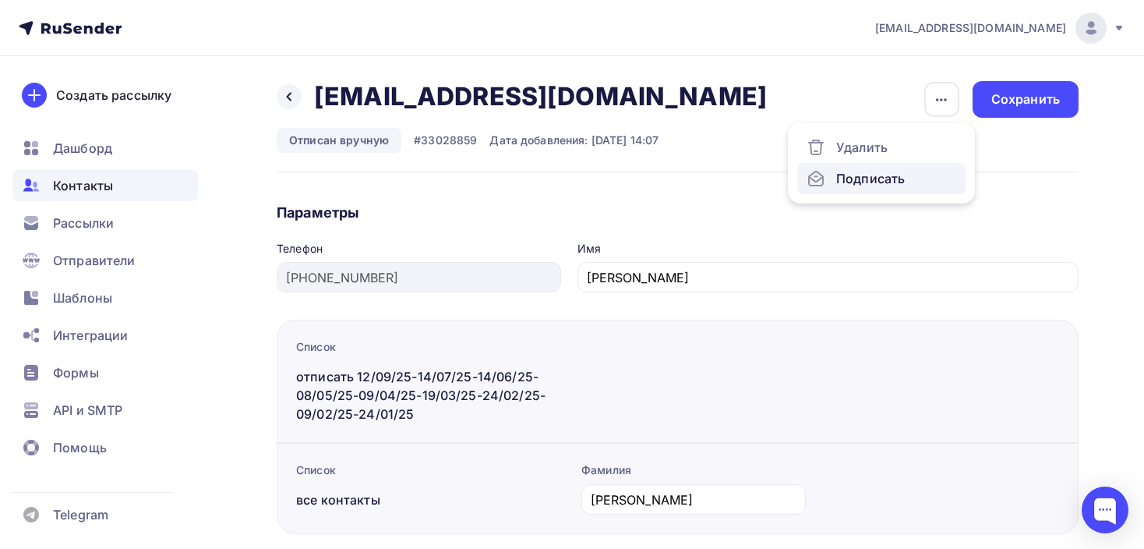
click at [904, 175] on div "Подписать" at bounding box center [882, 178] width 150 height 19
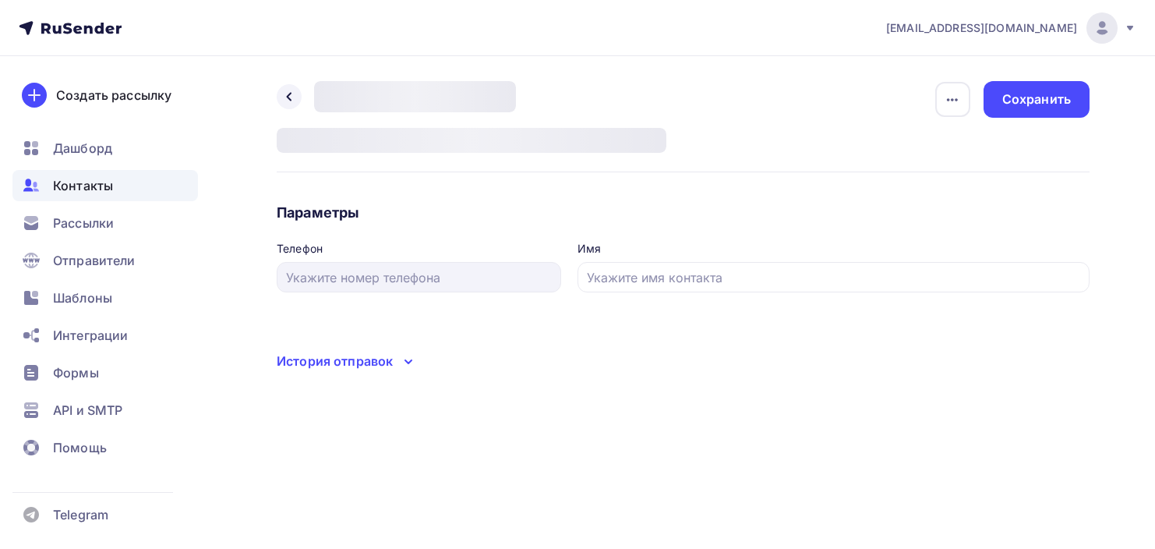
type input "+79041347423"
type input "Ольга"
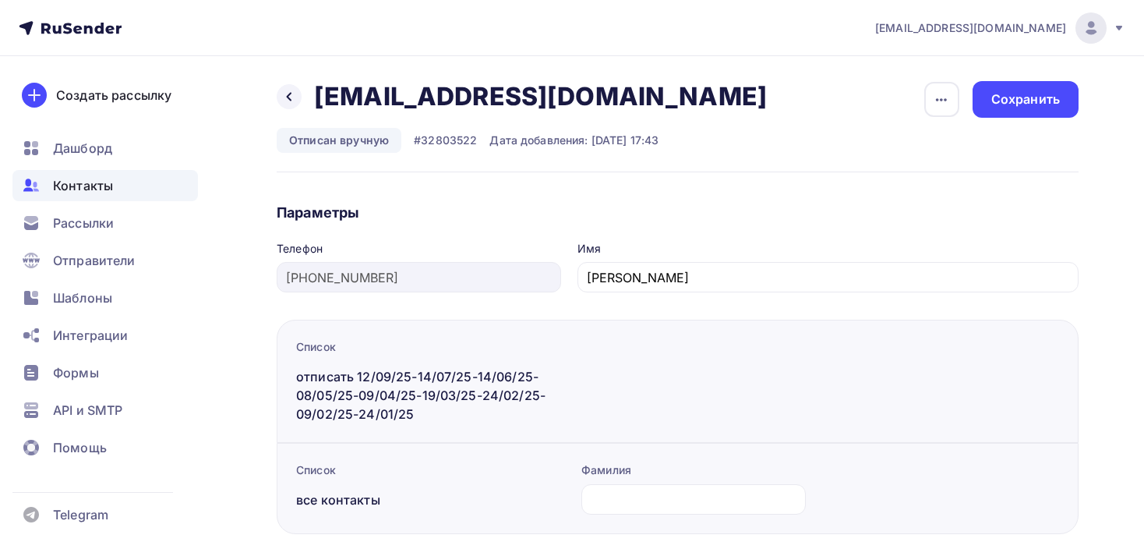
click at [947, 102] on icon "button" at bounding box center [941, 99] width 19 height 19
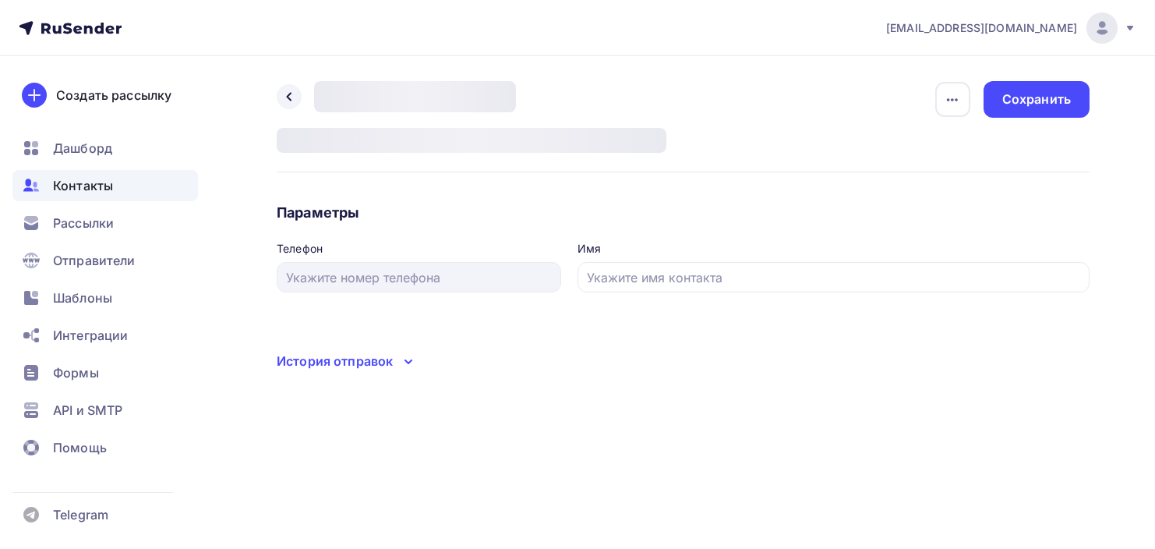
type input "[PHONE_NUMBER]"
type input "M"
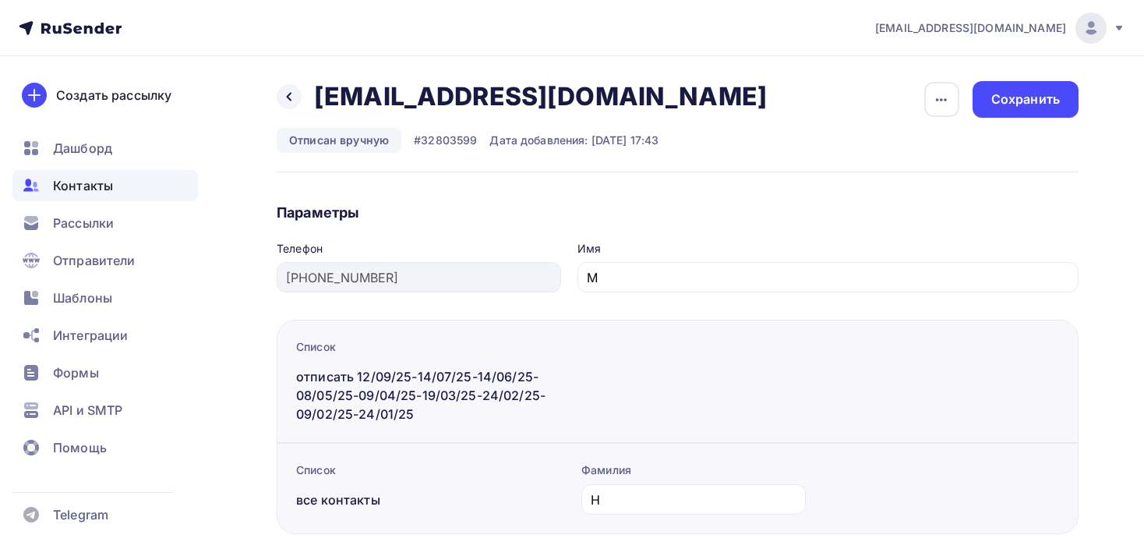
click at [943, 107] on icon "button" at bounding box center [941, 99] width 19 height 19
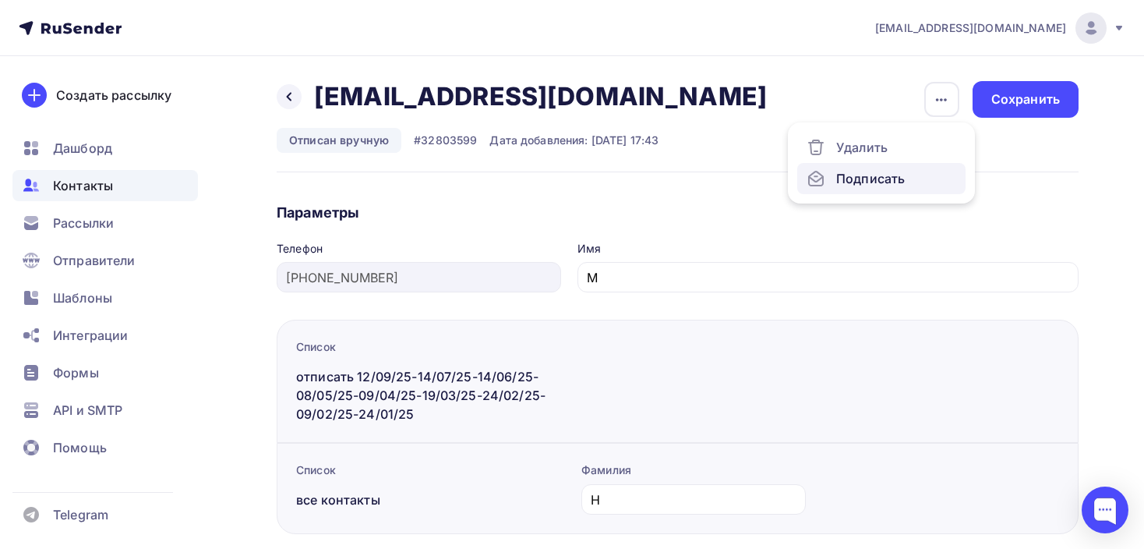
click at [907, 173] on div "Подписать" at bounding box center [882, 178] width 150 height 19
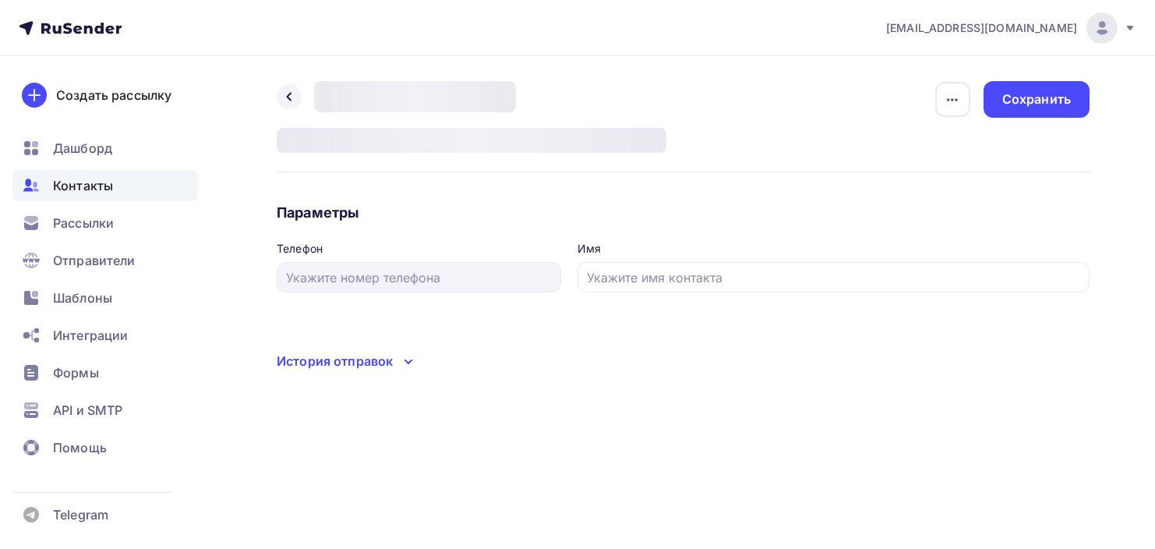
type input "[PHONE_NUMBER]"
type input "Агиль"
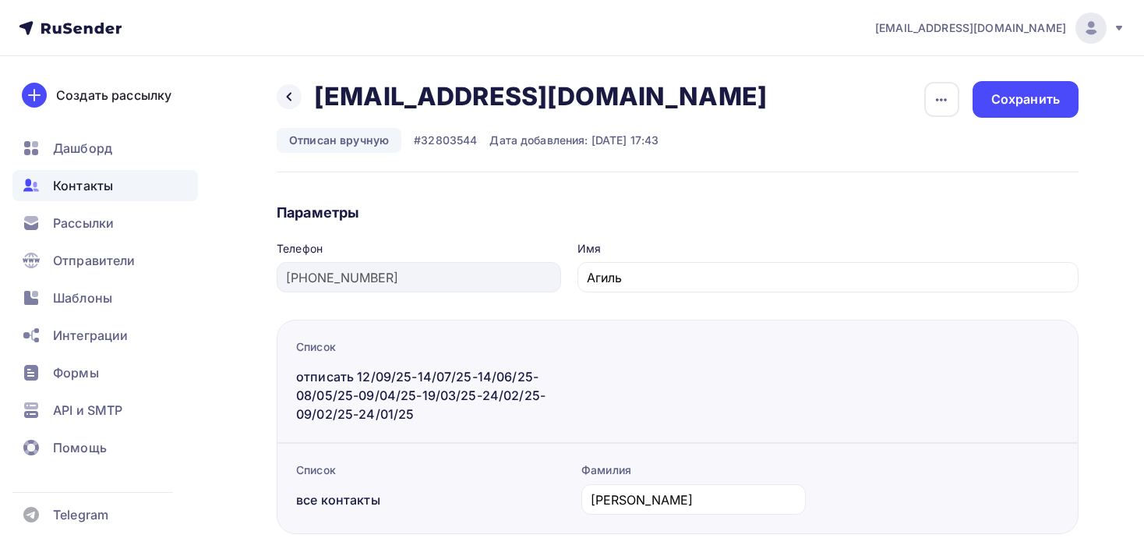
click at [941, 108] on div "button" at bounding box center [942, 99] width 35 height 35
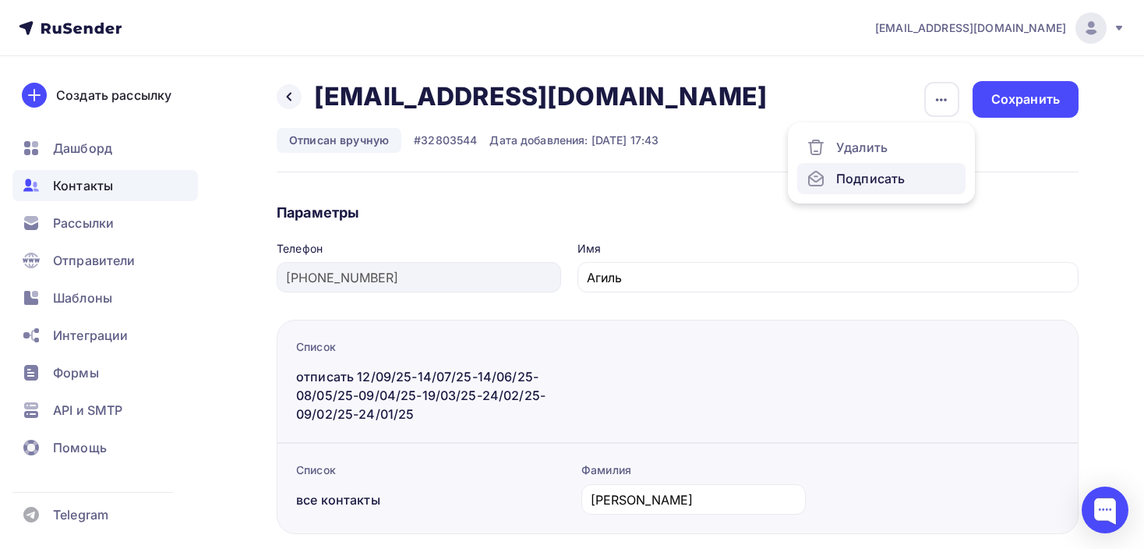
click at [886, 179] on div "Подписать" at bounding box center [882, 178] width 150 height 19
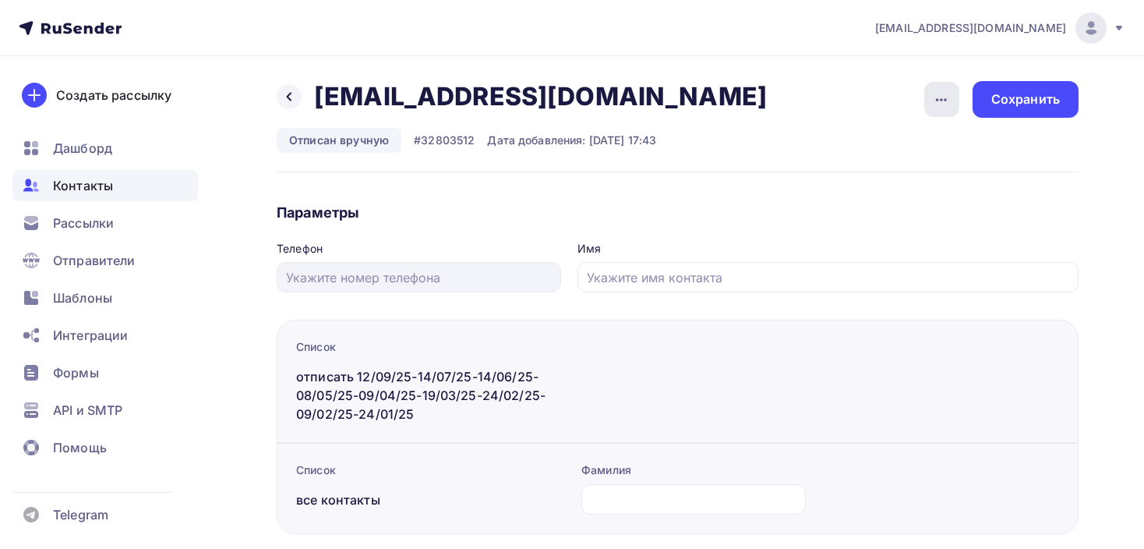
click at [939, 95] on icon "button" at bounding box center [941, 99] width 19 height 19
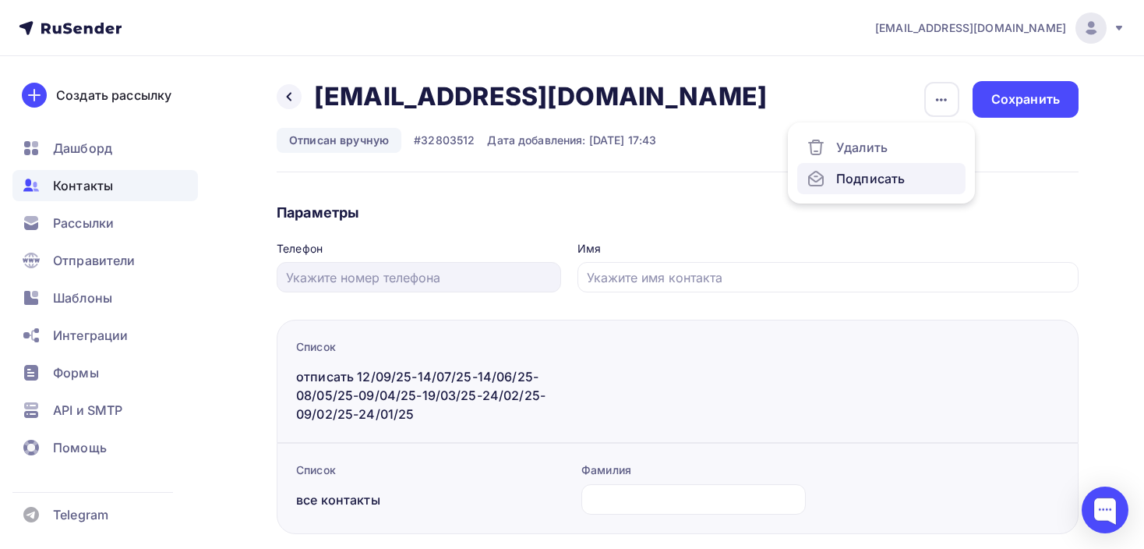
click at [920, 183] on div "Подписать" at bounding box center [882, 178] width 150 height 19
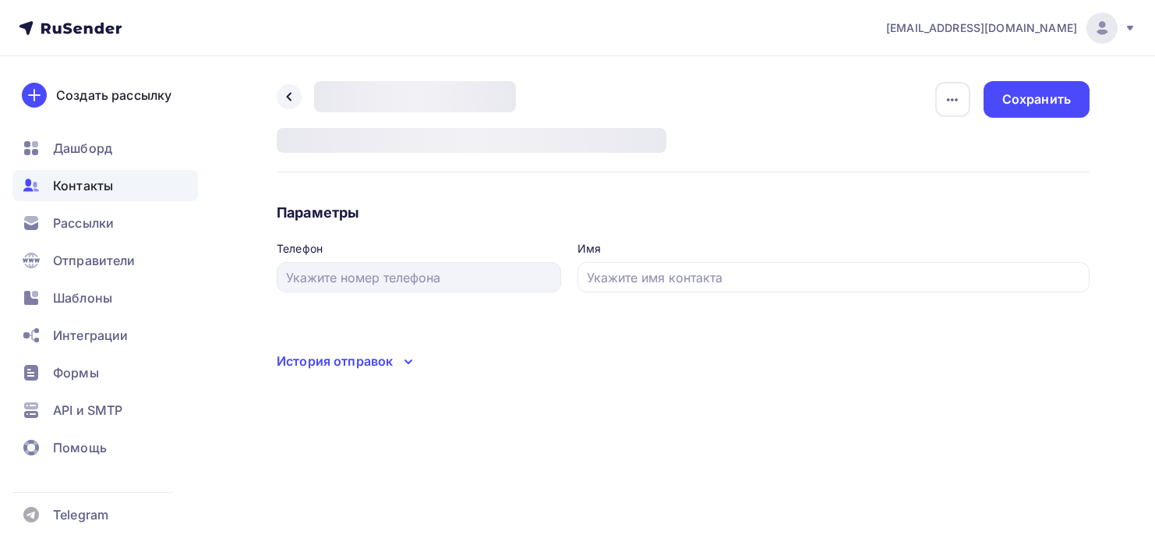
type input "+35799932500"
type input "Аленушка"
type input "[PHONE_NUMBER]"
type input "☯️ [PERSON_NAME]"
type input "[PHONE_NUMBER]"
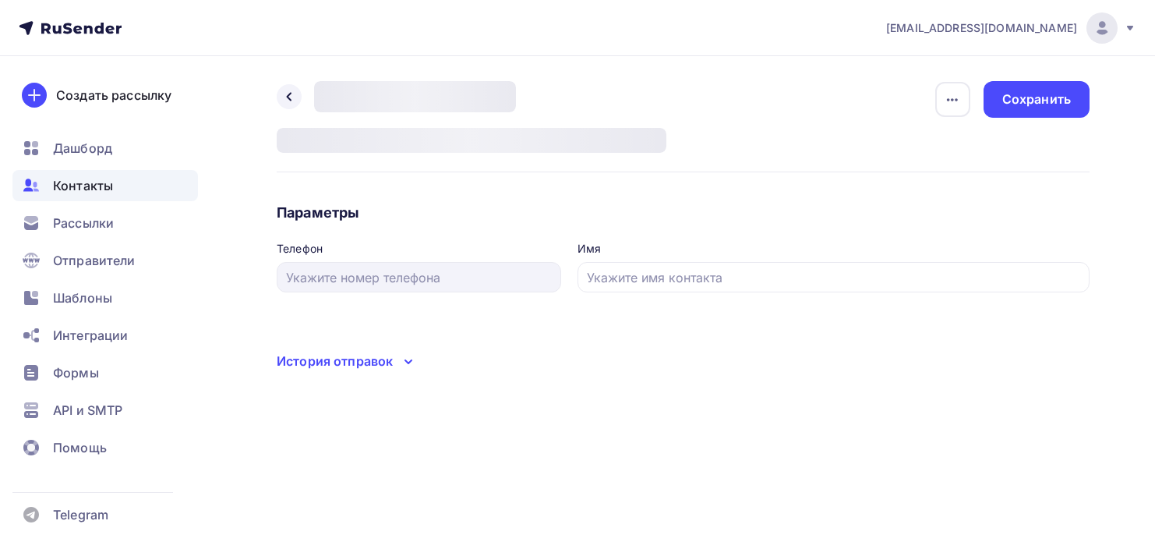
type input "Вера"
type input "[PHONE_NUMBER]"
type input "[PERSON_NAME]"
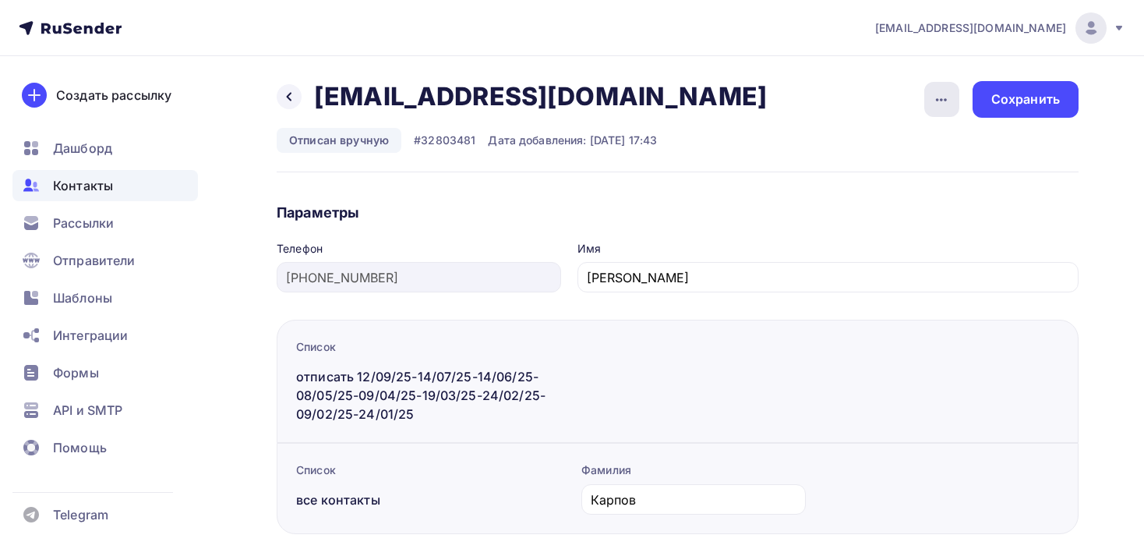
click at [947, 101] on icon "button" at bounding box center [941, 99] width 19 height 19
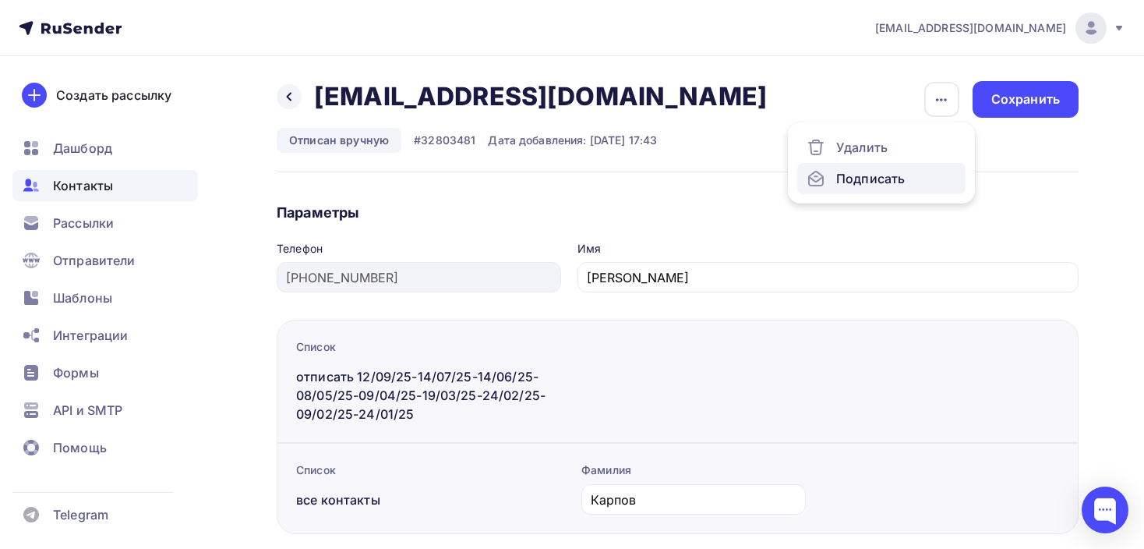
click at [893, 179] on div "Подписать" at bounding box center [882, 178] width 150 height 19
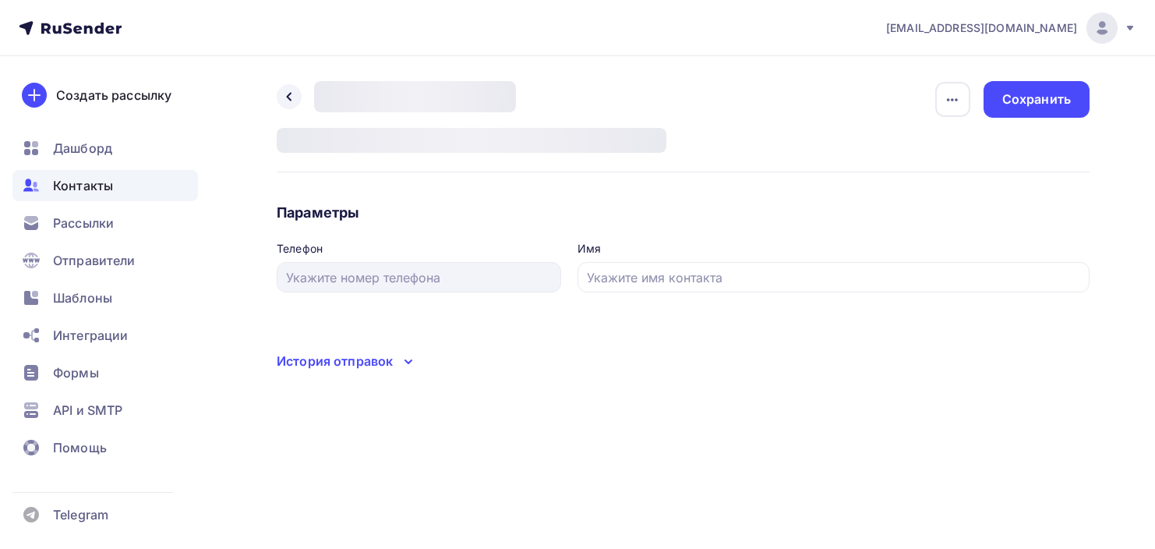
type input "[PHONE_NUMBER]"
type input "[PERSON_NAME]"
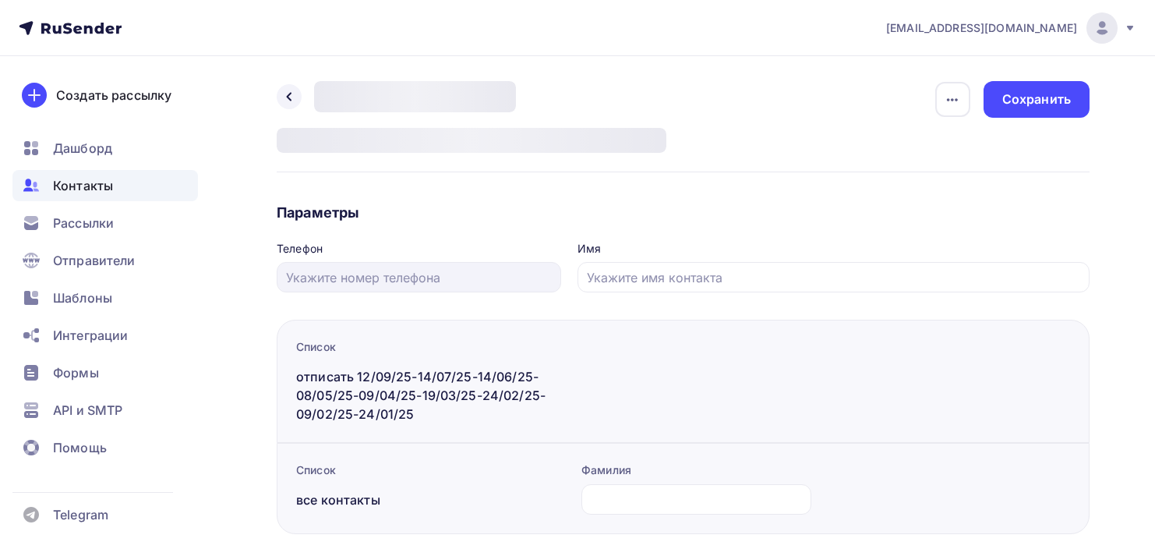
type input "[PHONE_NUMBER]"
type input "[PERSON_NAME]"
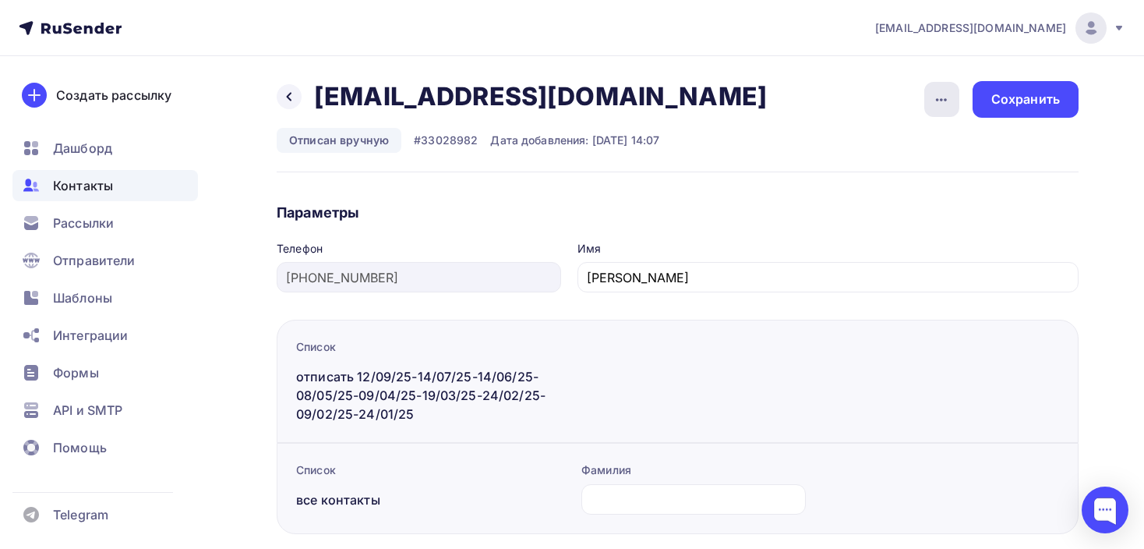
click at [935, 101] on icon "button" at bounding box center [941, 99] width 19 height 19
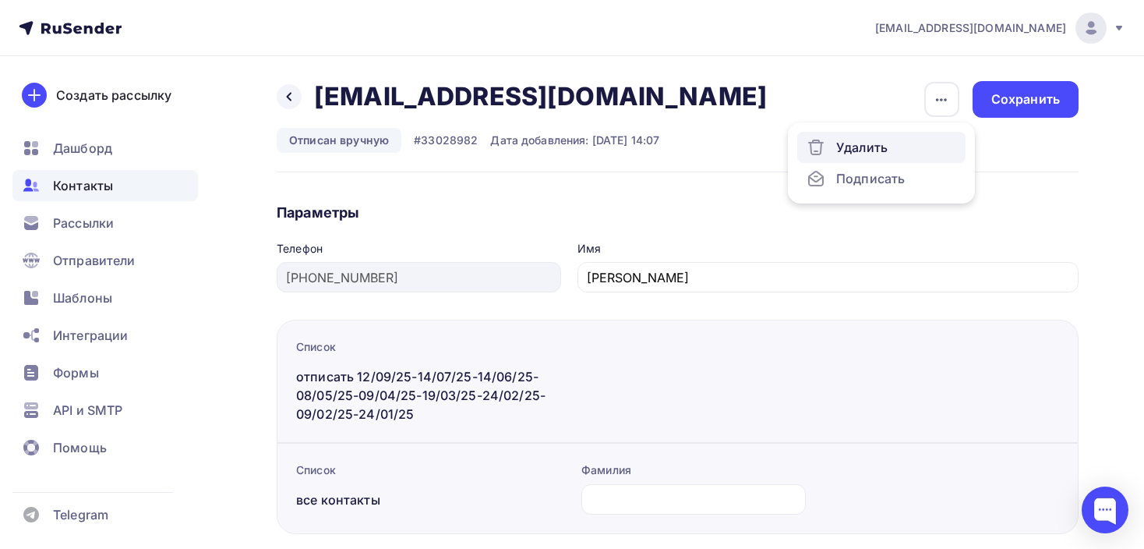
click at [859, 159] on link "Удалить" at bounding box center [882, 147] width 168 height 31
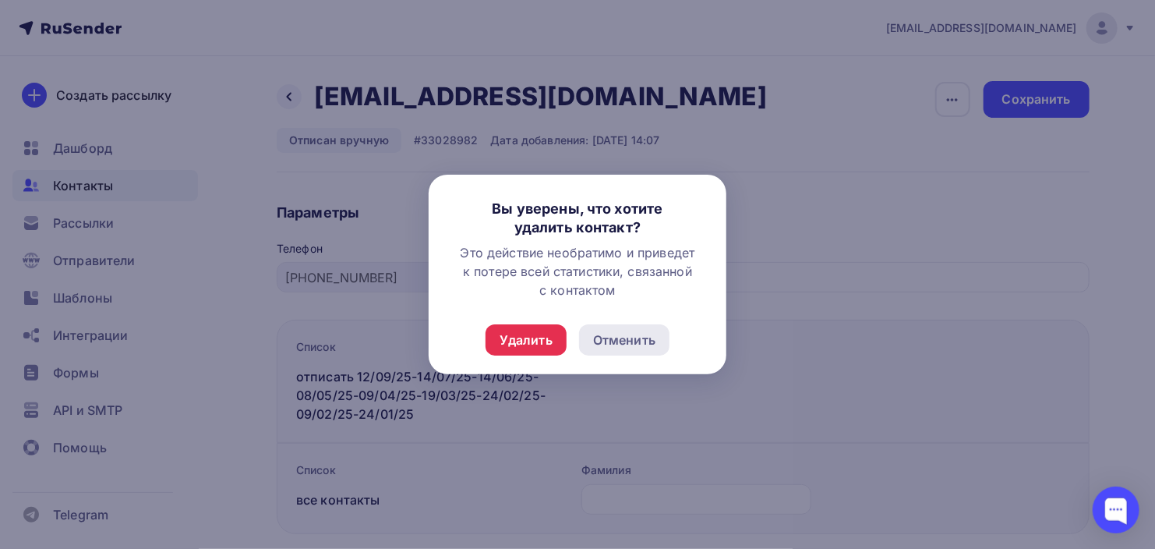
click at [646, 345] on div "Отменить" at bounding box center [624, 340] width 62 height 19
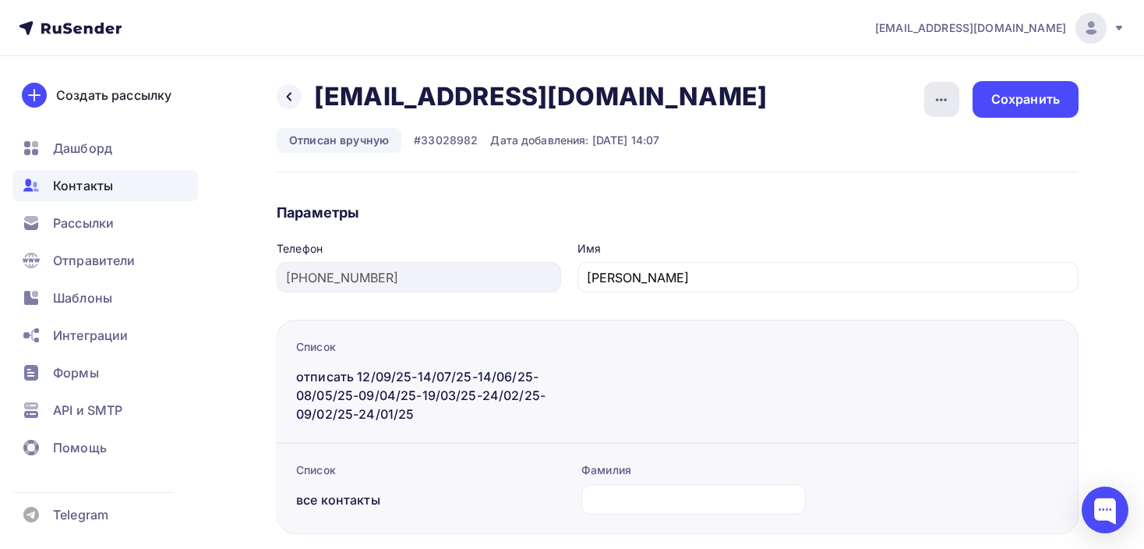
click at [947, 84] on div "button" at bounding box center [942, 99] width 35 height 35
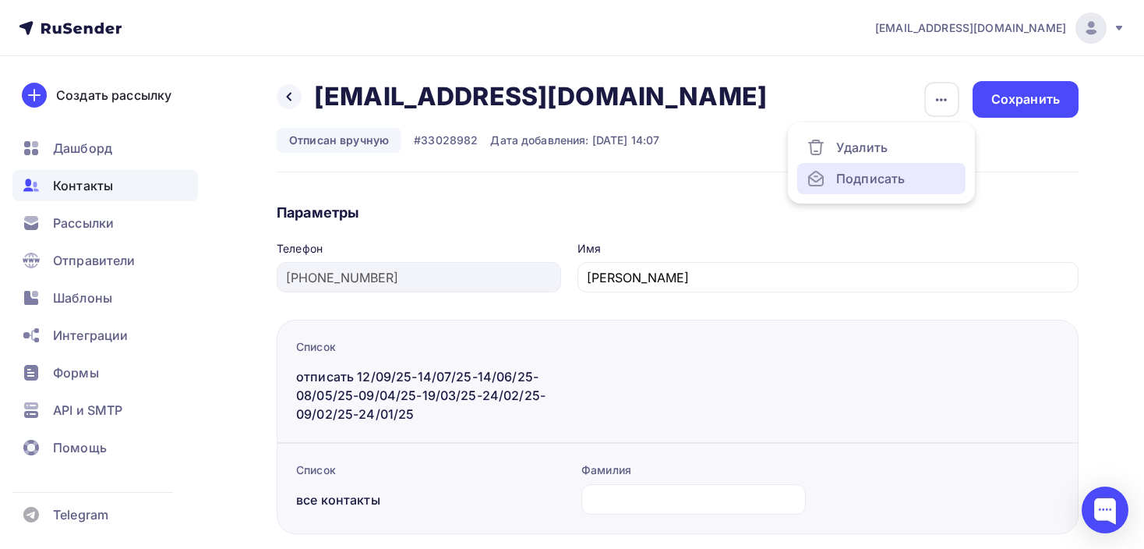
click at [902, 178] on div "Подписать" at bounding box center [882, 178] width 150 height 19
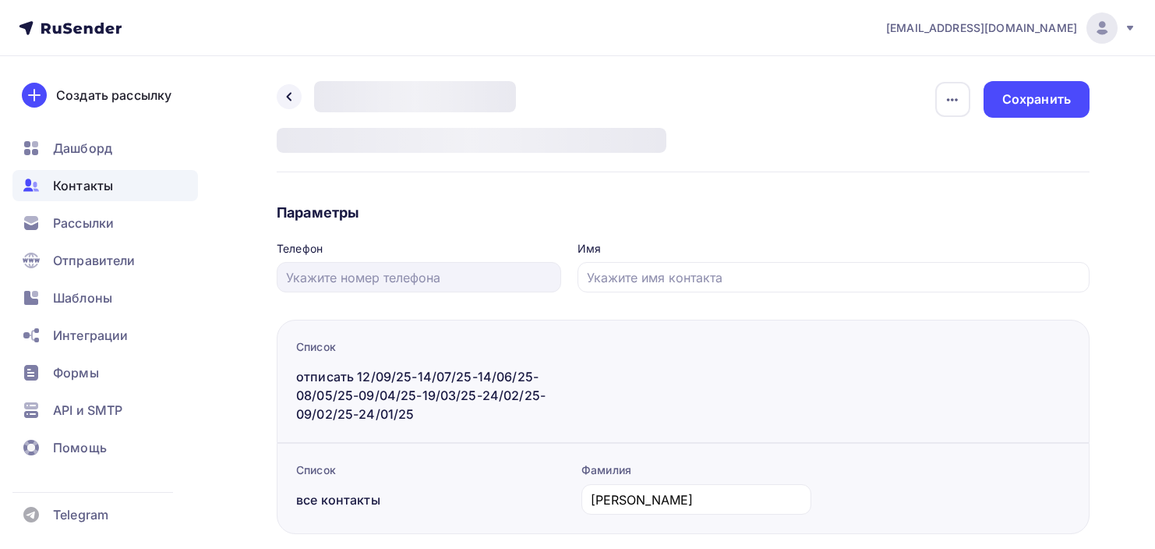
type input "093882063"
type input "Viktorya"
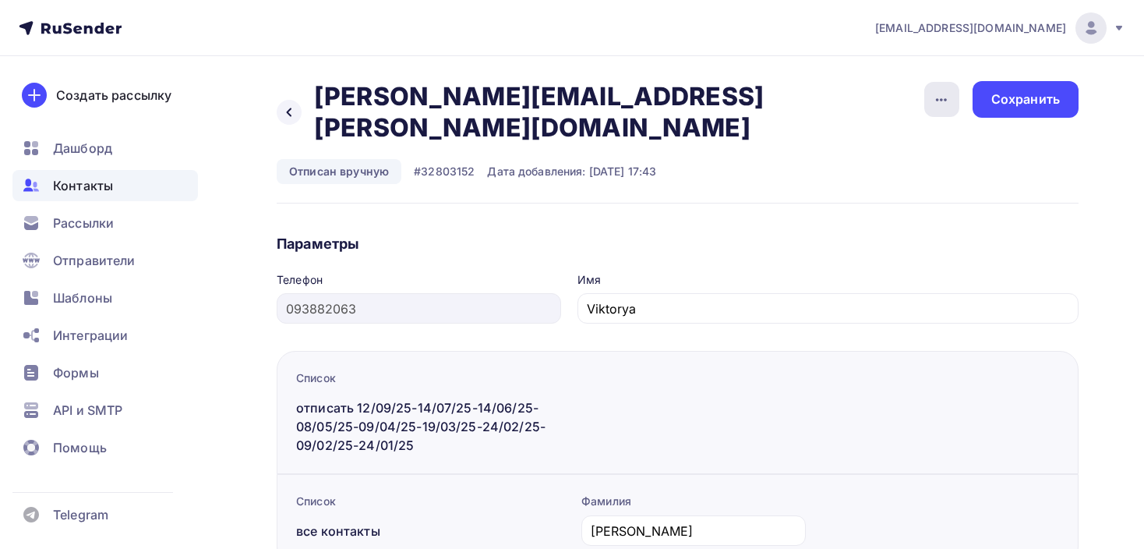
click at [946, 98] on icon "button" at bounding box center [941, 99] width 11 height 3
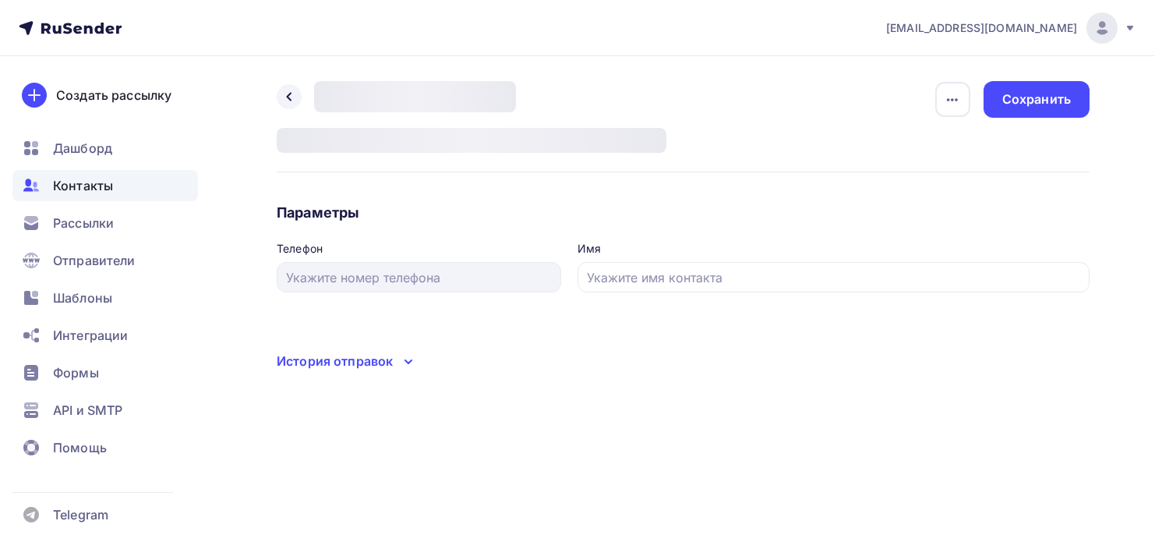
type input "79535541564"
type input "[PERSON_NAME]"
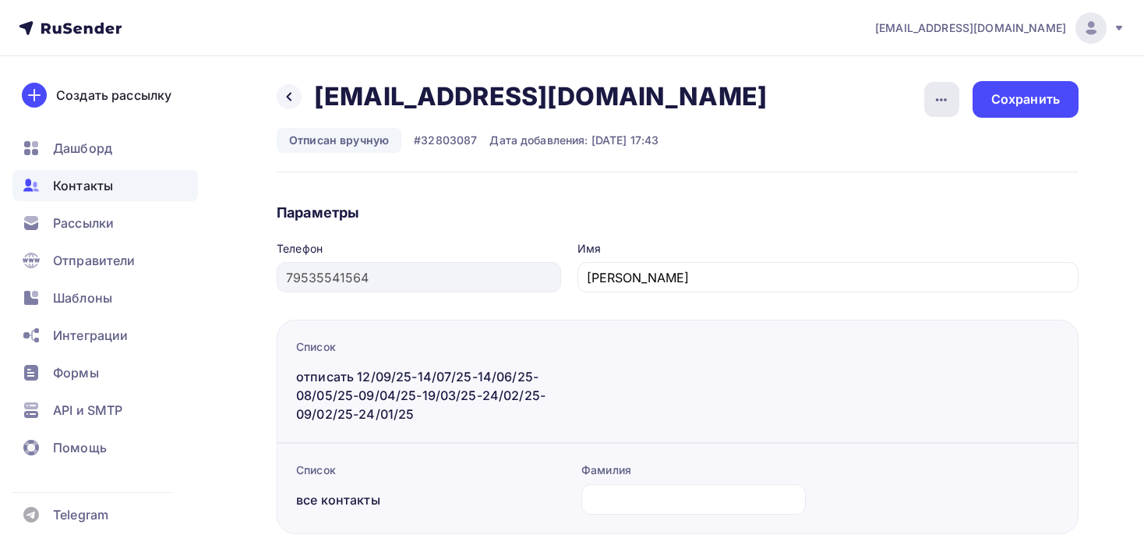
click at [946, 95] on icon "button" at bounding box center [941, 99] width 19 height 19
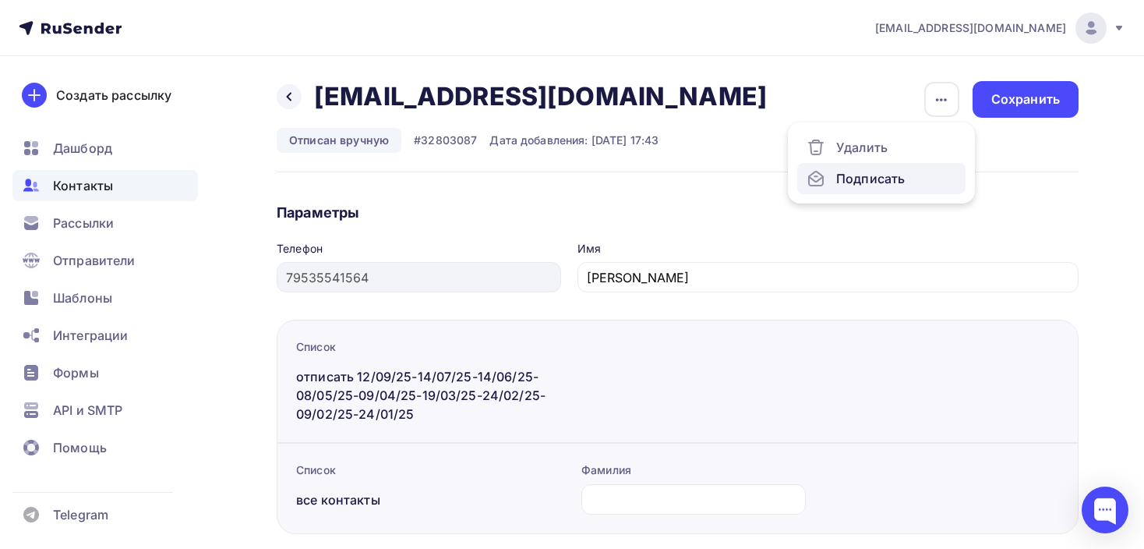
click at [914, 181] on div "Подписать" at bounding box center [882, 178] width 150 height 19
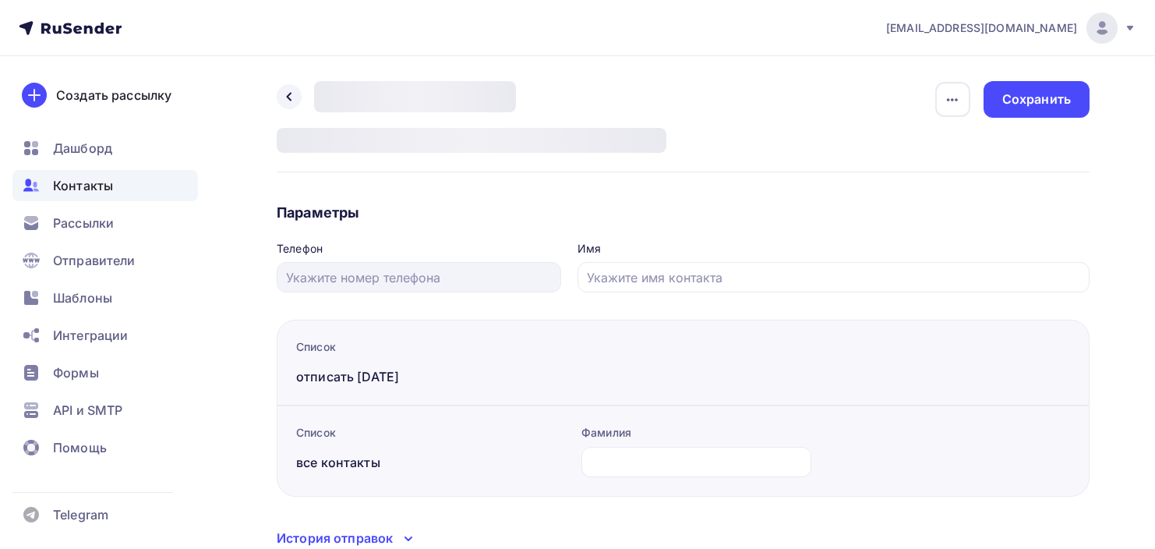
type input "[PHONE_NUMBER]"
type input "[PERSON_NAME]"
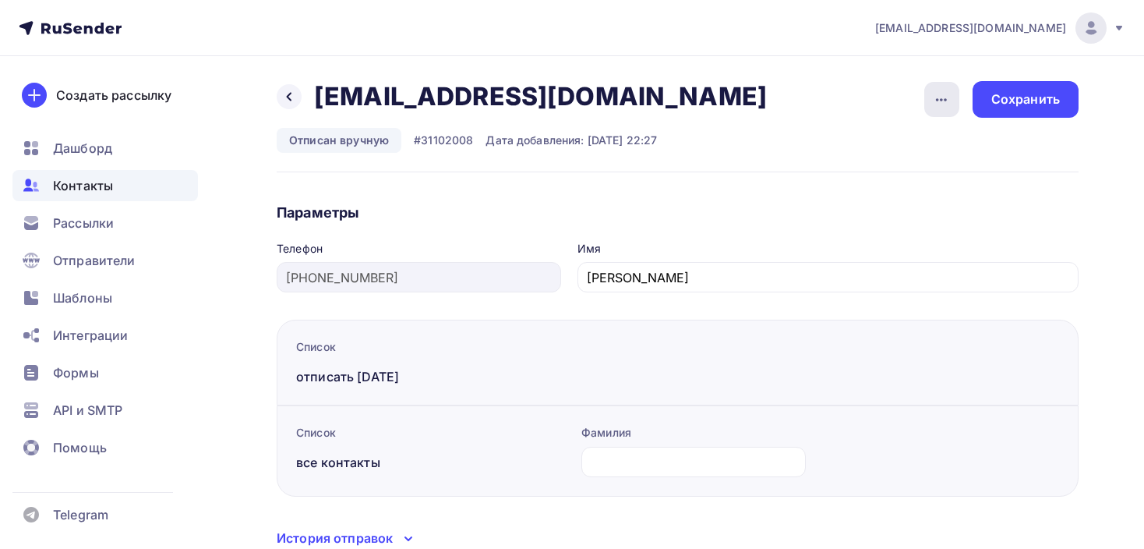
click at [934, 108] on div "button" at bounding box center [942, 99] width 35 height 35
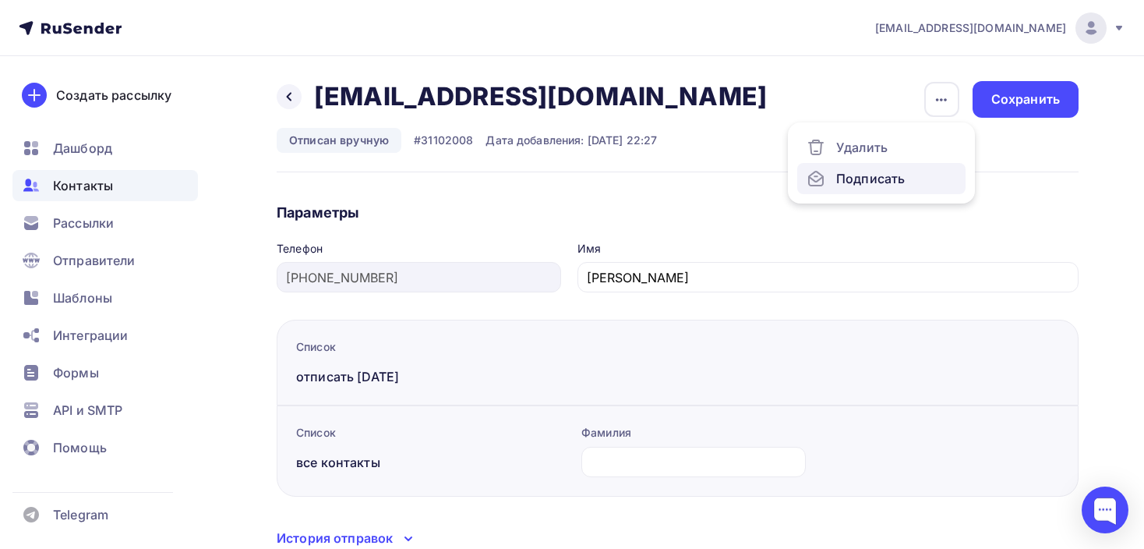
click at [899, 172] on div "Подписать" at bounding box center [882, 178] width 150 height 19
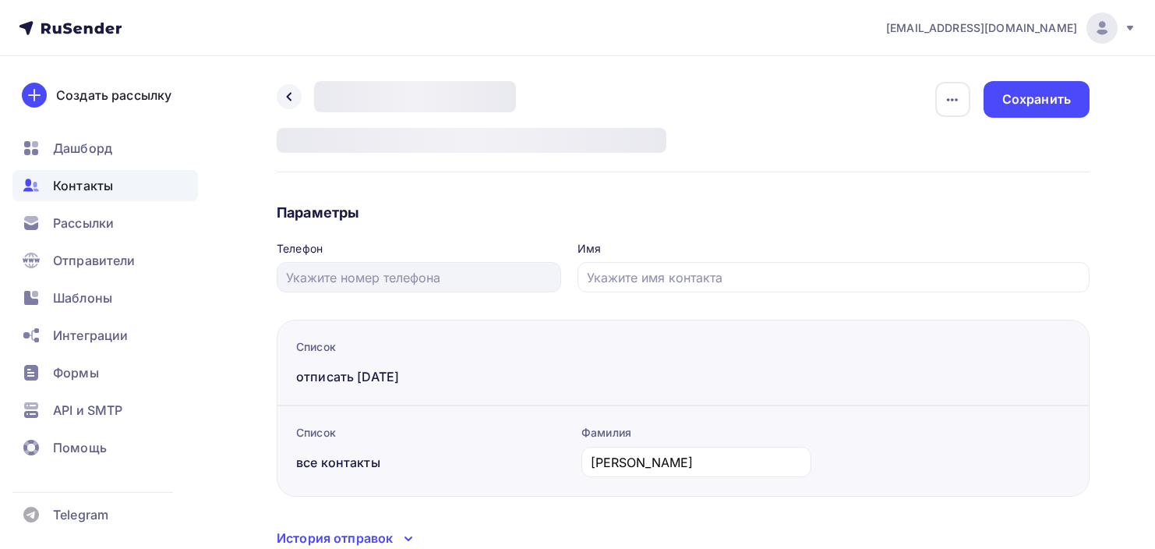
type input "+79228233909"
type input "Рафаэль"
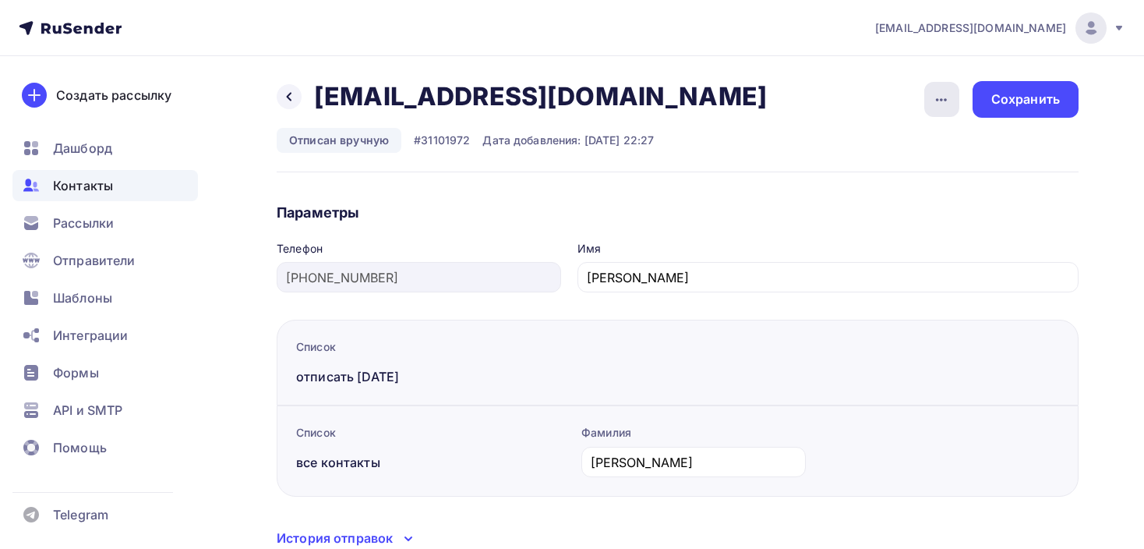
click at [930, 107] on div "button" at bounding box center [942, 99] width 35 height 35
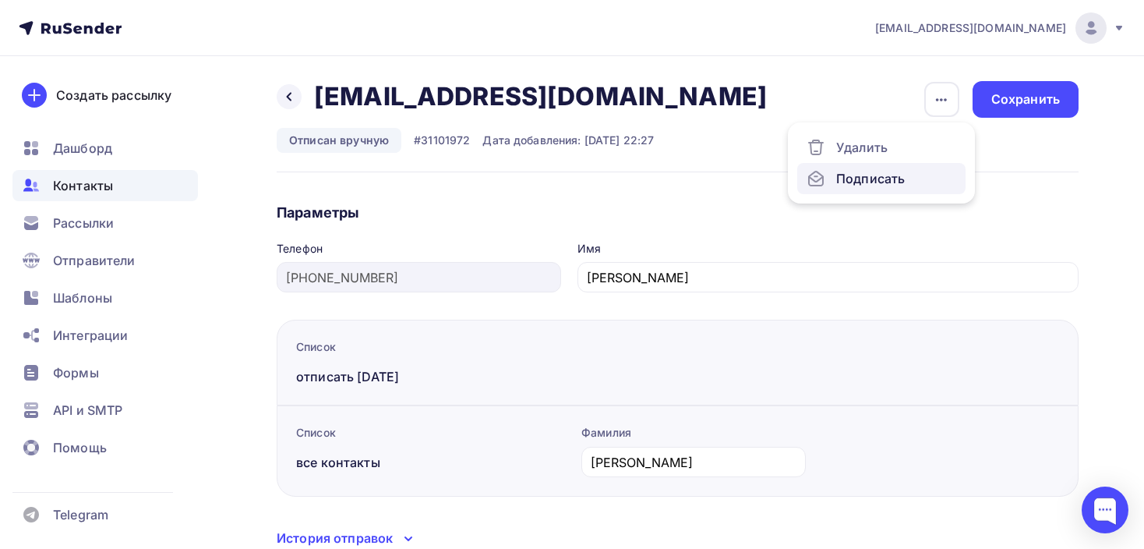
click at [889, 169] on div "Подписать" at bounding box center [882, 178] width 150 height 19
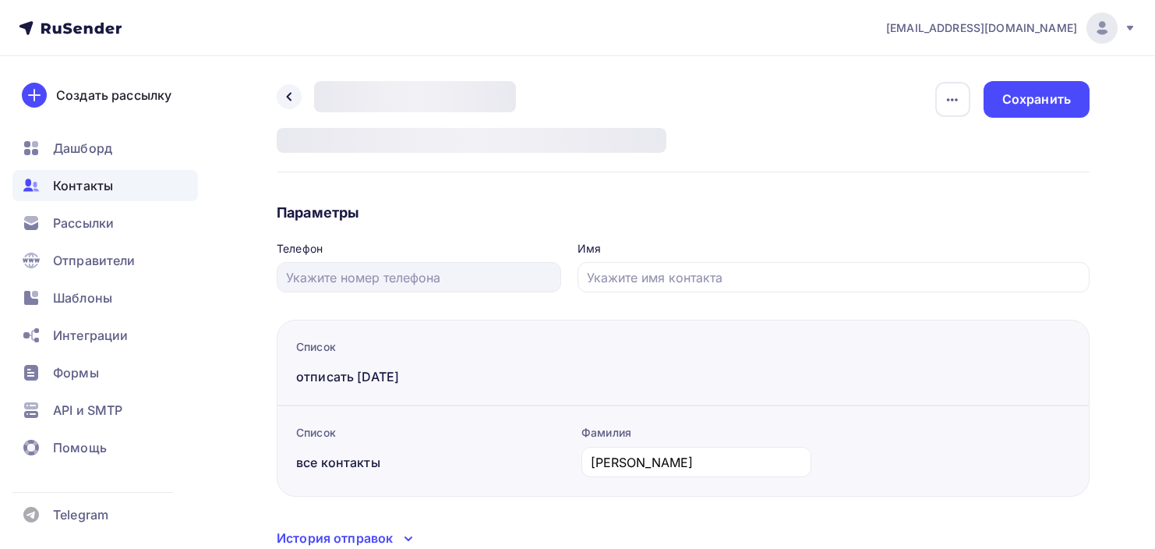
type input "[PHONE_NUMBER]"
type input "[PERSON_NAME]"
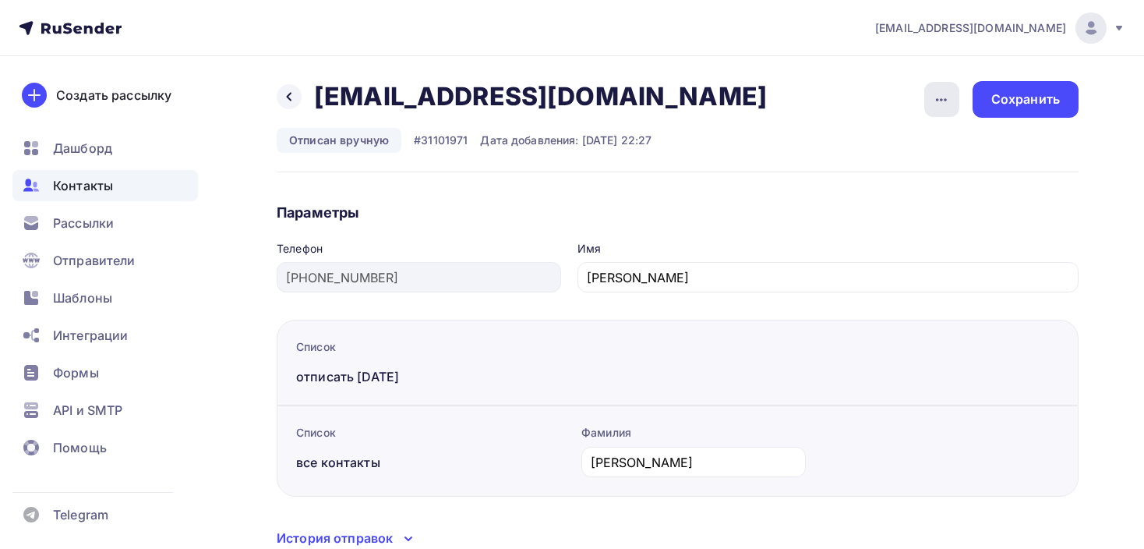
click at [947, 92] on icon "button" at bounding box center [941, 99] width 19 height 19
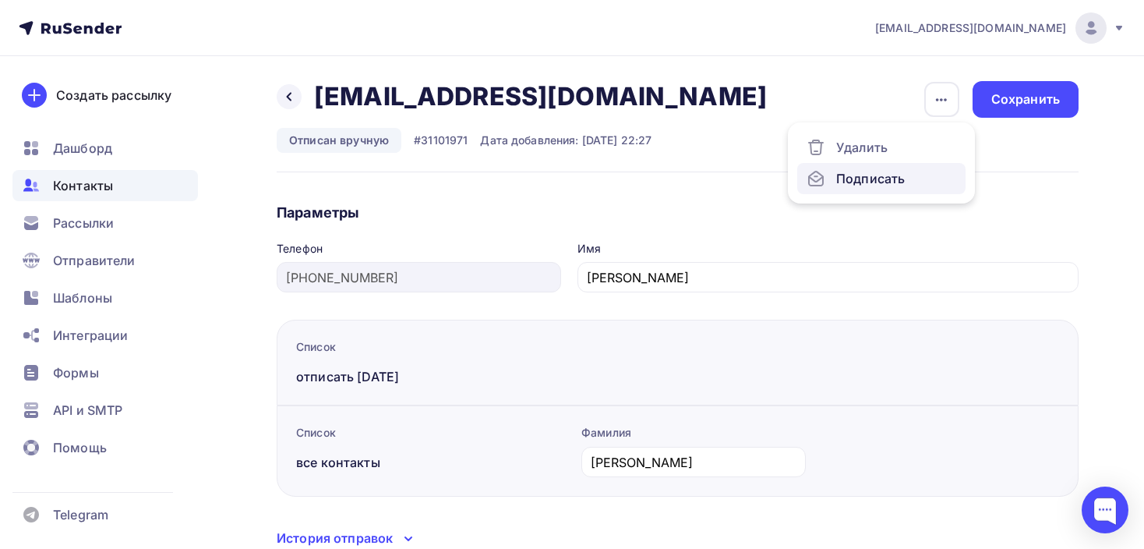
click at [898, 172] on div "Подписать" at bounding box center [882, 178] width 150 height 19
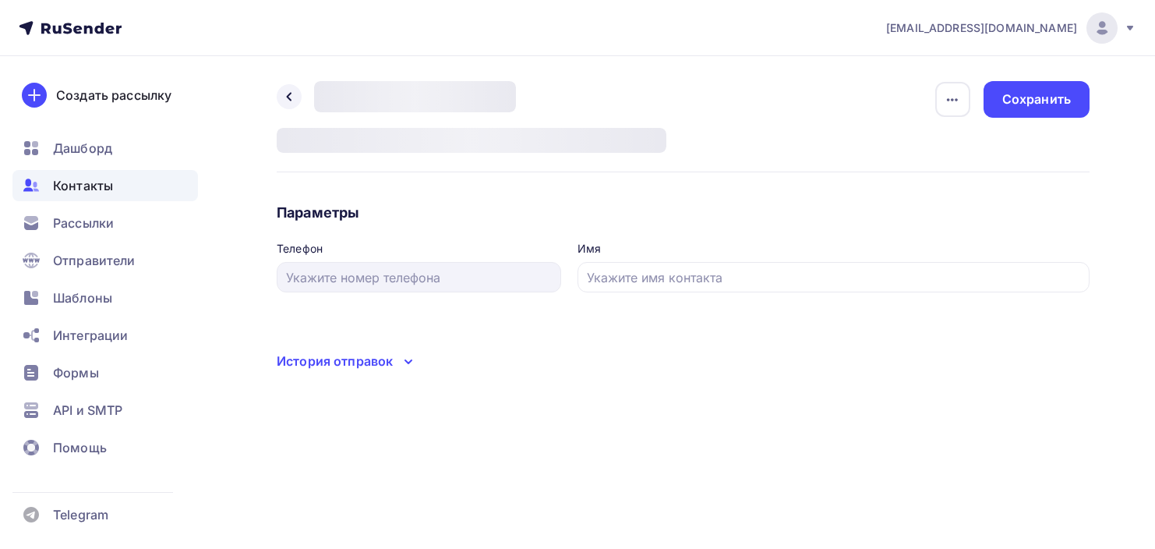
type input "[PHONE_NUMBER]"
type input "[PERSON_NAME]"
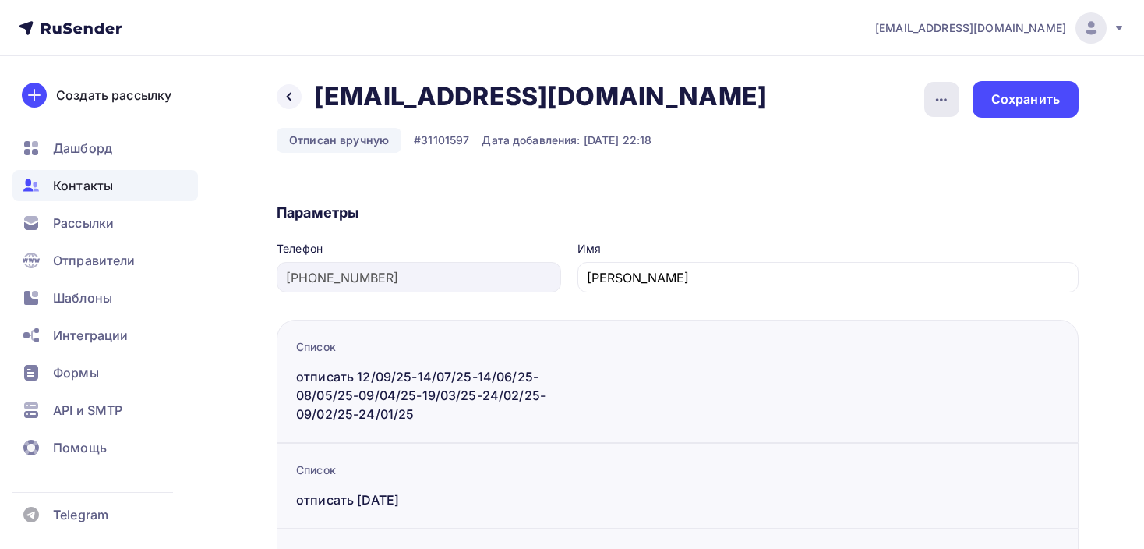
click at [921, 99] on div "Назад vinnica404@gmail.com vinnica404@gmail.com Удалить Подписать Отписан вручн…" at bounding box center [678, 126] width 802 height 91
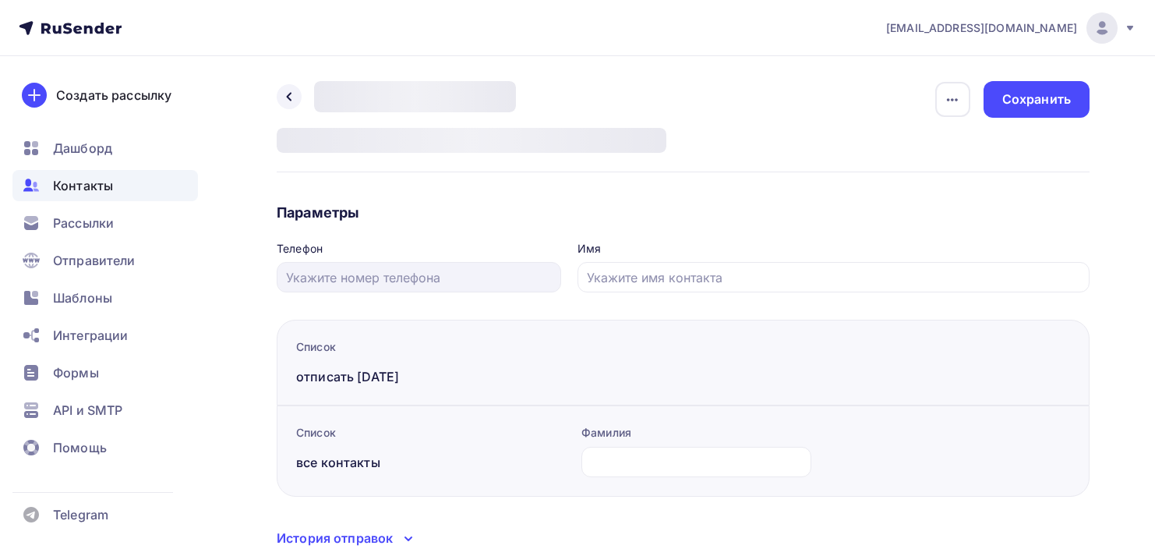
type input "[PHONE_NUMBER]"
type input "[PERSON_NAME]"
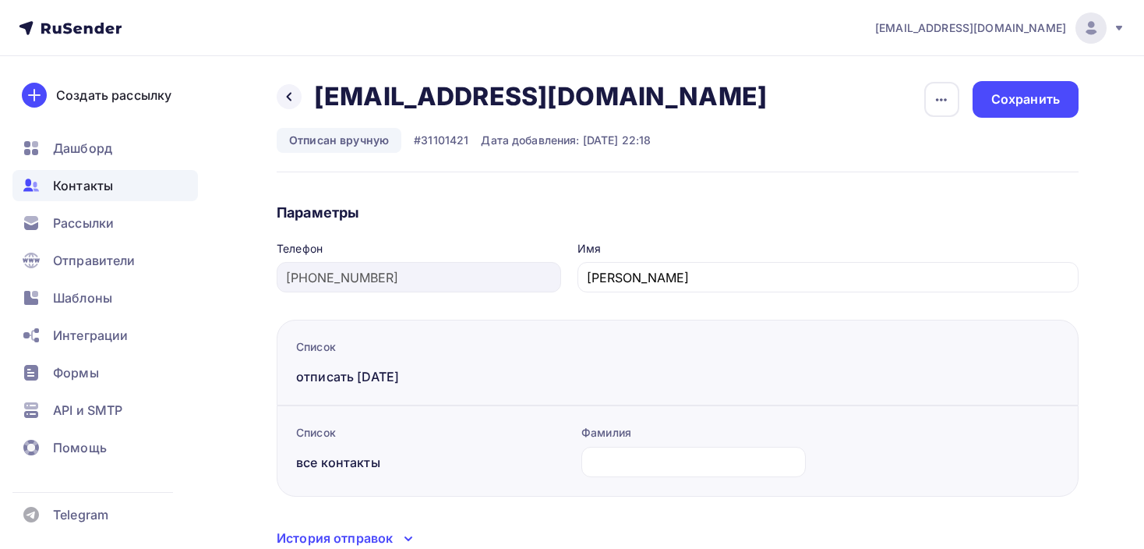
click at [935, 97] on icon "button" at bounding box center [941, 99] width 19 height 19
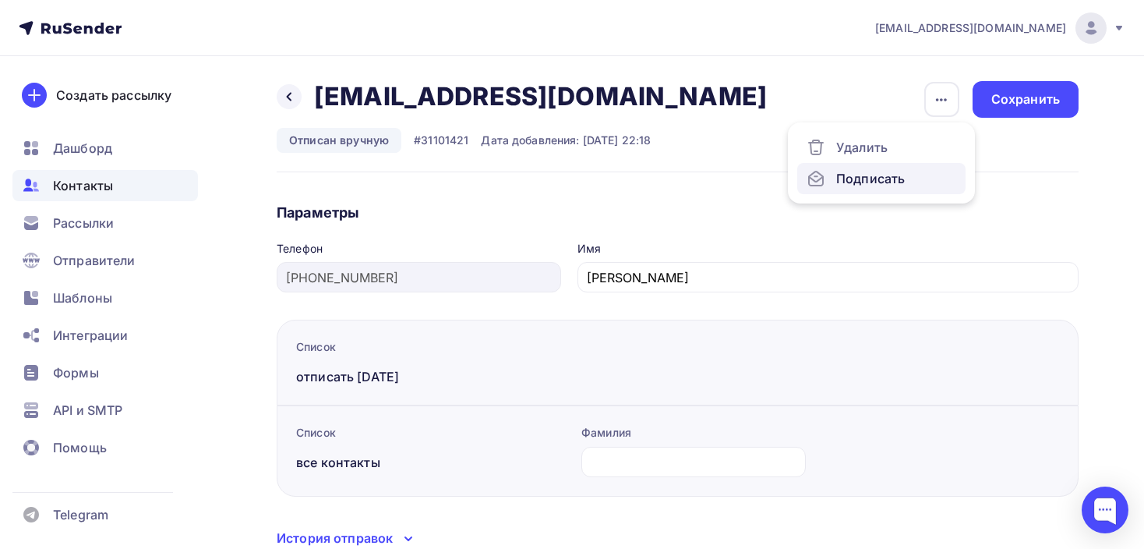
click at [875, 175] on div "Подписать" at bounding box center [882, 178] width 150 height 19
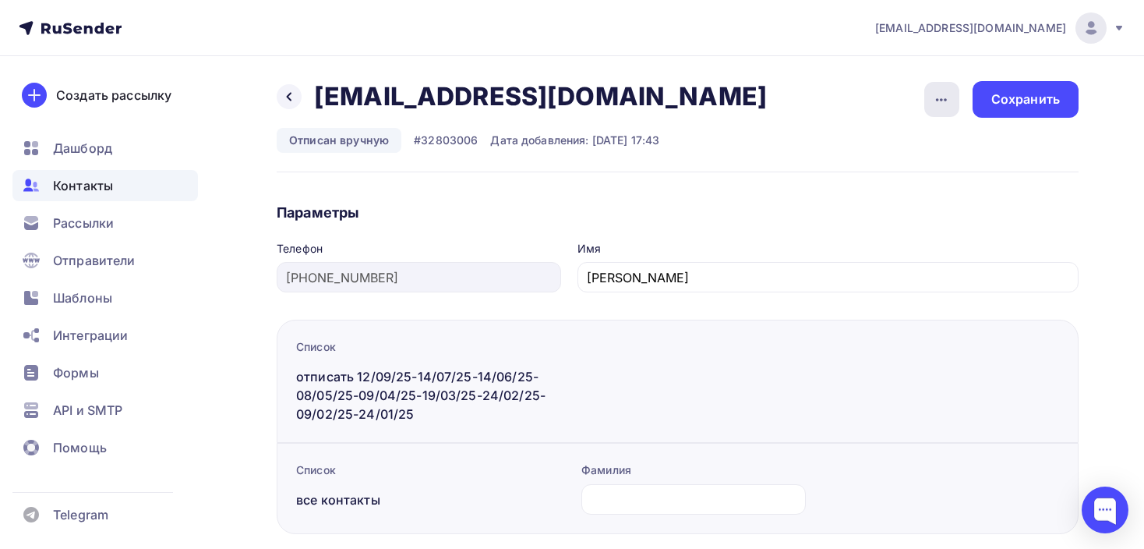
click at [934, 97] on icon "button" at bounding box center [941, 99] width 19 height 19
click at [891, 178] on div "Подписать" at bounding box center [882, 178] width 150 height 19
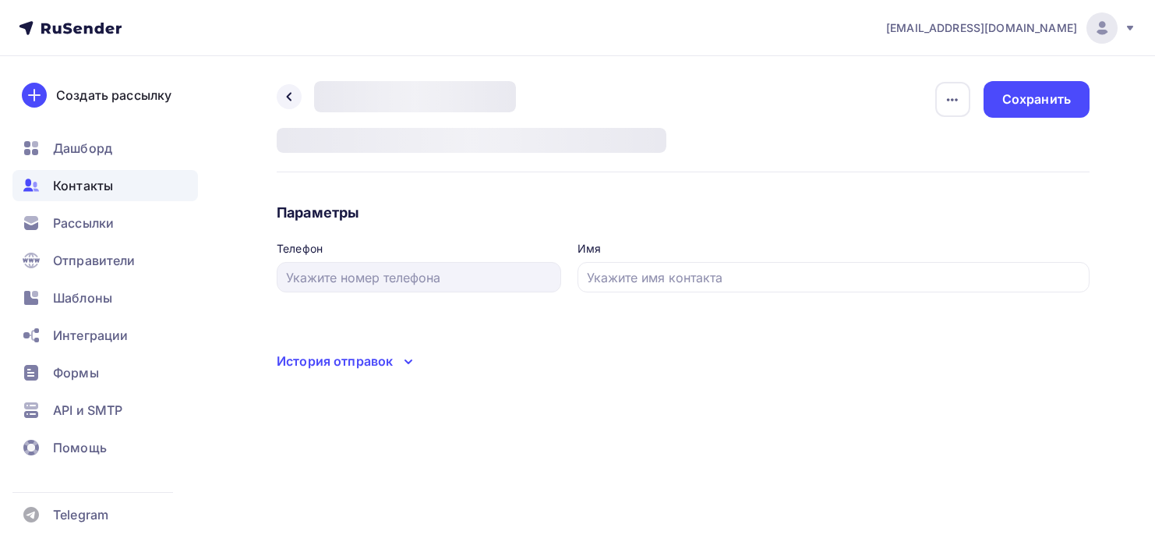
type input "[PHONE_NUMBER]"
type input "[PERSON_NAME]"
type input "[PHONE_NUMBER]"
type input "Gennadii"
type input "+79108851386"
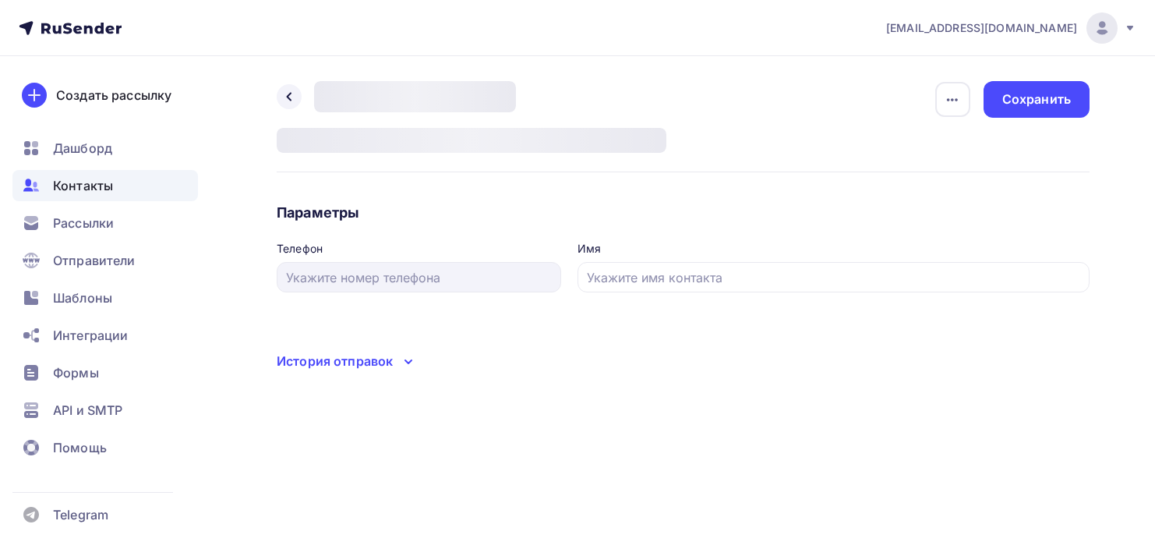
type input "Дмитрий"
type input "+375336309970"
type input "Сергей"
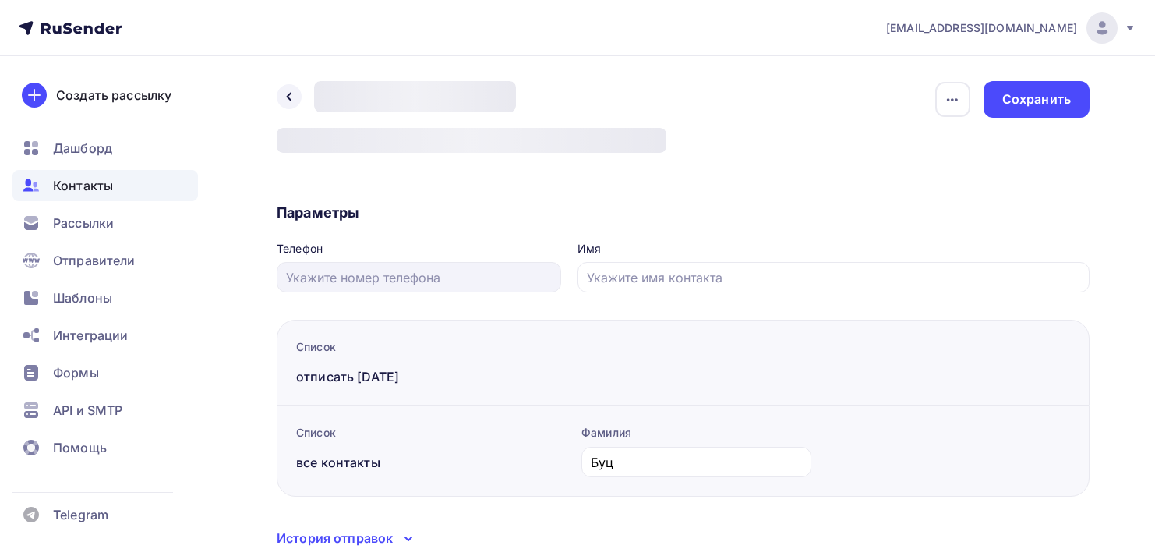
type input "[PHONE_NUMBER]"
type input "[PERSON_NAME]"
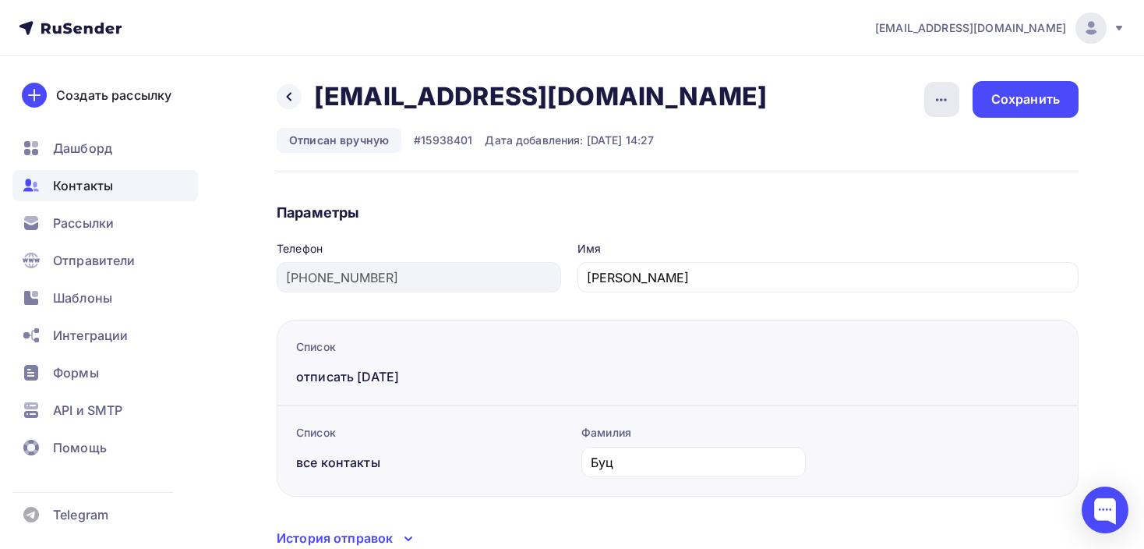
click at [935, 99] on icon "button" at bounding box center [941, 99] width 19 height 19
click at [895, 179] on div "Подписать" at bounding box center [882, 178] width 150 height 19
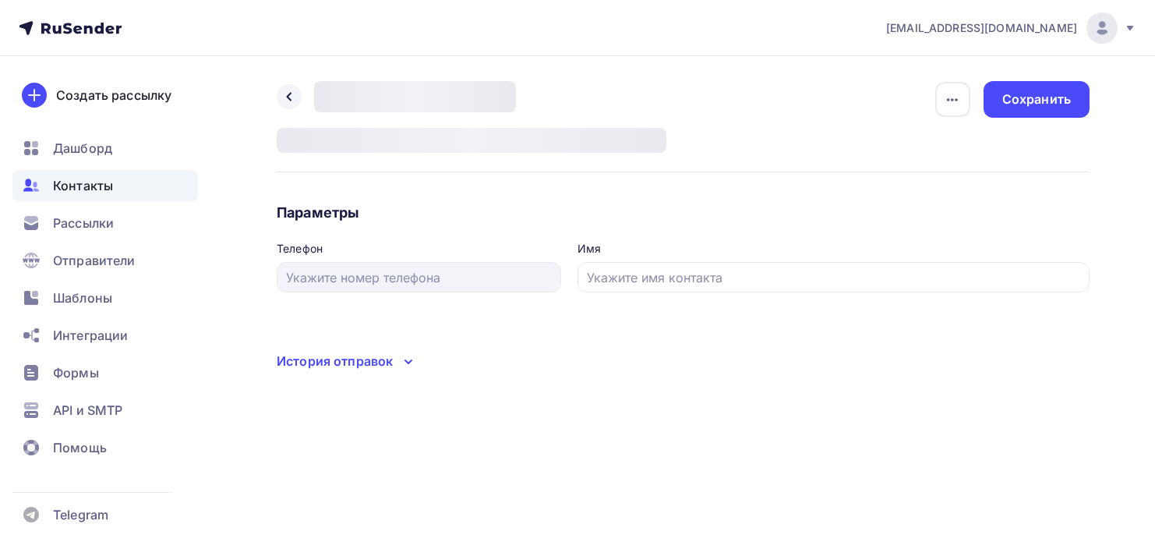
type input "+2345667432567"
type input "Anastasija"
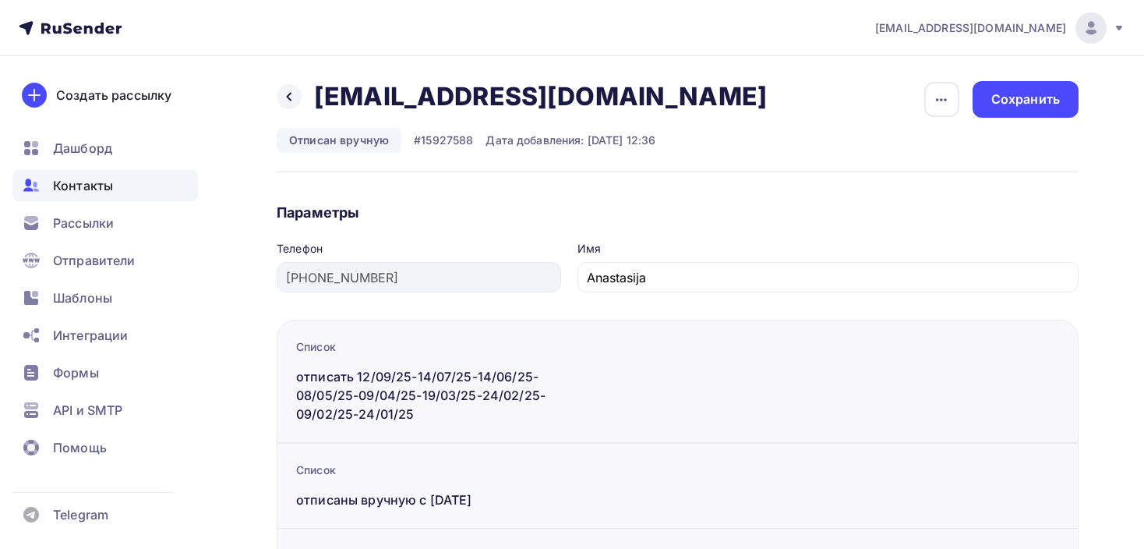
click at [928, 99] on div "button" at bounding box center [942, 99] width 35 height 35
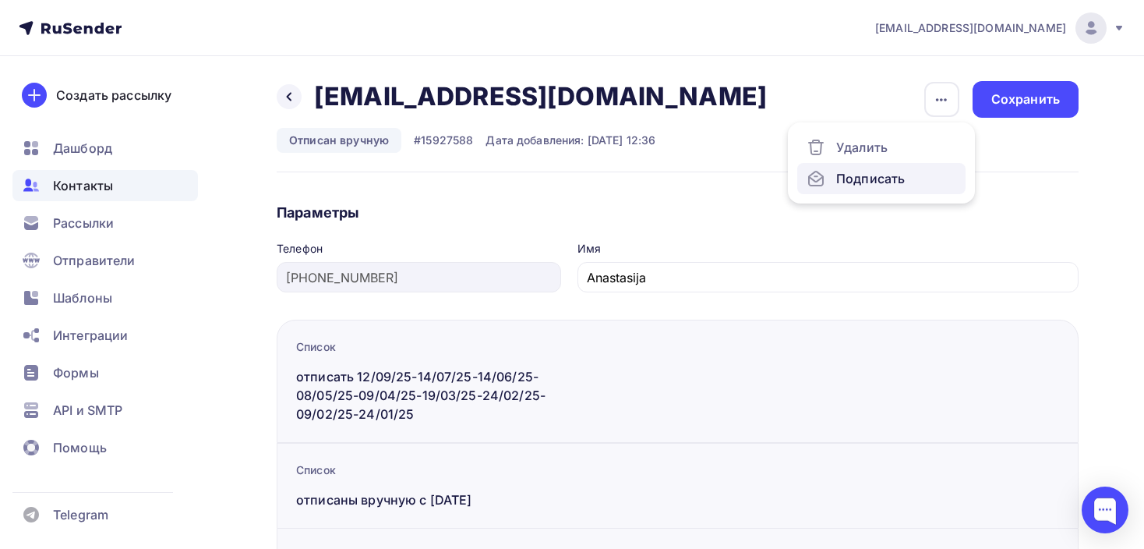
click at [854, 170] on div "Подписать" at bounding box center [882, 178] width 150 height 19
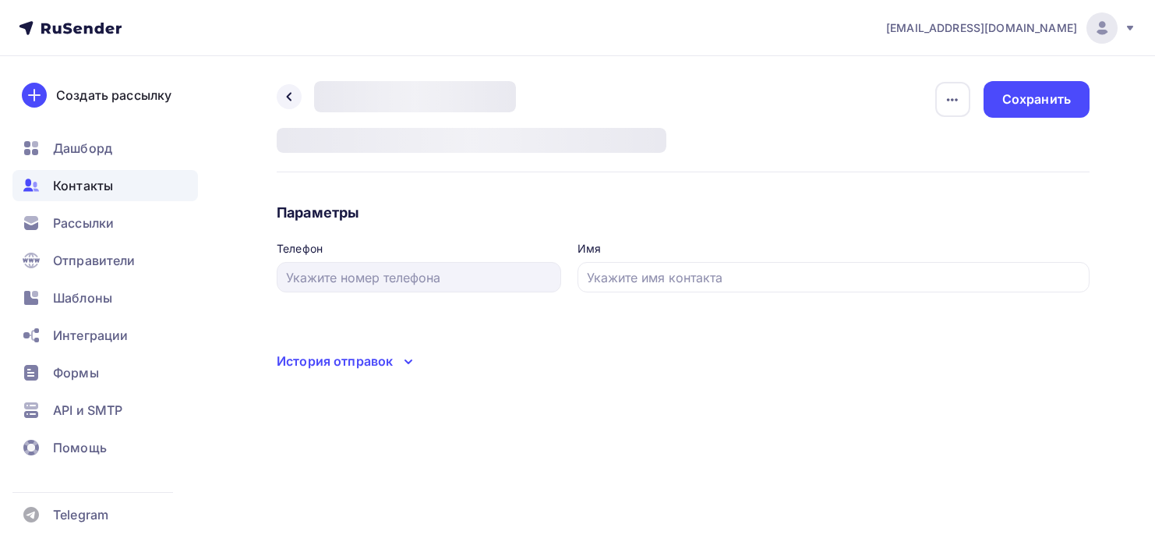
type input "[PHONE_NUMBER]"
type input "Александр"
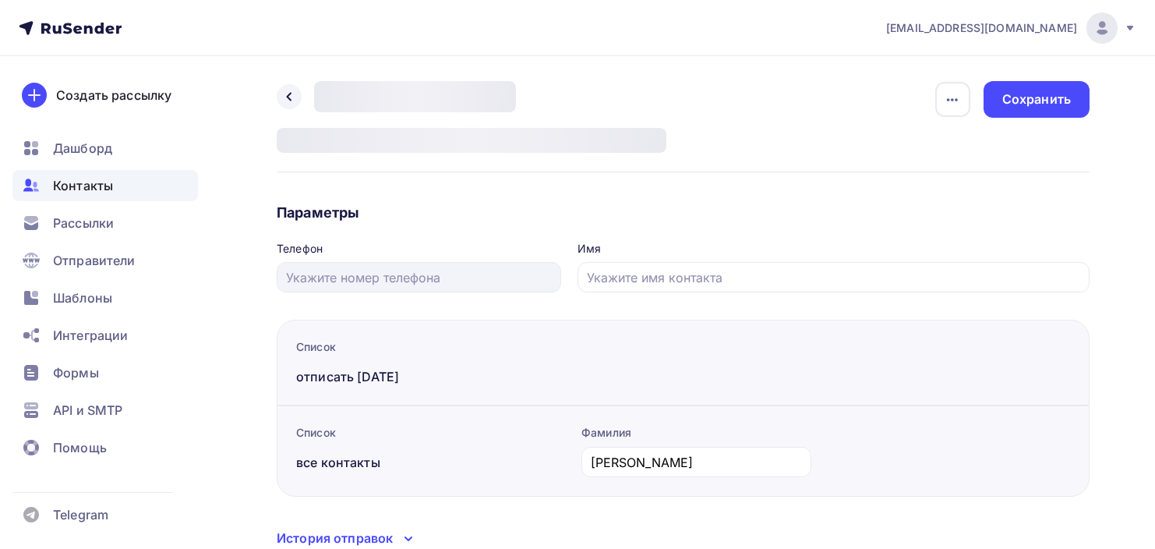
type input "[PHONE_NUMBER]"
type input "[PERSON_NAME]"
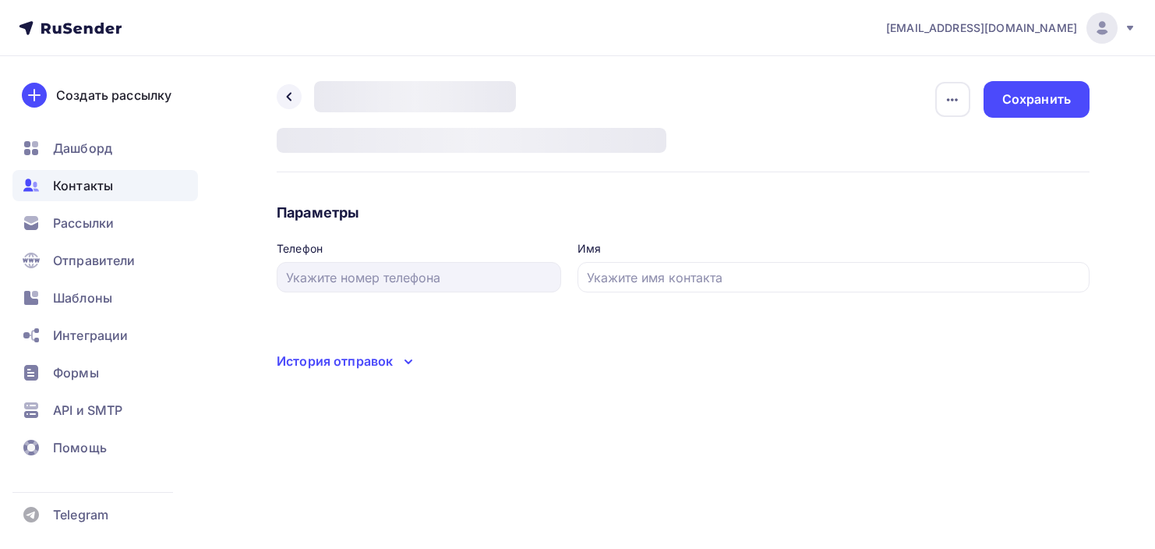
type input "[PHONE_NUMBER]"
type input "Valerij"
type input "[PHONE_NUMBER]"
type input "[PERSON_NAME]"
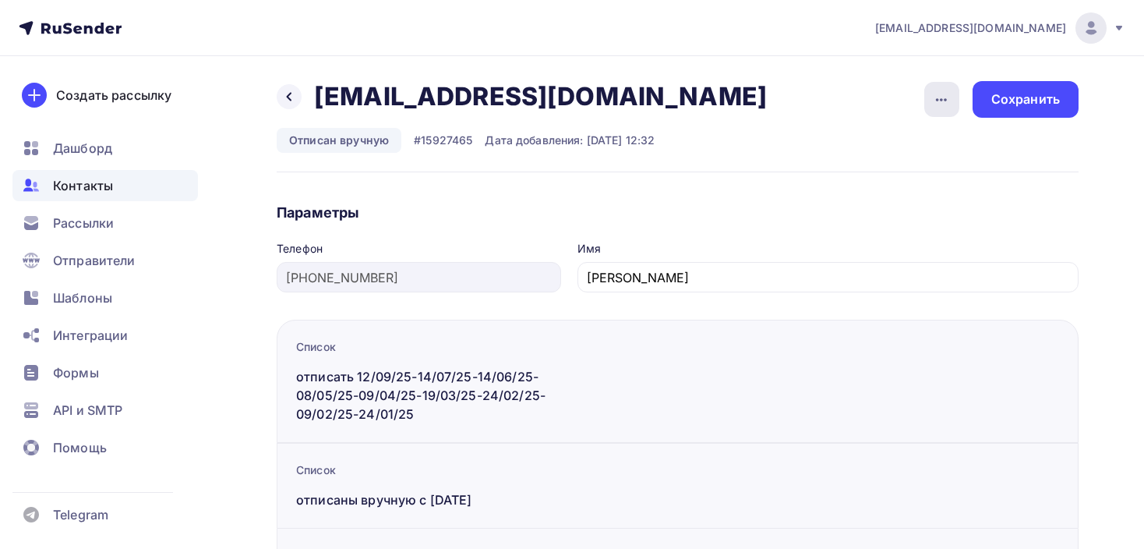
click at [944, 104] on icon "button" at bounding box center [941, 99] width 19 height 19
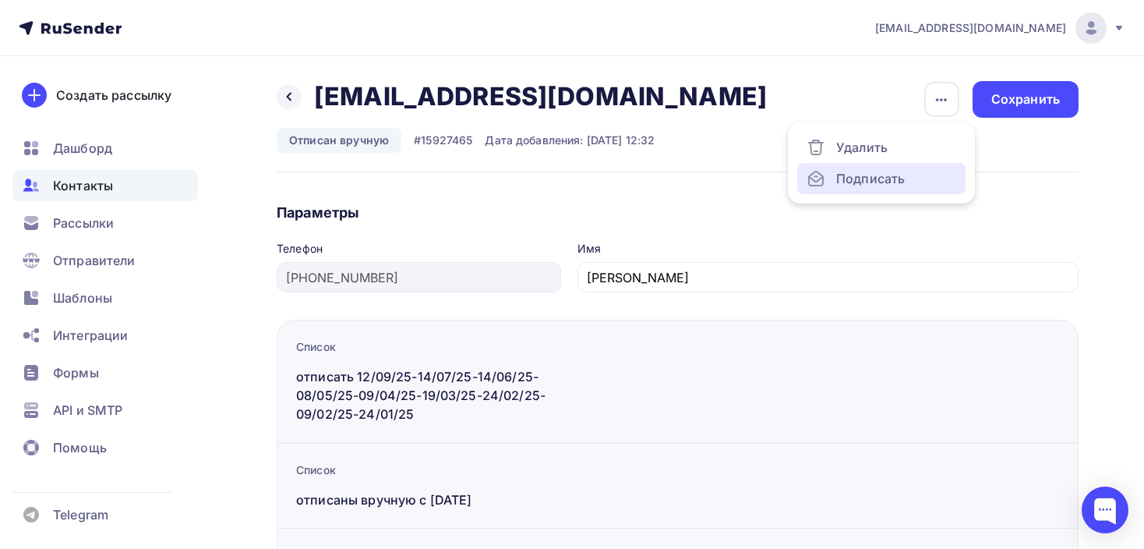
drag, startPoint x: 879, startPoint y: 172, endPoint x: 798, endPoint y: 151, distance: 83.8
click at [879, 172] on div "Подписать" at bounding box center [882, 178] width 150 height 19
